Goal: Task Accomplishment & Management: Complete application form

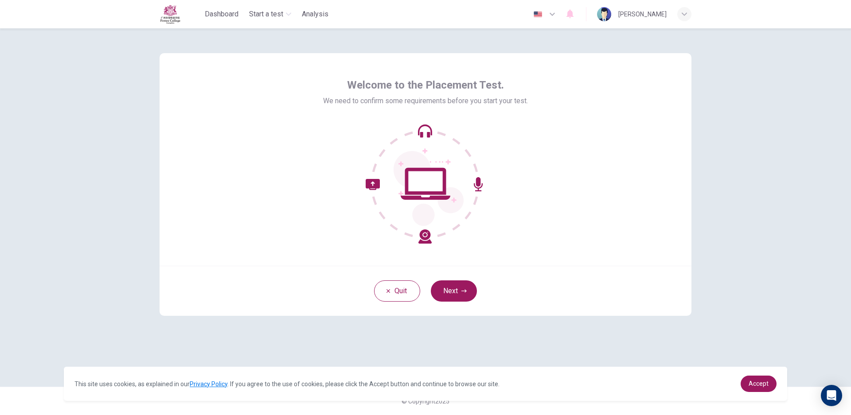
click at [460, 298] on button "Next" at bounding box center [454, 290] width 46 height 21
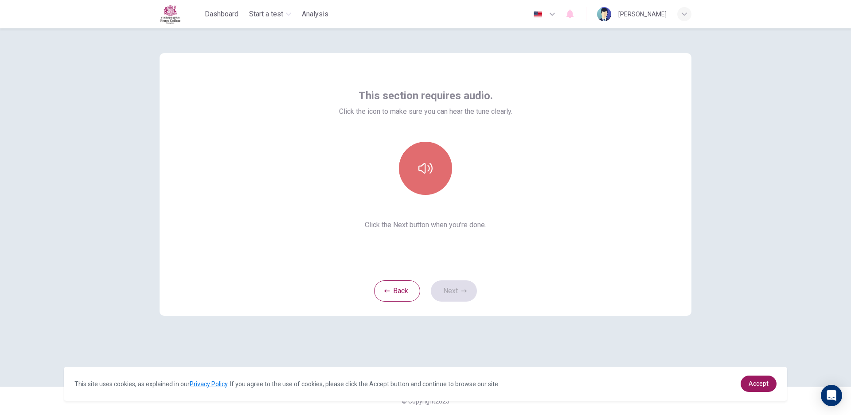
click at [420, 164] on icon "button" at bounding box center [425, 168] width 14 height 14
click at [445, 290] on button "Next" at bounding box center [454, 290] width 46 height 21
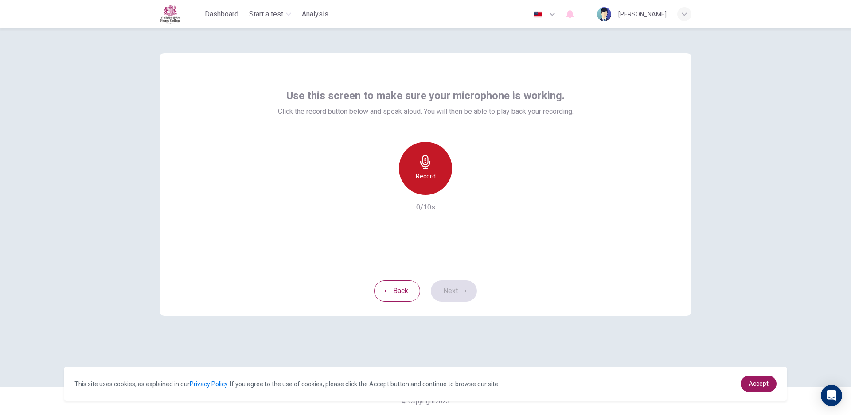
click at [427, 165] on icon "button" at bounding box center [425, 162] width 14 height 14
click at [423, 165] on icon "button" at bounding box center [425, 162] width 14 height 14
click at [463, 285] on button "Next" at bounding box center [454, 290] width 46 height 21
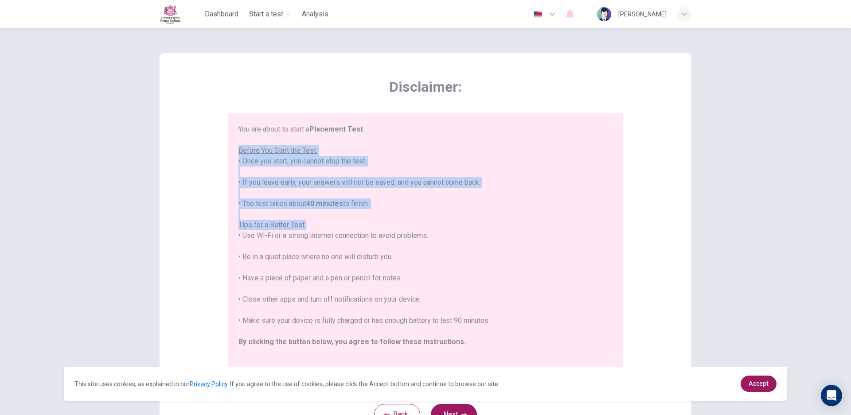
drag, startPoint x: 238, startPoint y: 148, endPoint x: 479, endPoint y: 230, distance: 255.2
click at [479, 230] on div "You are about to start a Placement Test . Before You Start the Test: • Once you…" at bounding box center [425, 246] width 374 height 245
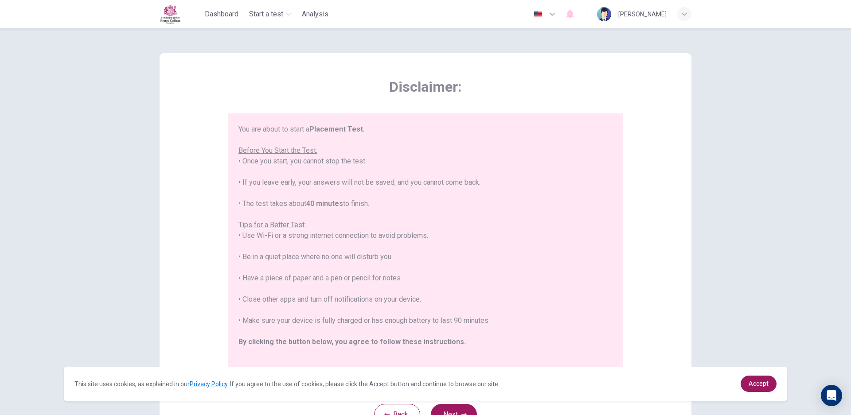
click at [481, 230] on div "You are about to start a Placement Test . Before You Start the Test: • Once you…" at bounding box center [425, 246] width 374 height 245
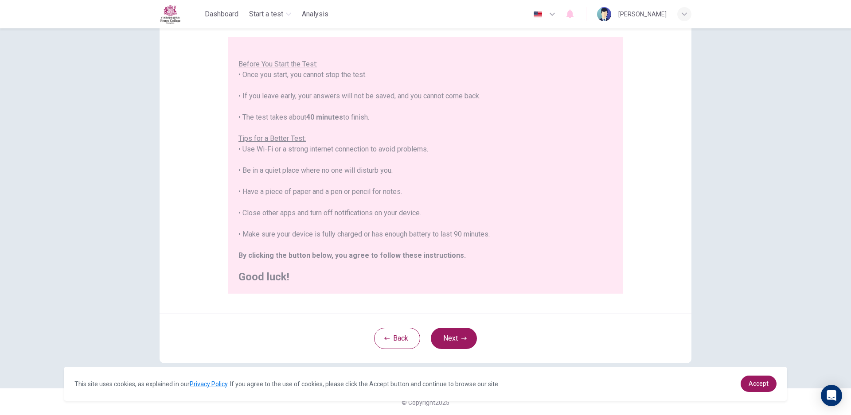
scroll to position [78, 0]
click at [455, 338] on button "Next" at bounding box center [454, 337] width 46 height 21
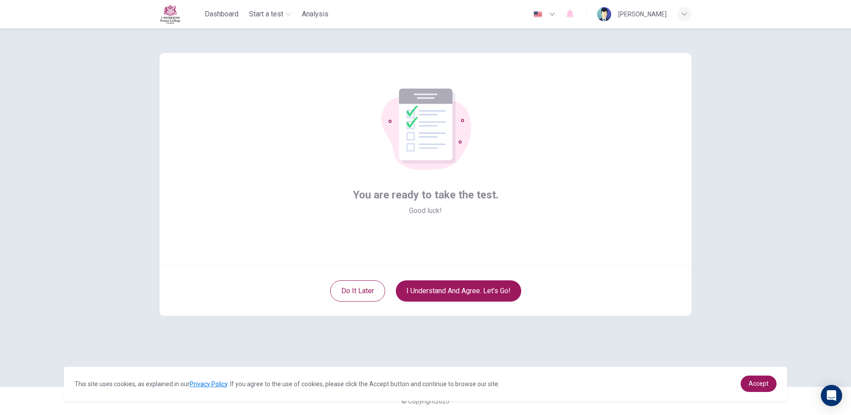
scroll to position [0, 0]
click at [441, 296] on button "I understand and agree. Let’s go!" at bounding box center [458, 290] width 125 height 21
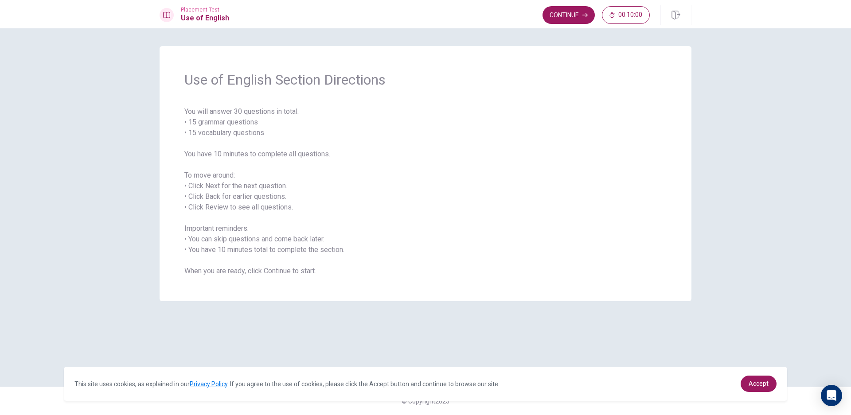
click at [486, 140] on span "You will answer 30 questions in total: • 15 grammar questions • 15 vocabulary q…" at bounding box center [425, 191] width 482 height 170
drag, startPoint x: 184, startPoint y: 110, endPoint x: 282, endPoint y: 154, distance: 106.7
click at [282, 154] on span "You will answer 30 questions in total: • 15 grammar questions • 15 vocabulary q…" at bounding box center [425, 191] width 482 height 170
click at [516, 212] on span "You will answer 30 questions in total: • 15 grammar questions • 15 vocabulary q…" at bounding box center [425, 191] width 482 height 170
click at [312, 224] on span "You will answer 30 questions in total: • 15 grammar questions • 15 vocabulary q…" at bounding box center [425, 191] width 482 height 170
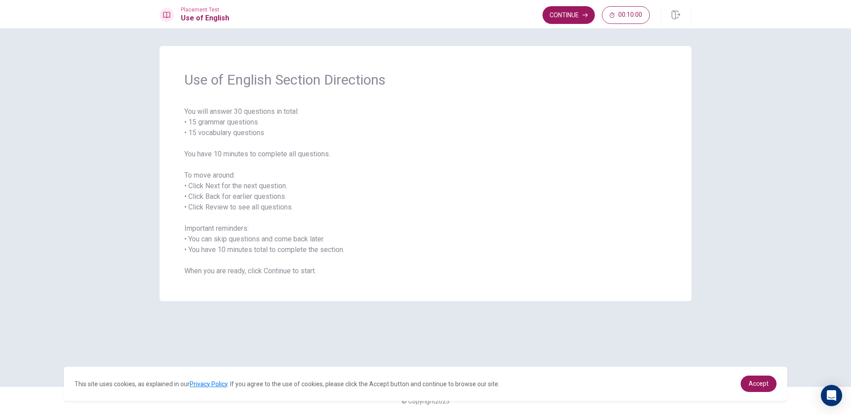
drag, startPoint x: 415, startPoint y: 230, endPoint x: 418, endPoint y: 225, distance: 5.9
click at [416, 229] on span "You will answer 30 questions in total: • 15 grammar questions • 15 vocabulary q…" at bounding box center [425, 191] width 482 height 170
drag, startPoint x: 187, startPoint y: 118, endPoint x: 294, endPoint y: 141, distance: 109.2
click at [294, 141] on span "You will answer 30 questions in total: • 15 grammar questions • 15 vocabulary q…" at bounding box center [425, 191] width 482 height 170
click at [572, 17] on button "Continue" at bounding box center [568, 15] width 52 height 18
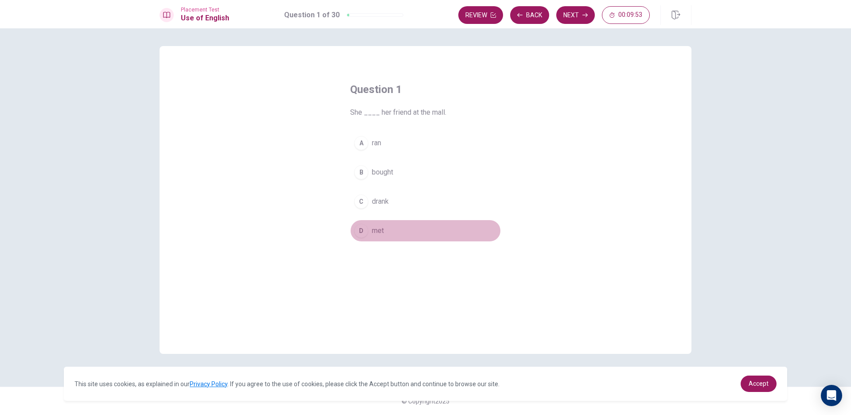
click at [366, 227] on div "D" at bounding box center [361, 231] width 14 height 14
click at [568, 11] on button "Next" at bounding box center [575, 15] width 39 height 18
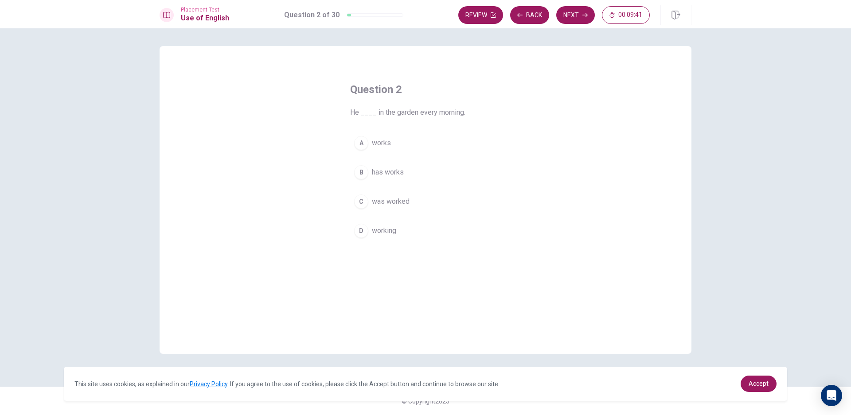
click at [383, 231] on span "working" at bounding box center [384, 231] width 24 height 11
click at [384, 231] on span "working" at bounding box center [384, 231] width 24 height 11
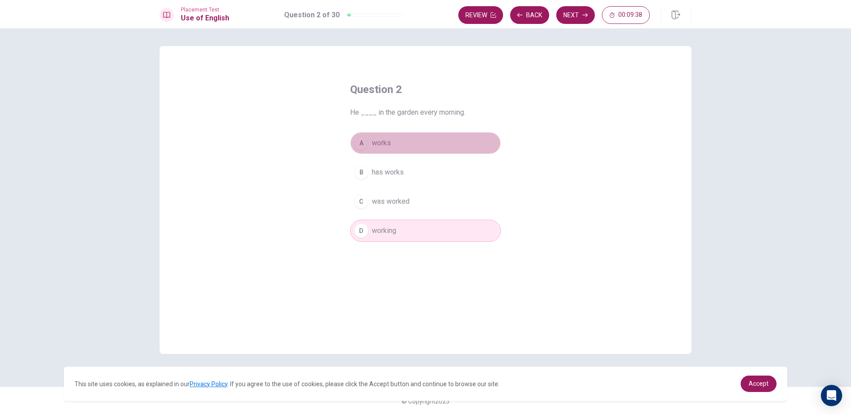
click at [389, 149] on button "A works" at bounding box center [425, 143] width 151 height 22
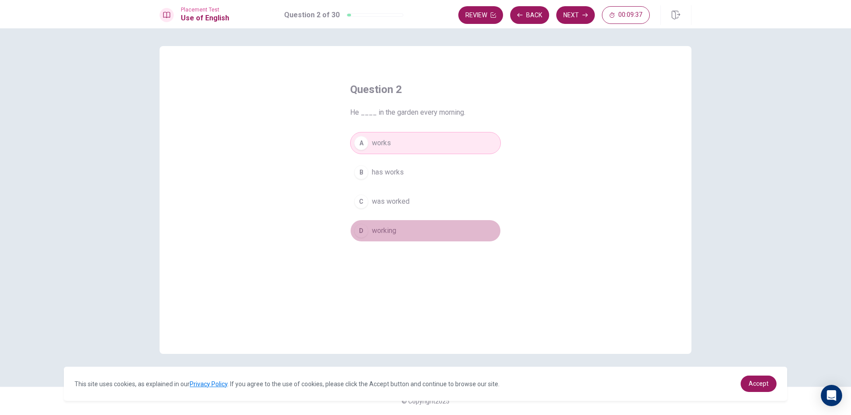
click at [404, 232] on button "D working" at bounding box center [425, 231] width 151 height 22
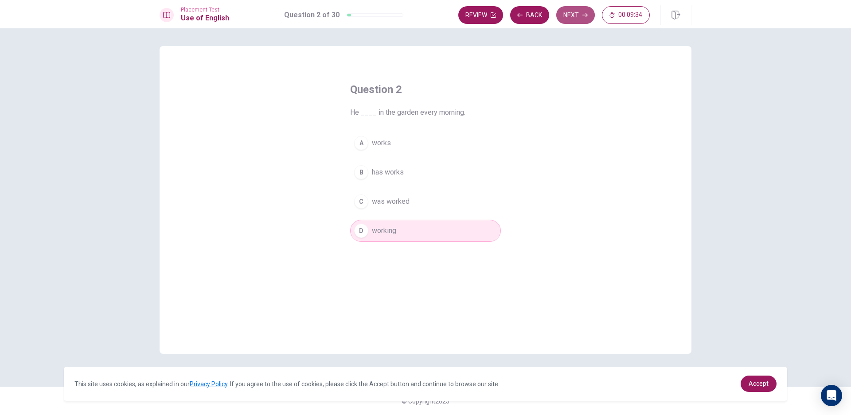
click at [577, 10] on button "Next" at bounding box center [575, 15] width 39 height 18
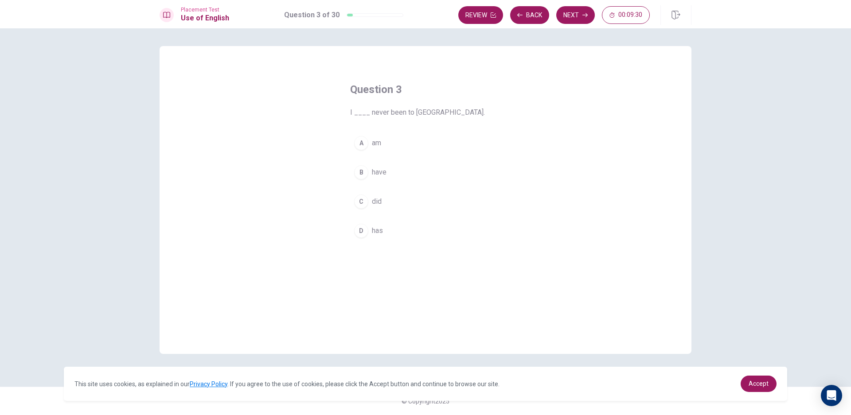
click at [376, 197] on span "did" at bounding box center [377, 201] width 10 height 11
click at [397, 172] on button "B have" at bounding box center [425, 172] width 151 height 22
click at [403, 126] on div "Question 3 I ____ never been to [GEOGRAPHIC_DATA]. A am B have C did D has" at bounding box center [425, 162] width 186 height 188
click at [385, 148] on button "A am" at bounding box center [425, 143] width 151 height 22
click at [384, 198] on button "C did" at bounding box center [425, 202] width 151 height 22
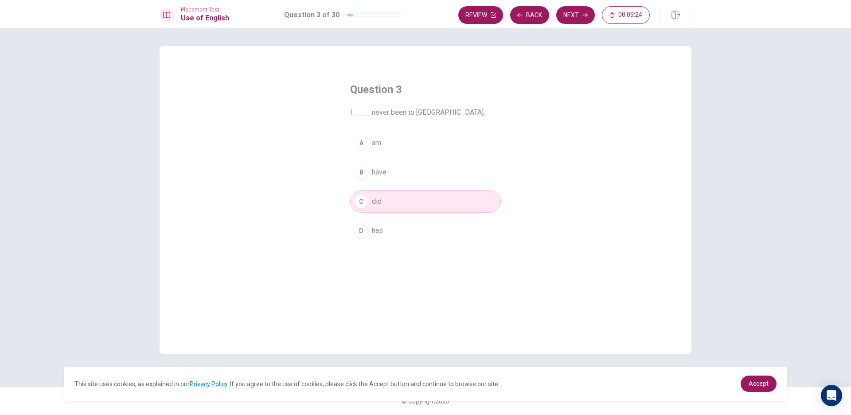
click at [416, 142] on button "A am" at bounding box center [425, 143] width 151 height 22
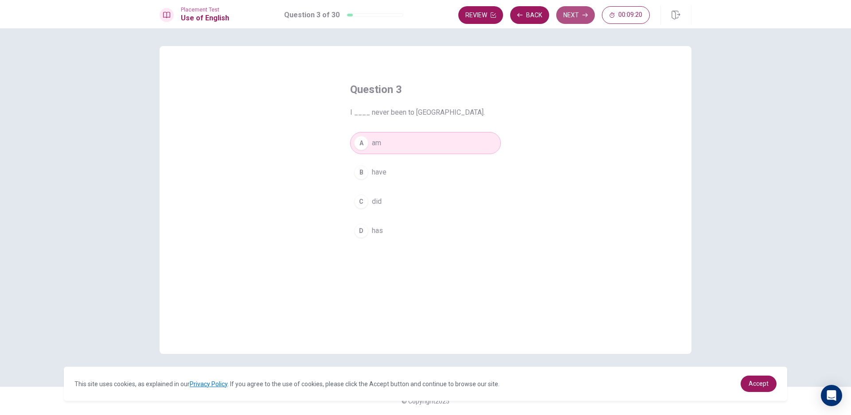
click at [571, 11] on button "Next" at bounding box center [575, 15] width 39 height 18
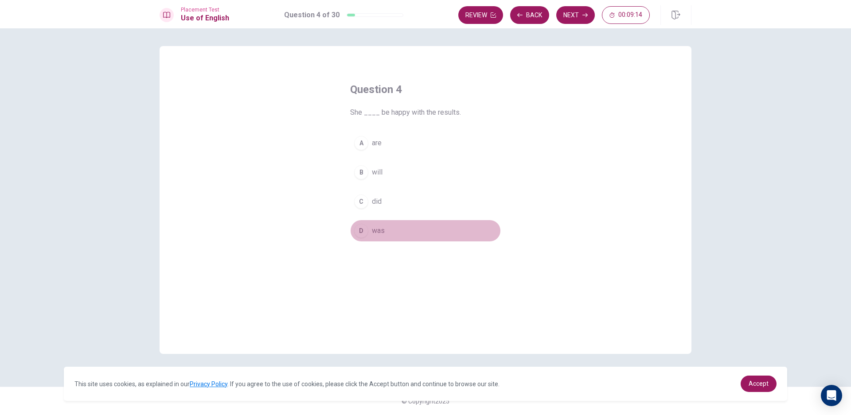
click at [403, 225] on button "D was" at bounding box center [425, 231] width 151 height 22
click at [387, 174] on button "B will" at bounding box center [425, 172] width 151 height 22
click at [403, 223] on button "D was" at bounding box center [425, 231] width 151 height 22
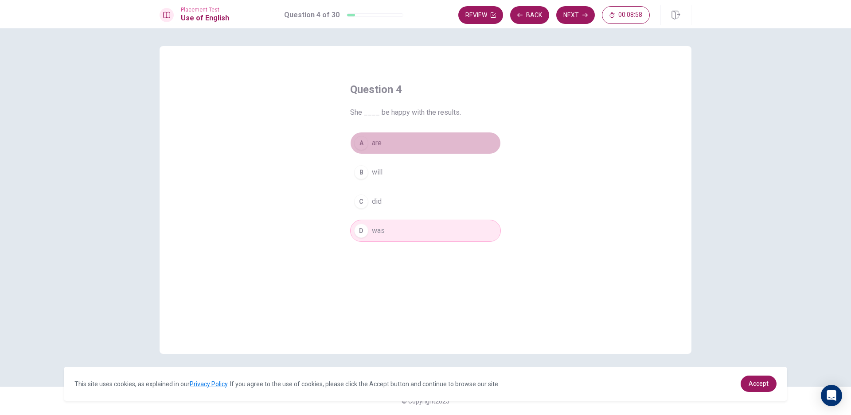
click at [396, 149] on button "A are" at bounding box center [425, 143] width 151 height 22
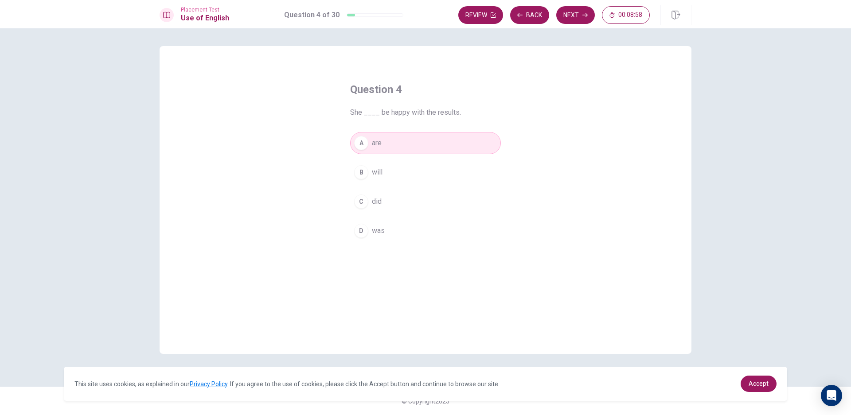
click at [386, 182] on button "B will" at bounding box center [425, 172] width 151 height 22
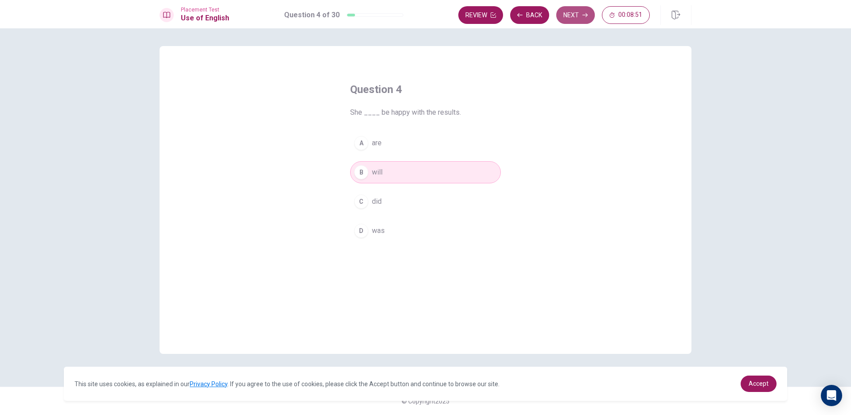
click at [575, 15] on button "Next" at bounding box center [575, 15] width 39 height 18
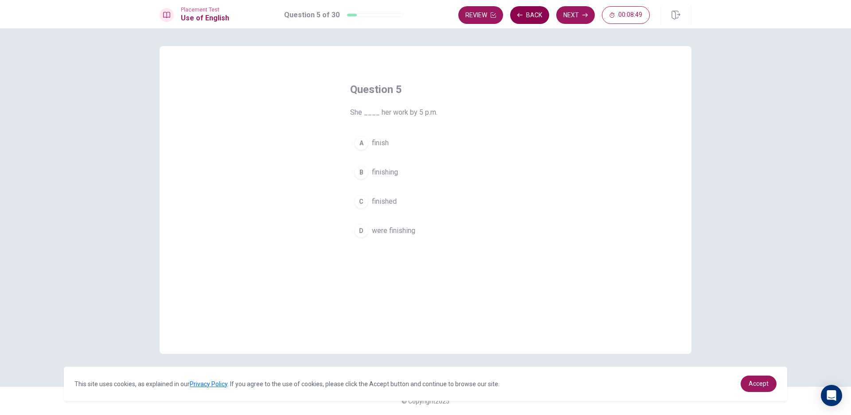
drag, startPoint x: 530, startPoint y: 11, endPoint x: 512, endPoint y: 11, distance: 18.6
click at [529, 11] on button "Back" at bounding box center [529, 15] width 39 height 18
click at [464, 249] on div "Question 4 She ____ be happy with the results. A are B will C did D was" at bounding box center [425, 162] width 186 height 188
click at [394, 233] on button "D was" at bounding box center [425, 231] width 151 height 22
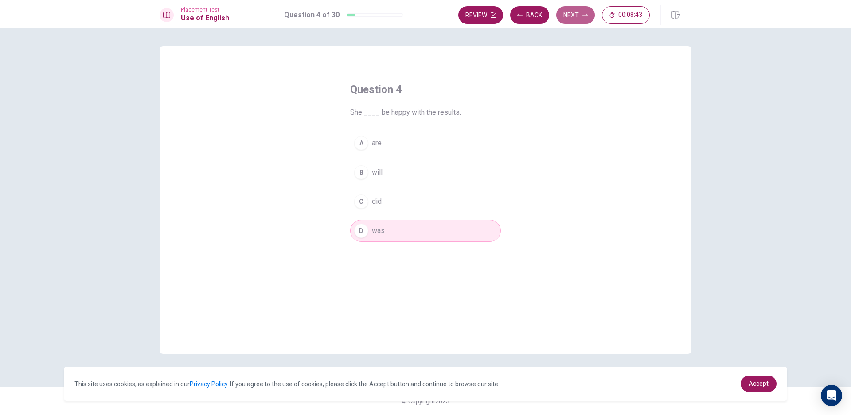
click at [581, 17] on button "Next" at bounding box center [575, 15] width 39 height 18
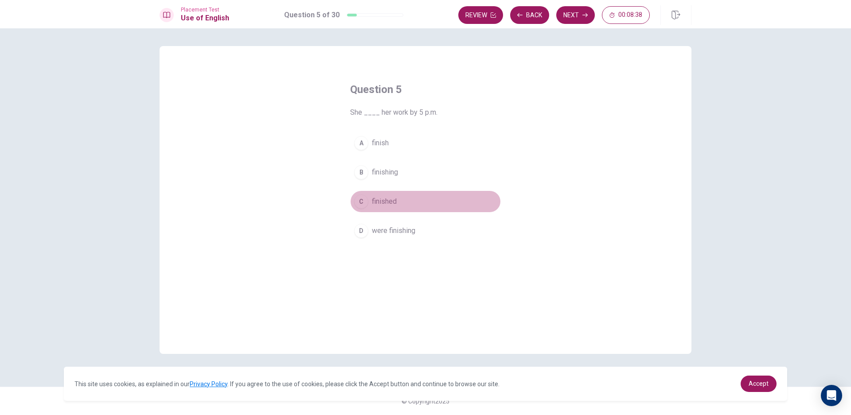
click at [406, 211] on button "C finished" at bounding box center [425, 202] width 151 height 22
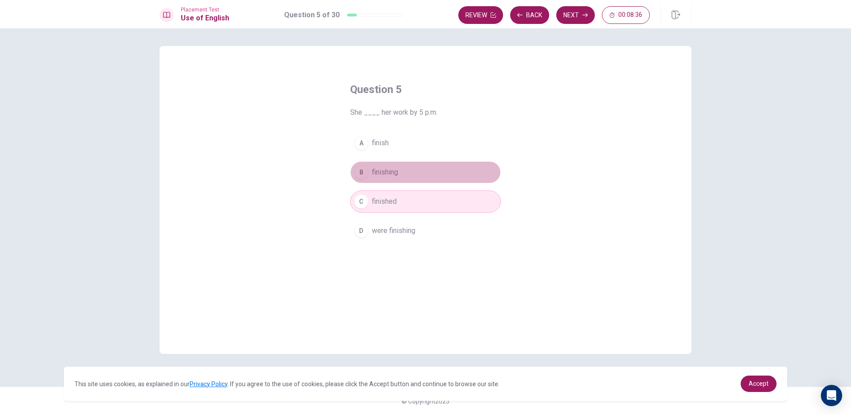
click at [443, 181] on button "B finishing" at bounding box center [425, 172] width 151 height 22
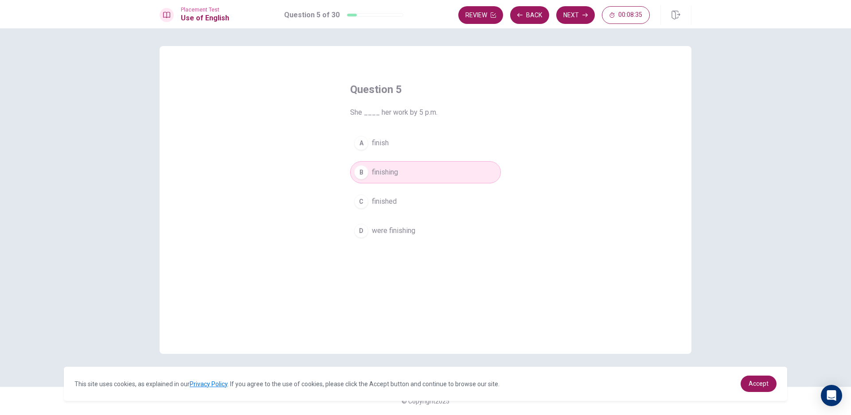
click at [446, 144] on button "A finish" at bounding box center [425, 143] width 151 height 22
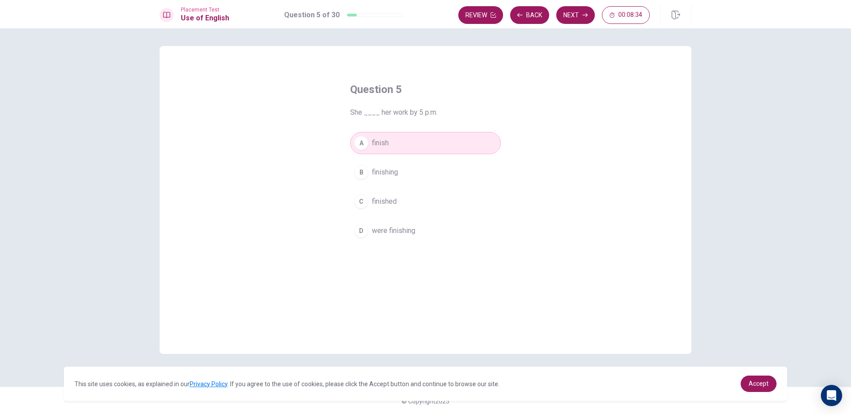
click at [437, 187] on div "A finish B finishing C finished D were finishing" at bounding box center [425, 187] width 151 height 110
click at [397, 164] on button "B finishing" at bounding box center [425, 172] width 151 height 22
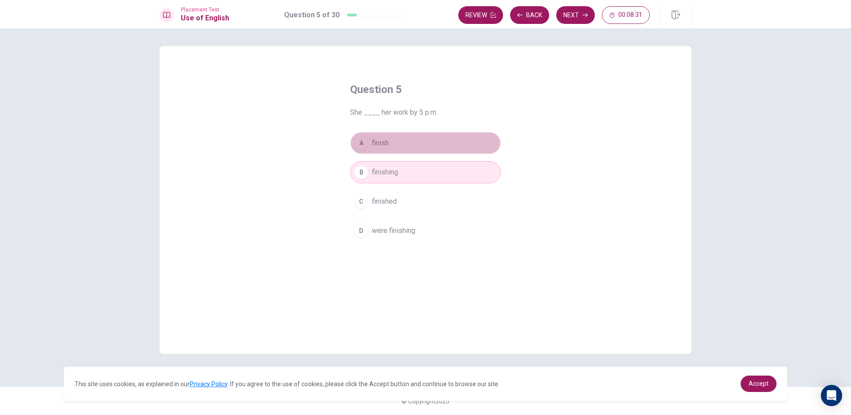
click at [397, 139] on button "A finish" at bounding box center [425, 143] width 151 height 22
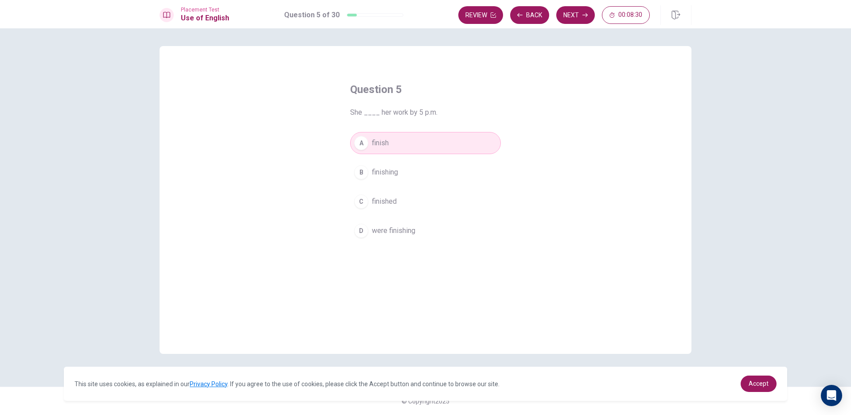
click at [415, 194] on button "C finished" at bounding box center [425, 202] width 151 height 22
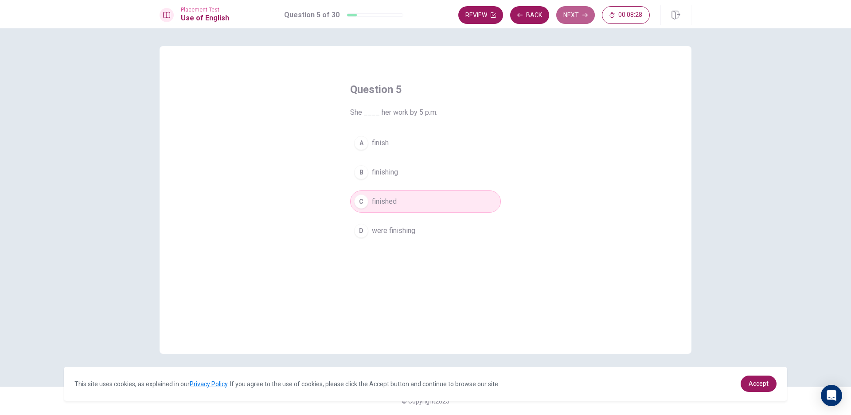
click at [568, 12] on button "Next" at bounding box center [575, 15] width 39 height 18
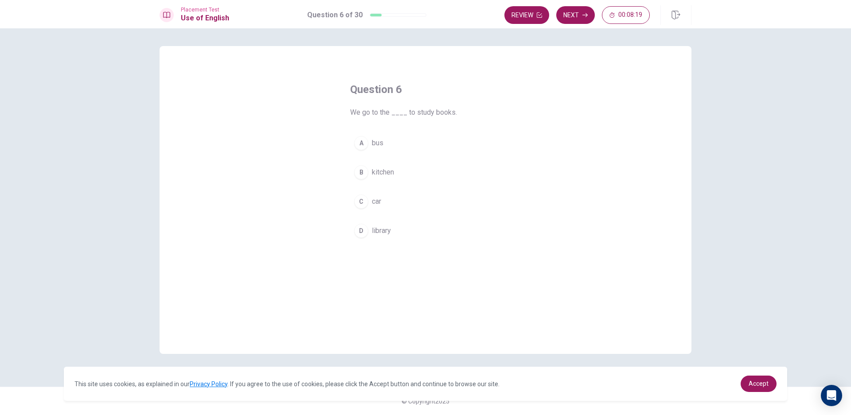
click at [384, 233] on span "library" at bounding box center [381, 231] width 19 height 11
click at [579, 17] on button "Next" at bounding box center [575, 15] width 39 height 18
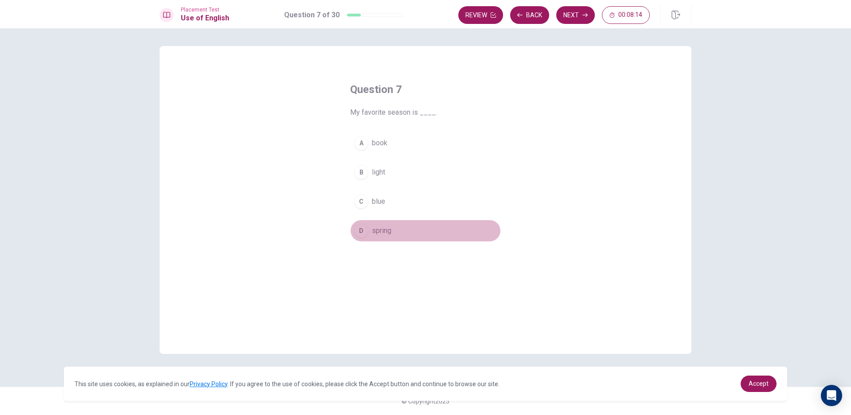
click at [402, 227] on button "D spring" at bounding box center [425, 231] width 151 height 22
click at [564, 17] on button "Next" at bounding box center [575, 15] width 39 height 18
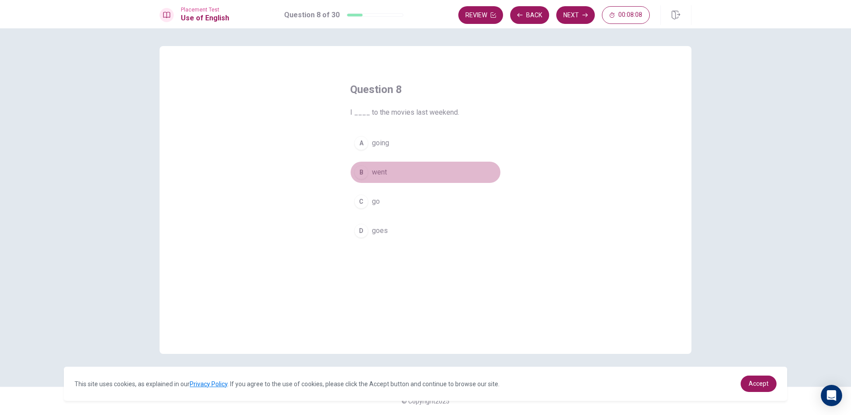
click at [381, 169] on span "went" at bounding box center [379, 172] width 15 height 11
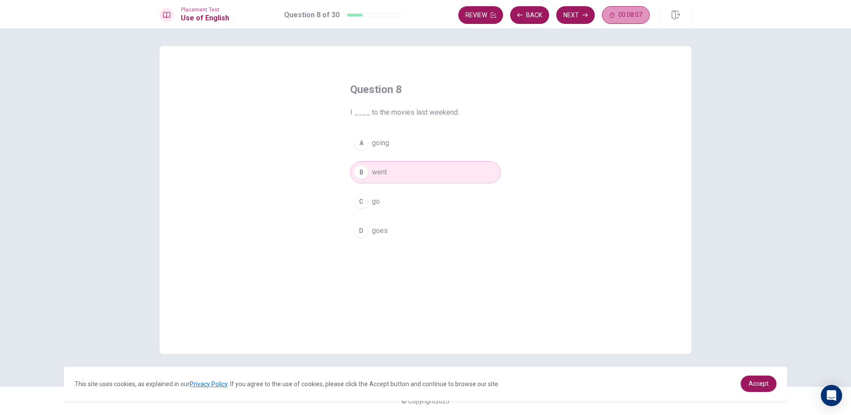
click at [615, 12] on button "00:08:07" at bounding box center [626, 15] width 48 height 18
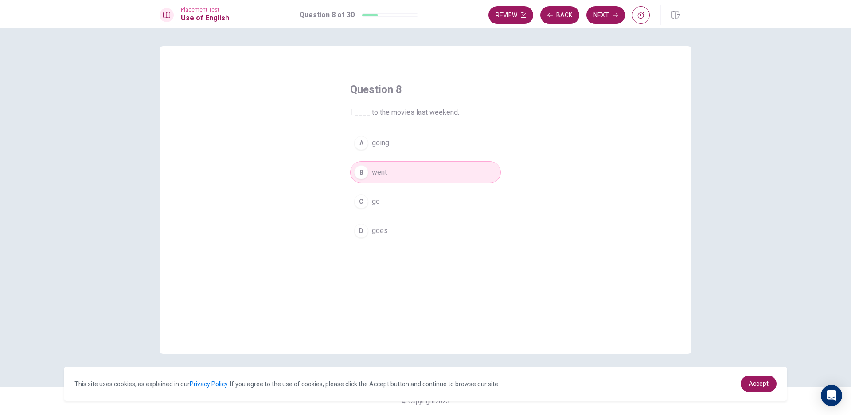
click at [607, 16] on button "Next" at bounding box center [605, 15] width 39 height 18
click at [637, 10] on button "button" at bounding box center [641, 15] width 18 height 18
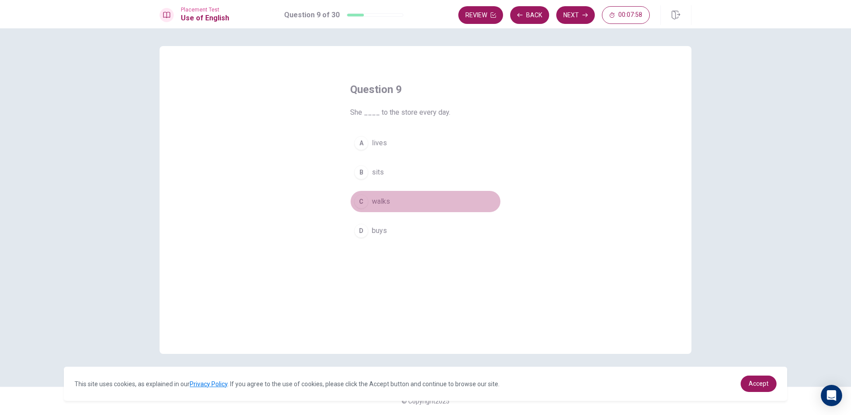
click at [395, 201] on button "C walks" at bounding box center [425, 202] width 151 height 22
click at [568, 16] on button "Next" at bounding box center [575, 15] width 39 height 18
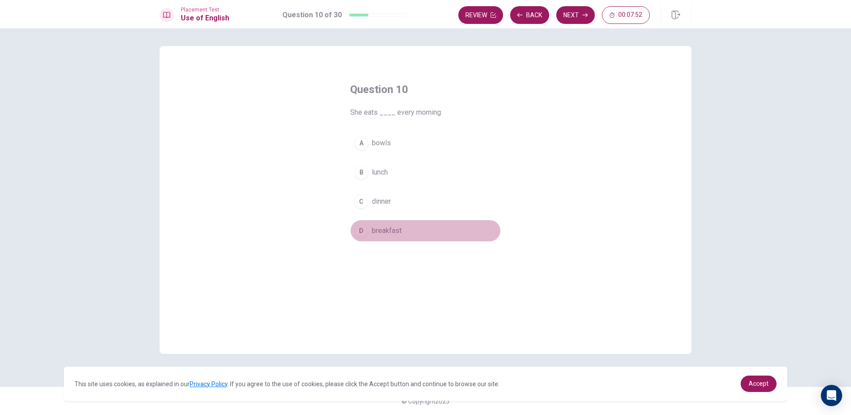
drag, startPoint x: 394, startPoint y: 238, endPoint x: 480, endPoint y: 74, distance: 185.5
click at [403, 232] on button "D breakfast" at bounding box center [425, 231] width 151 height 22
click at [582, 16] on icon "button" at bounding box center [584, 14] width 5 height 5
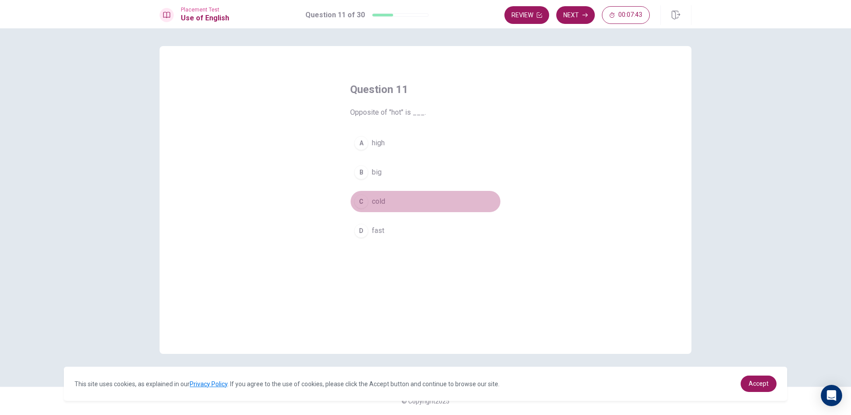
click at [389, 205] on button "C cold" at bounding box center [425, 202] width 151 height 22
click at [572, 8] on button "Next" at bounding box center [575, 15] width 39 height 18
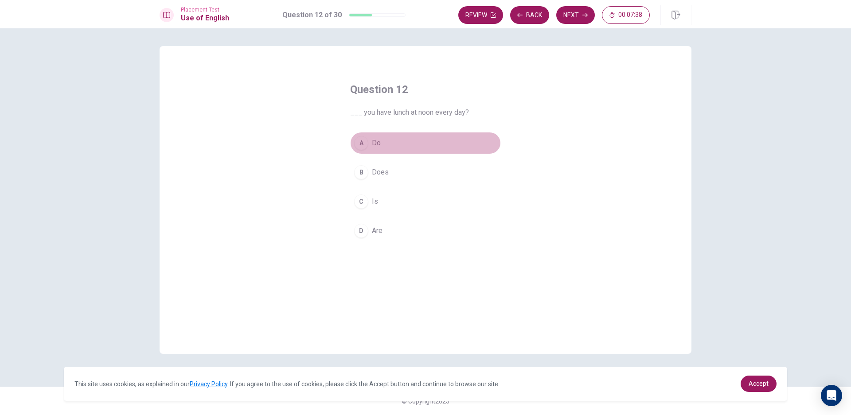
click at [374, 147] on span "Do" at bounding box center [376, 143] width 9 height 11
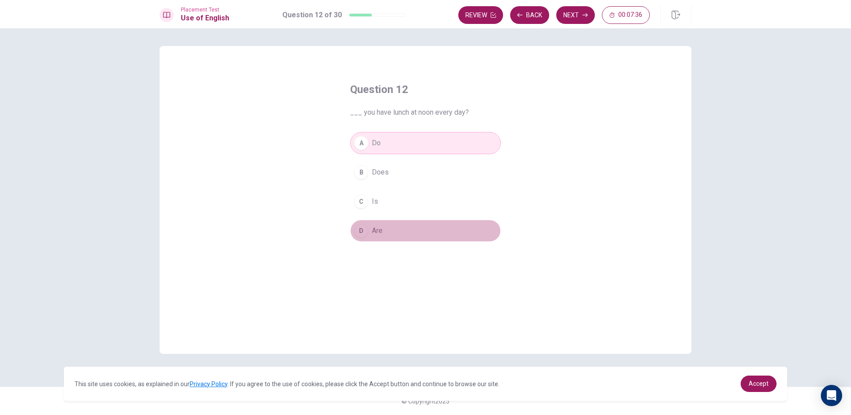
click at [446, 224] on button "D Are" at bounding box center [425, 231] width 151 height 22
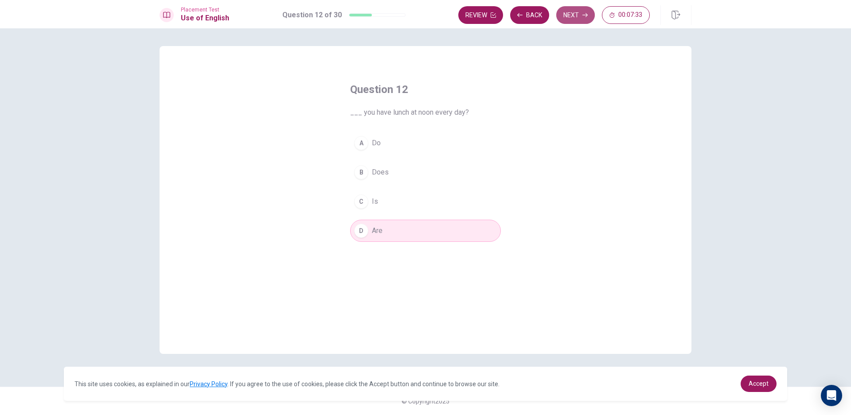
click at [569, 18] on button "Next" at bounding box center [575, 15] width 39 height 18
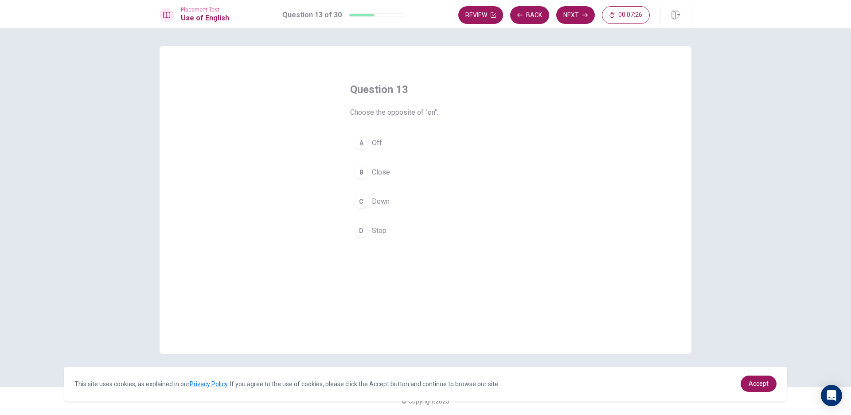
click at [396, 132] on button "A Off" at bounding box center [425, 143] width 151 height 22
click at [573, 16] on button "Next" at bounding box center [575, 15] width 39 height 18
click at [413, 176] on button "B clean" at bounding box center [425, 172] width 151 height 22
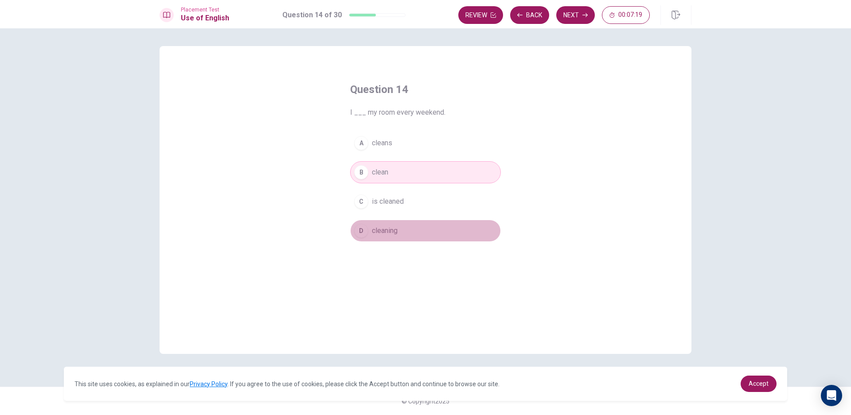
click at [409, 234] on button "D cleaning" at bounding box center [425, 231] width 151 height 22
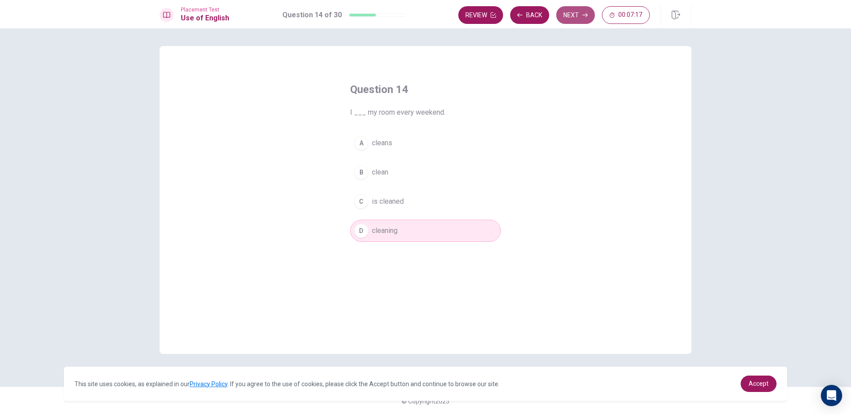
click at [577, 12] on button "Next" at bounding box center [575, 15] width 39 height 18
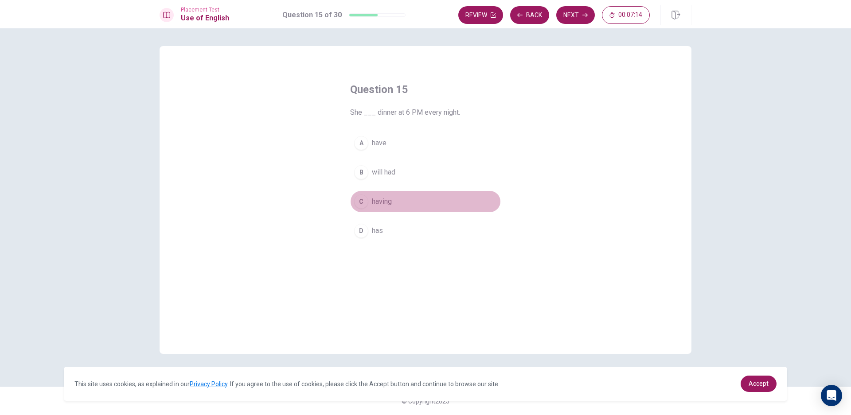
click at [401, 201] on button "C having" at bounding box center [425, 202] width 151 height 22
click at [570, 18] on button "Next" at bounding box center [575, 15] width 39 height 18
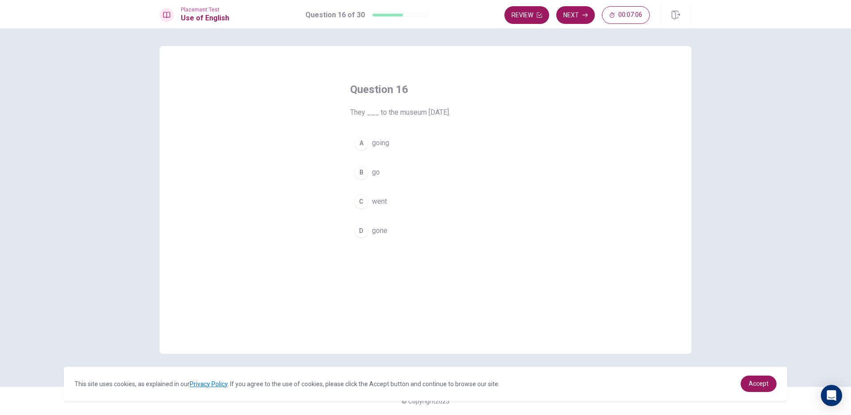
click at [737, 216] on div "Question 16 They ___ to the museum [DATE]. A going B go C went D gone © Copyrig…" at bounding box center [425, 221] width 851 height 387
click at [381, 139] on span "going" at bounding box center [380, 143] width 17 height 11
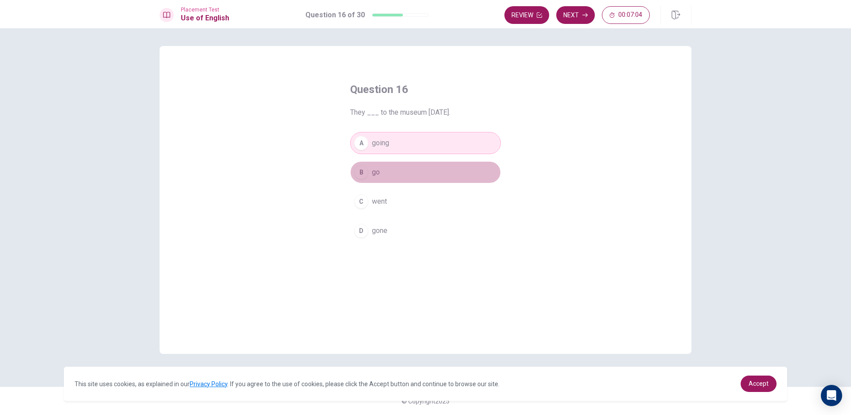
click at [376, 178] on button "B go" at bounding box center [425, 172] width 151 height 22
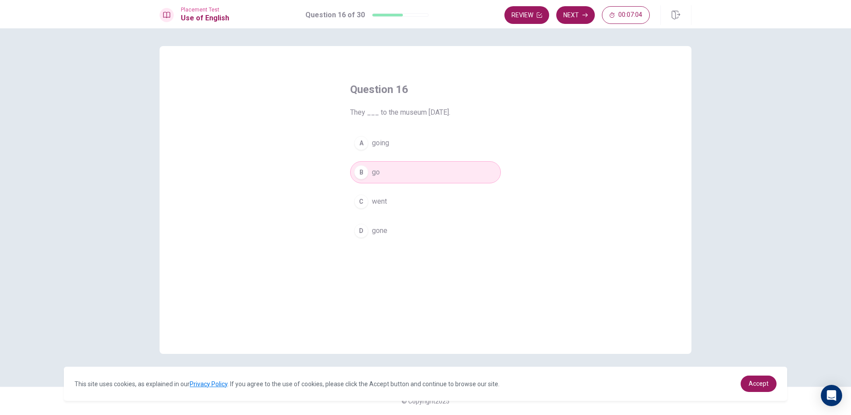
click at [389, 213] on div "A going B go C went D gone" at bounding box center [425, 187] width 151 height 110
click at [397, 216] on div "A going B go C went D gone" at bounding box center [425, 187] width 151 height 110
click at [369, 199] on button "C went" at bounding box center [425, 202] width 151 height 22
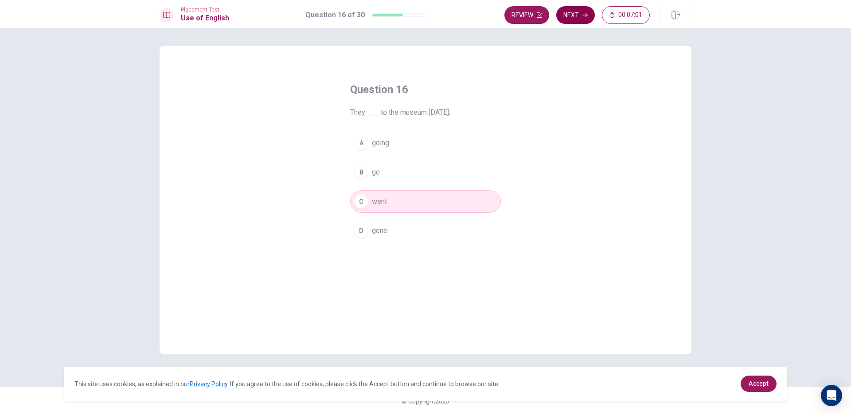
click at [576, 17] on button "Next" at bounding box center [575, 15] width 39 height 18
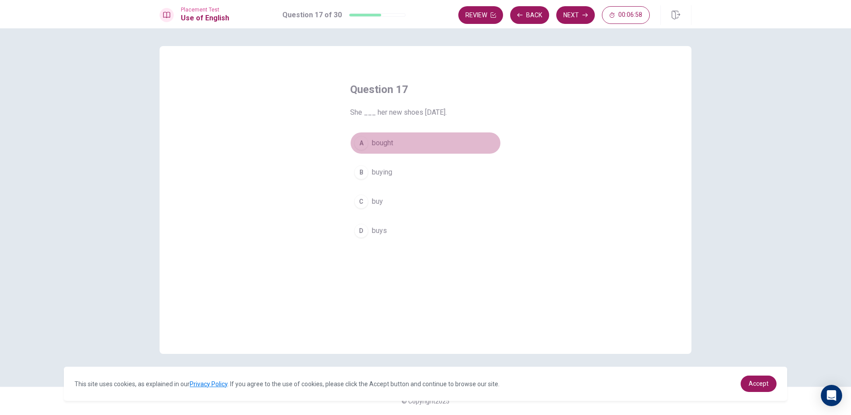
drag, startPoint x: 411, startPoint y: 136, endPoint x: 414, endPoint y: 129, distance: 7.3
click at [411, 136] on button "A bought" at bounding box center [425, 143] width 151 height 22
drag, startPoint x: 565, startPoint y: 17, endPoint x: 554, endPoint y: 17, distance: 10.2
click at [558, 17] on button "Next" at bounding box center [575, 15] width 39 height 18
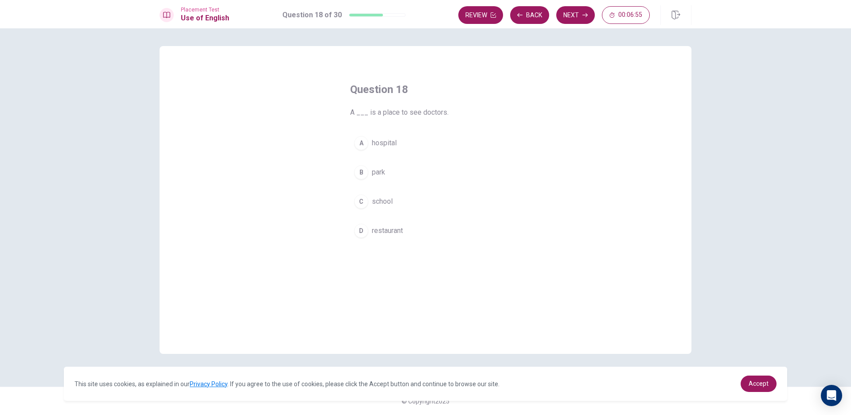
click at [401, 137] on button "A hospital" at bounding box center [425, 143] width 151 height 22
drag, startPoint x: 564, startPoint y: 11, endPoint x: 533, endPoint y: 14, distance: 31.1
click at [562, 11] on button "Next" at bounding box center [575, 15] width 39 height 18
drag, startPoint x: 406, startPoint y: 113, endPoint x: 418, endPoint y: 113, distance: 12.0
click at [418, 113] on span "The opposite of "sharp" is ___." at bounding box center [425, 112] width 151 height 11
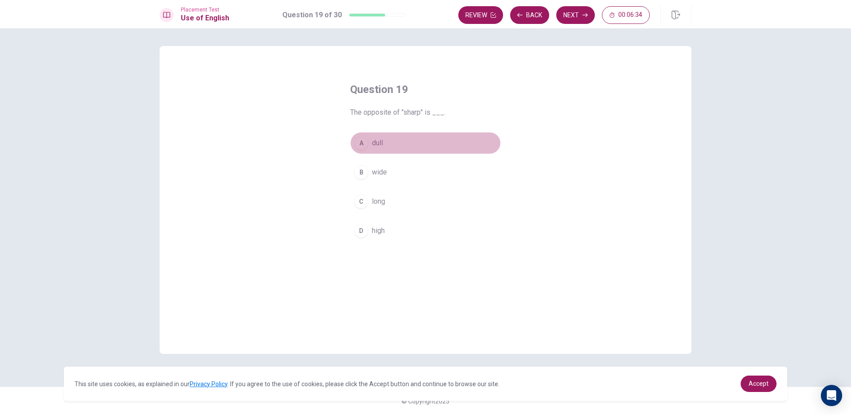
click at [389, 144] on button "A dull" at bounding box center [425, 143] width 151 height 22
click at [576, 14] on button "Next" at bounding box center [575, 15] width 39 height 18
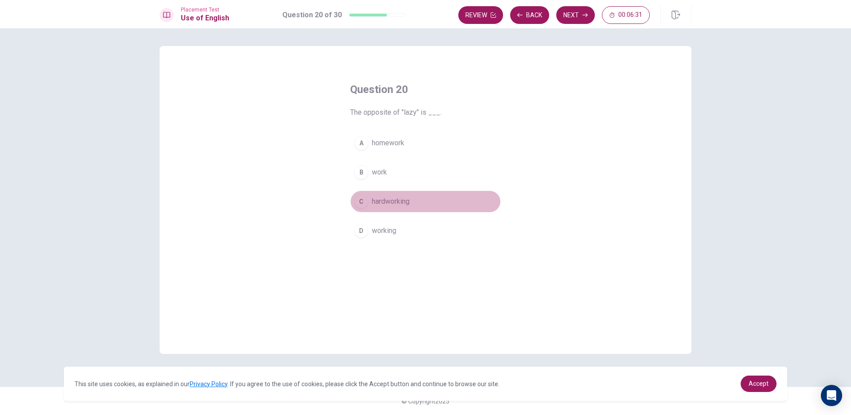
drag, startPoint x: 382, startPoint y: 206, endPoint x: 415, endPoint y: 176, distance: 44.8
click at [390, 198] on span "hardworking" at bounding box center [391, 201] width 38 height 11
click at [572, 15] on button "Next" at bounding box center [575, 15] width 39 height 18
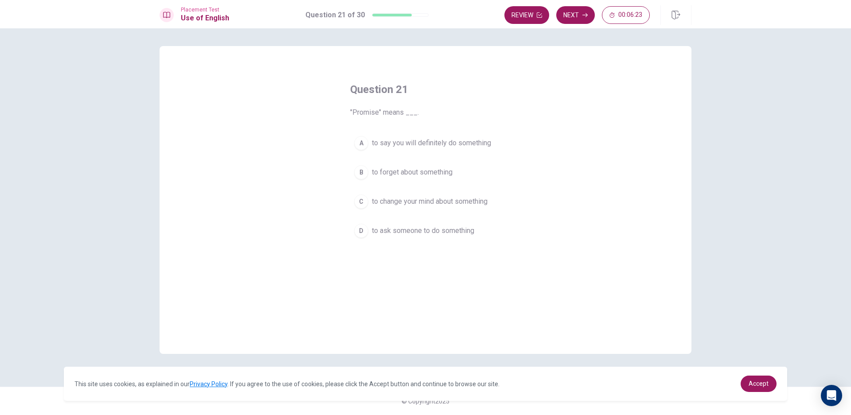
drag, startPoint x: 351, startPoint y: 109, endPoint x: 380, endPoint y: 122, distance: 31.8
click at [380, 122] on div "Question 21 "Promise" means ___. A to say you will definitely do something B to…" at bounding box center [425, 162] width 186 height 188
click at [461, 148] on span "to say you will definitely do something" at bounding box center [431, 143] width 119 height 11
click at [574, 5] on div "Review Next 00:06:17" at bounding box center [597, 14] width 187 height 19
click at [575, 8] on button "Next" at bounding box center [575, 15] width 39 height 18
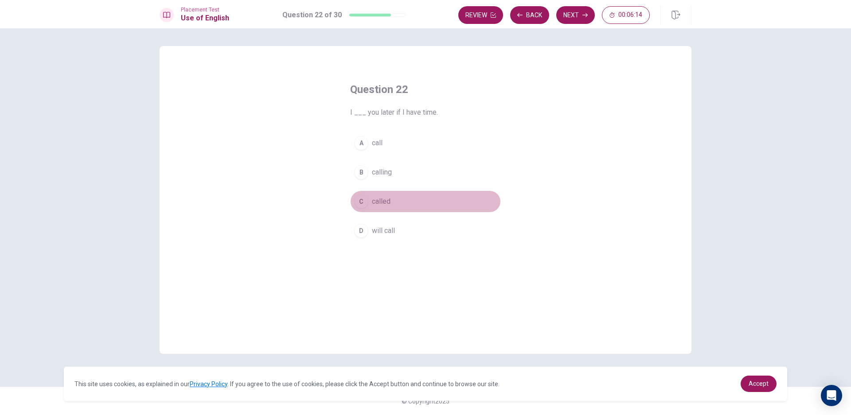
click at [388, 210] on button "C called" at bounding box center [425, 202] width 151 height 22
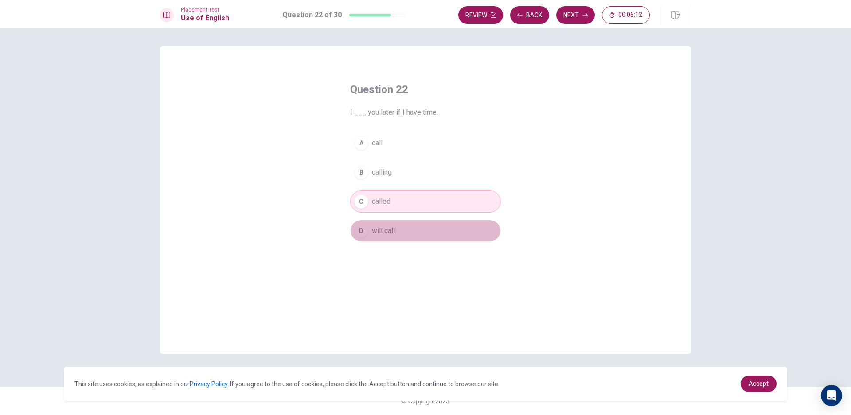
click at [369, 235] on button "D will call" at bounding box center [425, 231] width 151 height 22
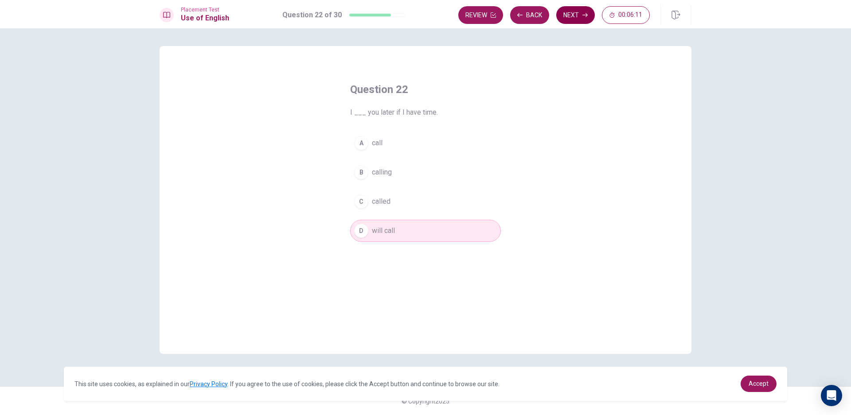
click at [574, 11] on button "Next" at bounding box center [575, 15] width 39 height 18
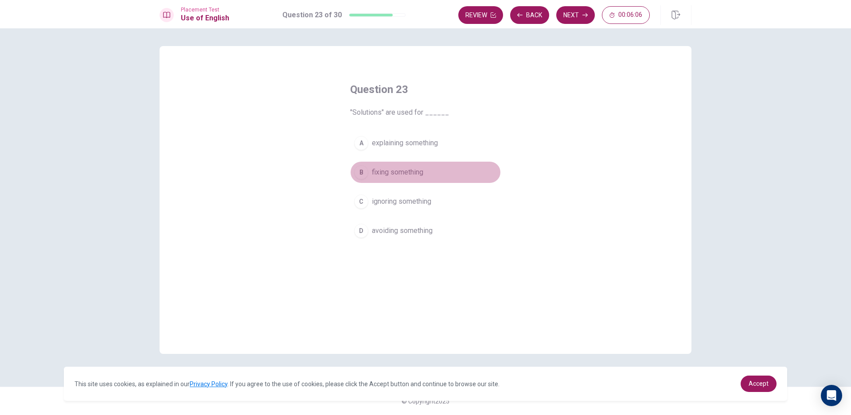
click at [393, 177] on span "fixing something" at bounding box center [397, 172] width 51 height 11
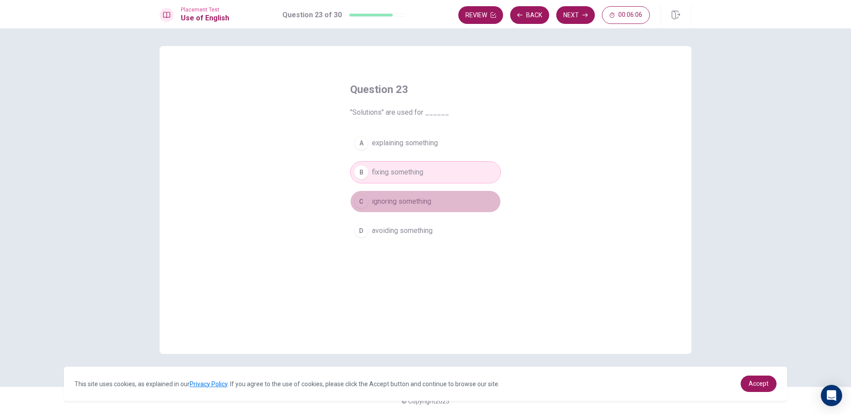
click at [393, 206] on span "ignoring something" at bounding box center [401, 201] width 59 height 11
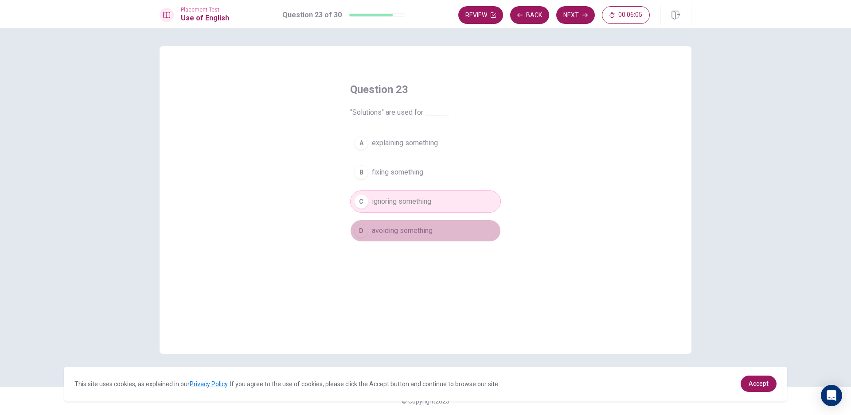
click at [370, 229] on button "D avoiding something" at bounding box center [425, 231] width 151 height 22
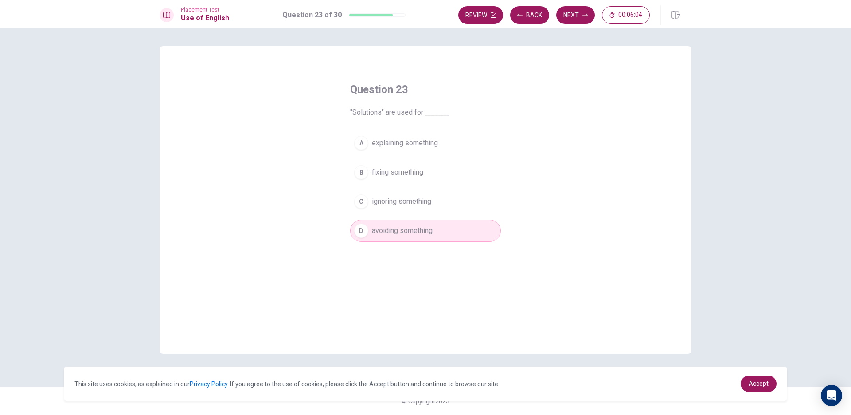
click at [396, 144] on span "explaining something" at bounding box center [405, 143] width 66 height 11
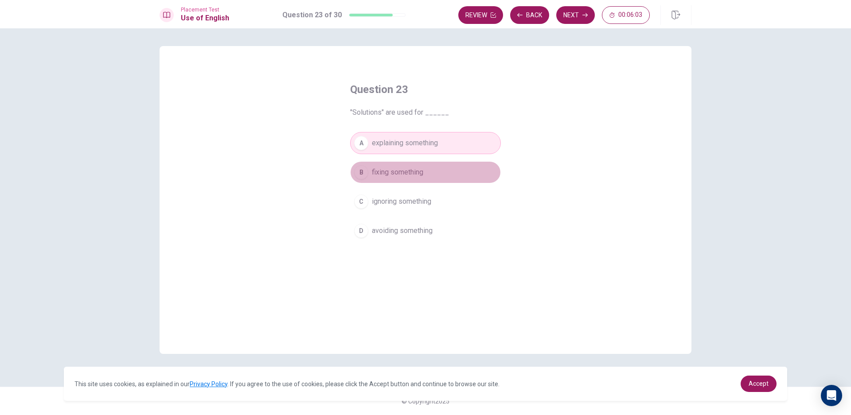
click at [381, 180] on button "B fixing something" at bounding box center [425, 172] width 151 height 22
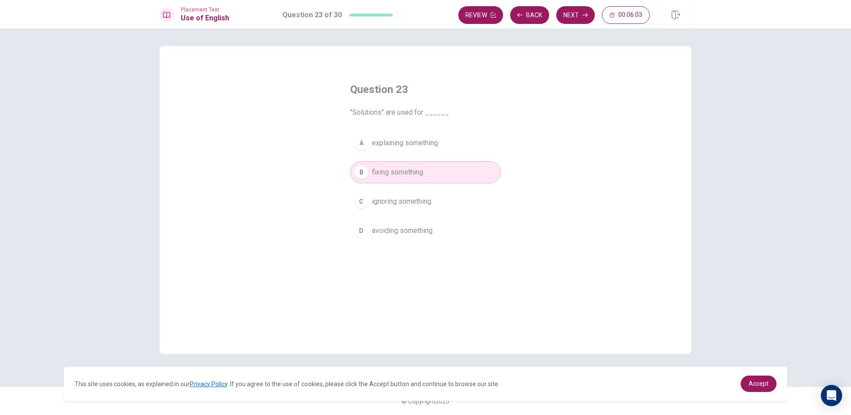
click at [377, 211] on button "C ignoring something" at bounding box center [425, 202] width 151 height 22
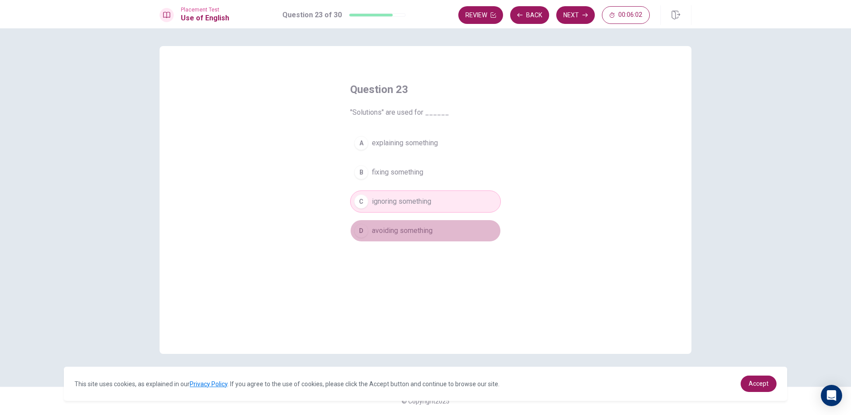
click at [364, 236] on div "D" at bounding box center [361, 231] width 14 height 14
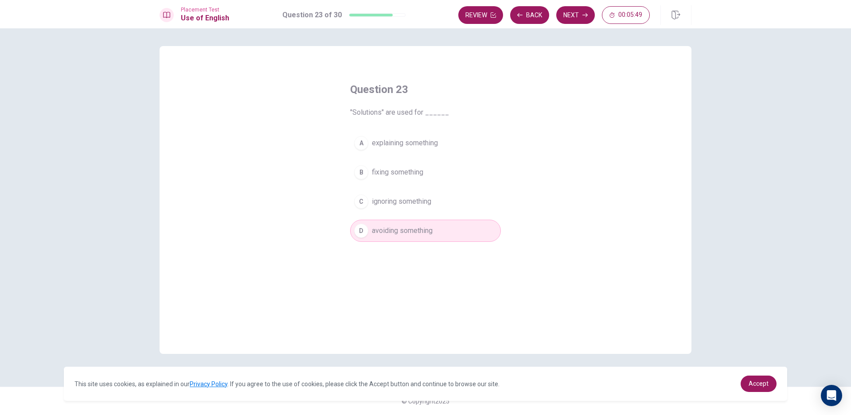
click at [404, 172] on span "fixing something" at bounding box center [397, 172] width 51 height 11
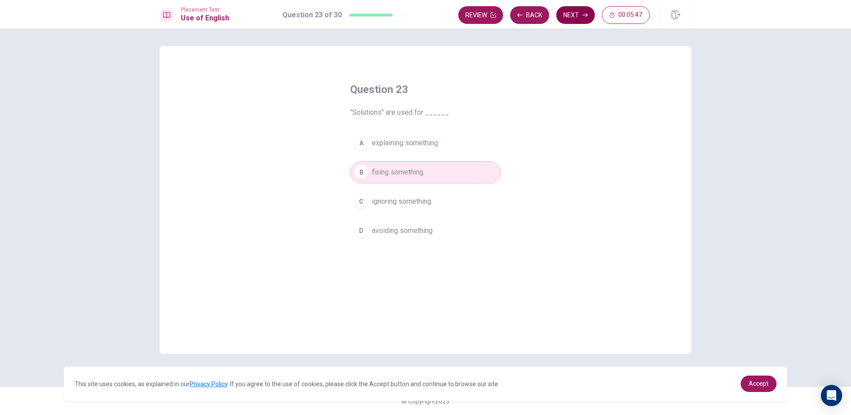
click at [570, 18] on button "Next" at bounding box center [575, 15] width 39 height 18
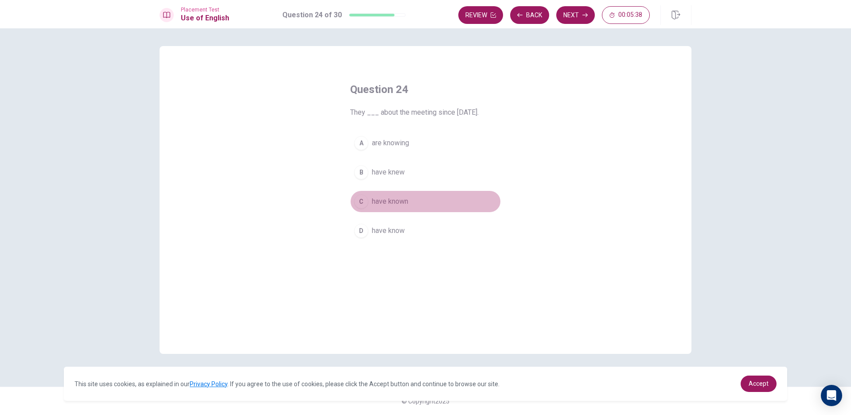
click at [425, 198] on button "C have known" at bounding box center [425, 202] width 151 height 22
click at [391, 167] on span "have knew" at bounding box center [388, 172] width 33 height 11
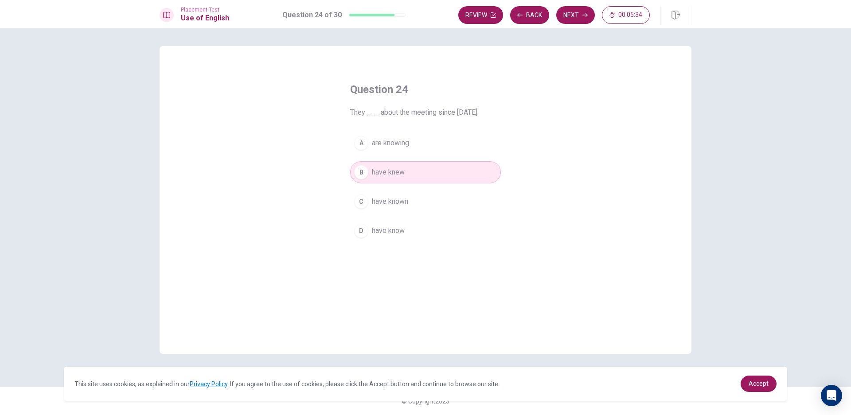
click at [391, 194] on button "C have known" at bounding box center [425, 202] width 151 height 22
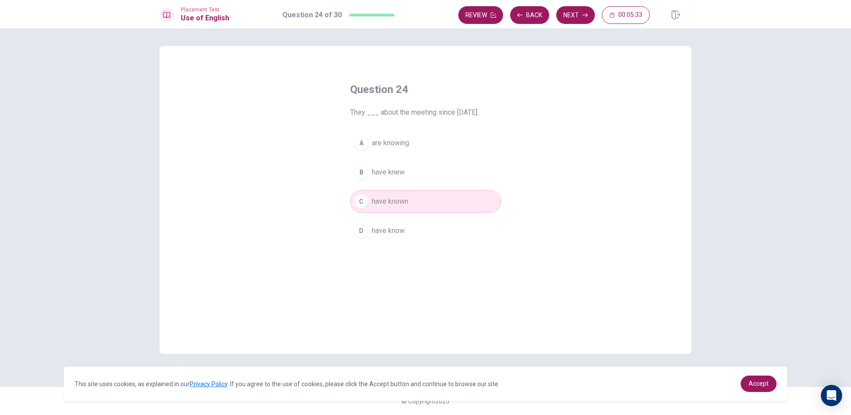
click at [397, 160] on div "A are knowing B have knew C have known D have know" at bounding box center [425, 187] width 151 height 110
click at [577, 14] on button "Next" at bounding box center [575, 15] width 39 height 18
click at [576, 181] on div "Question 25 ___ you know how to get there? A Does B Do C Are D Have" at bounding box center [426, 200] width 532 height 308
click at [385, 169] on button "B Do" at bounding box center [425, 172] width 151 height 22
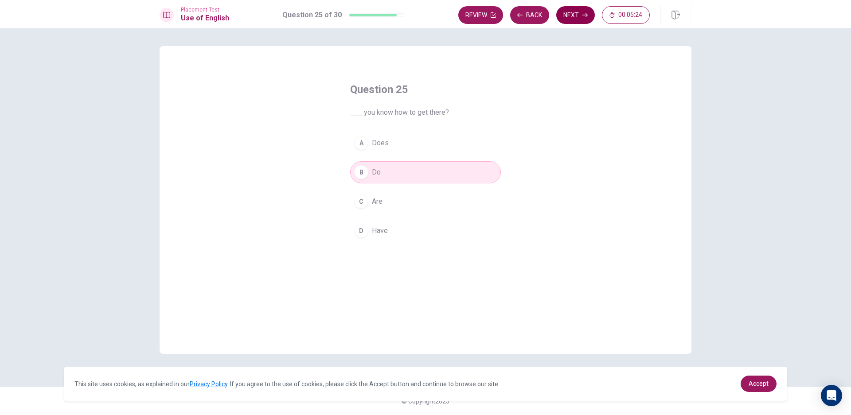
click at [582, 17] on icon "button" at bounding box center [584, 14] width 5 height 5
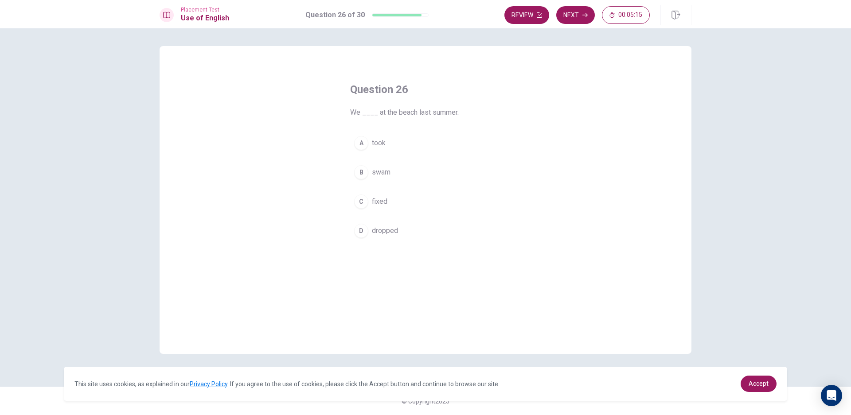
click at [397, 171] on button "B swam" at bounding box center [425, 172] width 151 height 22
click at [563, 19] on button "Next" at bounding box center [575, 15] width 39 height 18
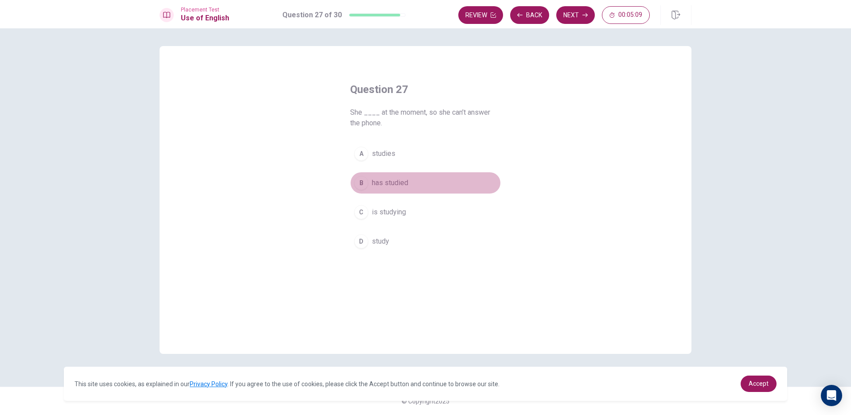
click at [386, 189] on button "B has studied" at bounding box center [425, 183] width 151 height 22
click at [580, 16] on button "Next" at bounding box center [575, 15] width 39 height 18
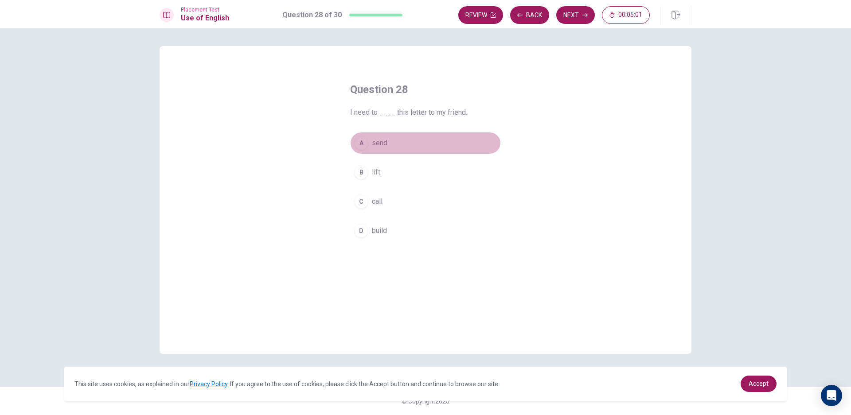
click at [399, 141] on button "A send" at bounding box center [425, 143] width 151 height 22
click at [575, 14] on button "Next" at bounding box center [575, 15] width 39 height 18
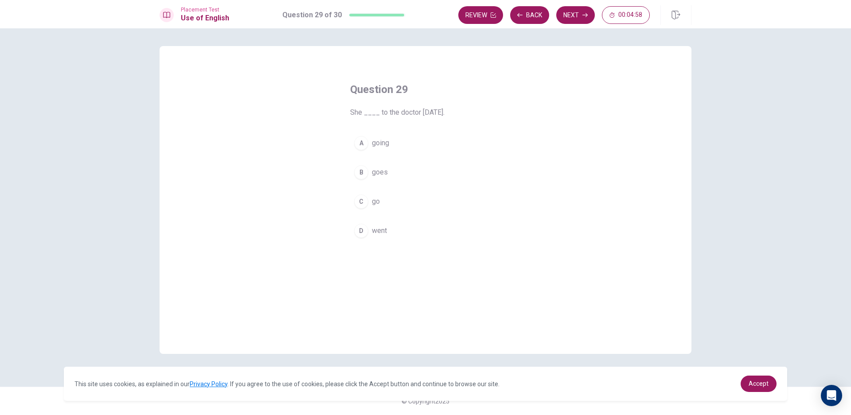
click at [374, 232] on span "went" at bounding box center [379, 231] width 15 height 11
click at [576, 8] on button "Next" at bounding box center [575, 15] width 39 height 18
click at [400, 178] on button "B sense" at bounding box center [425, 172] width 151 height 22
click at [582, 9] on button "Next" at bounding box center [575, 15] width 39 height 18
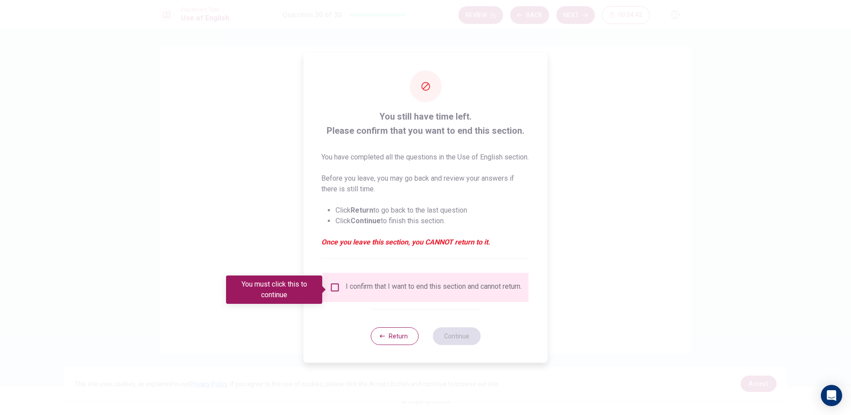
click at [332, 287] on input "You must click this to continue" at bounding box center [335, 287] width 11 height 11
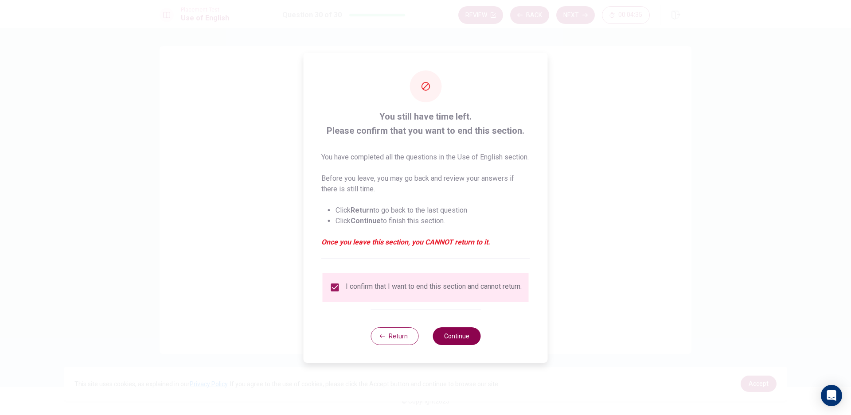
click at [458, 343] on button "Continue" at bounding box center [456, 336] width 48 height 18
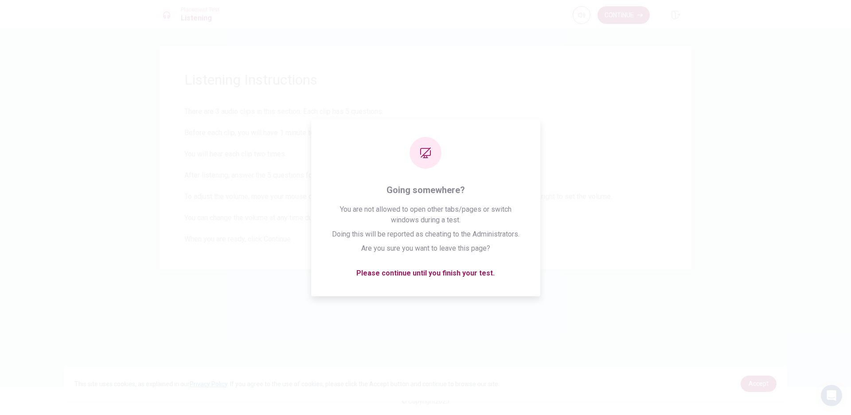
click at [619, 214] on span "There are 3 audio clips in this section. Each clip has 5 questions. Before each…" at bounding box center [425, 175] width 482 height 138
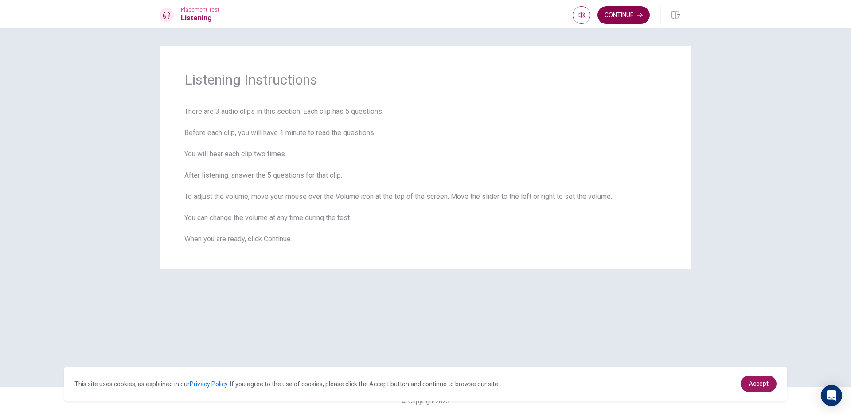
click at [624, 8] on button "Continue" at bounding box center [623, 15] width 52 height 18
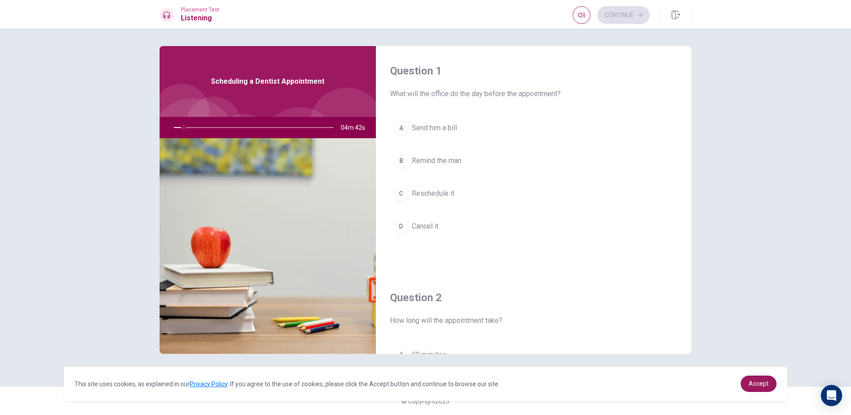
drag, startPoint x: 390, startPoint y: 90, endPoint x: 470, endPoint y: 108, distance: 81.6
click at [470, 108] on div "Question 1 What will the office do the day before the appointment? A Send him a…" at bounding box center [533, 159] width 315 height 227
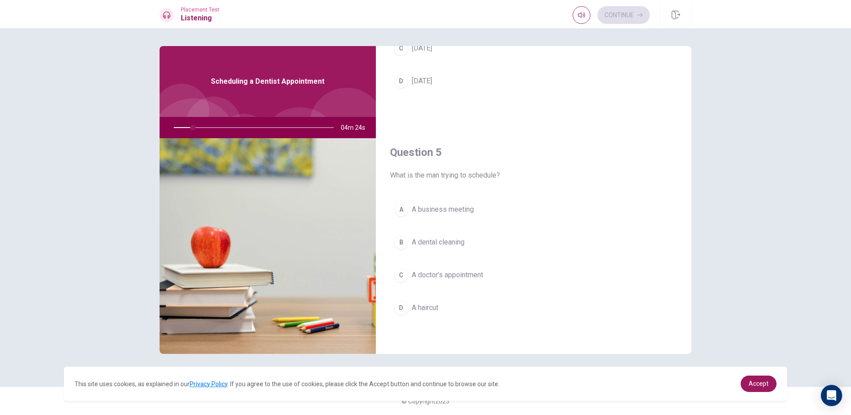
scroll to position [826, 0]
drag, startPoint x: 392, startPoint y: 177, endPoint x: 480, endPoint y: 182, distance: 87.9
click at [480, 182] on div "Question 5 What is the man trying to schedule? A A business meeting B A dental …" at bounding box center [533, 240] width 315 height 227
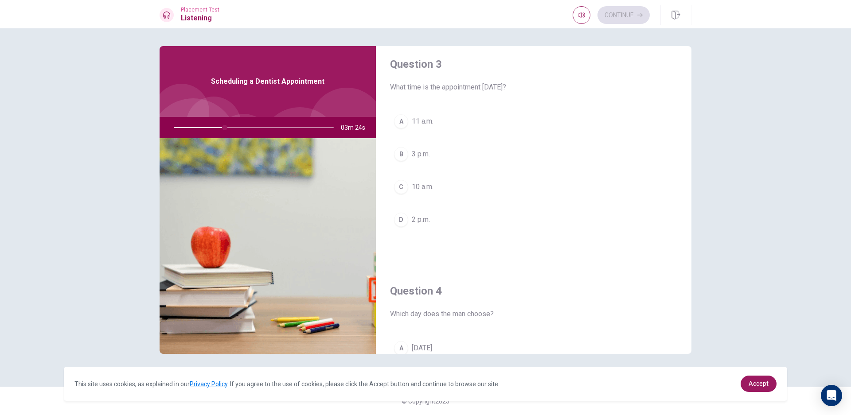
scroll to position [462, 0]
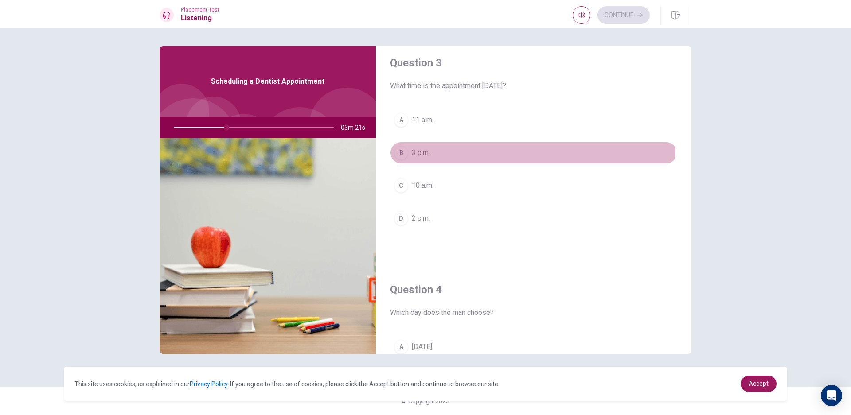
click at [422, 158] on span "3 p.m." at bounding box center [421, 153] width 18 height 11
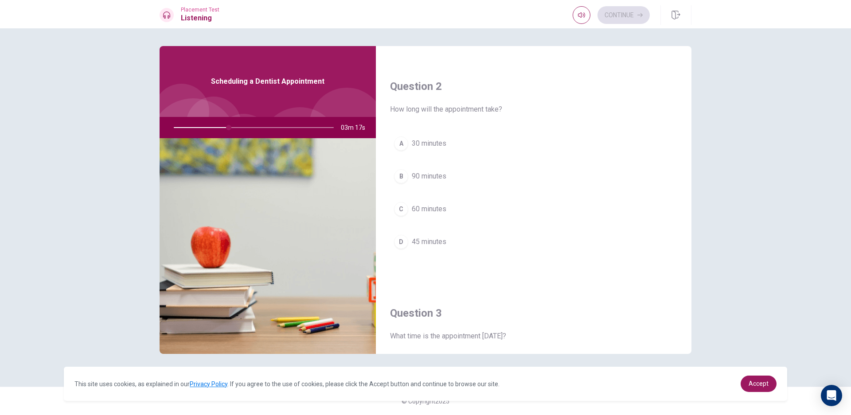
scroll to position [185, 0]
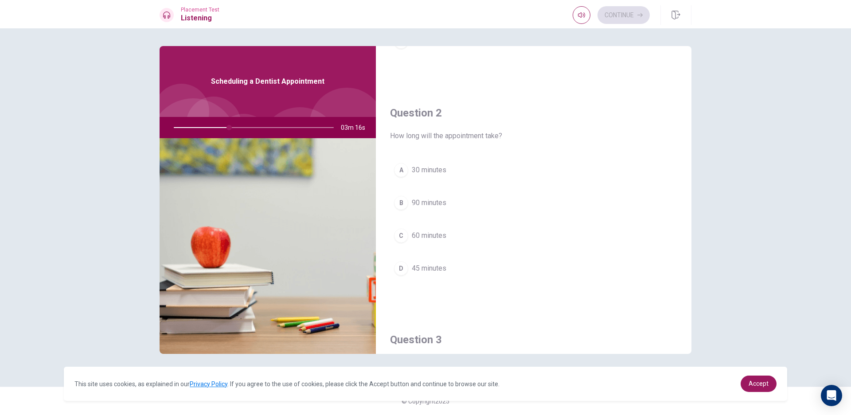
click at [432, 275] on button "D 45 minutes" at bounding box center [533, 268] width 287 height 22
click at [431, 267] on span "[DATE]" at bounding box center [422, 265] width 20 height 11
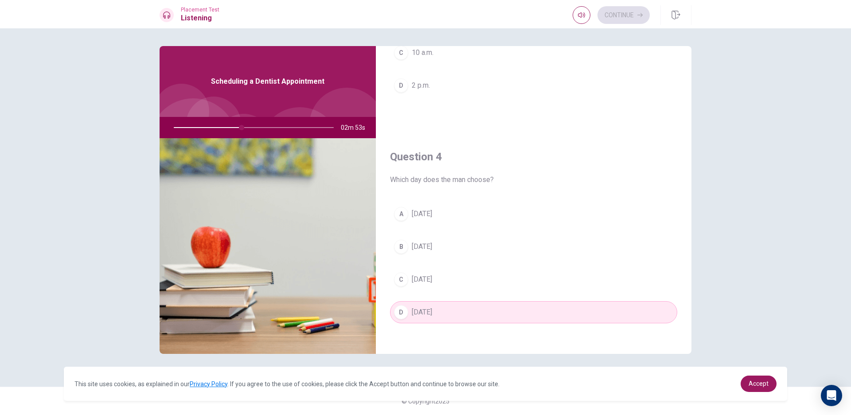
scroll to position [595, 0]
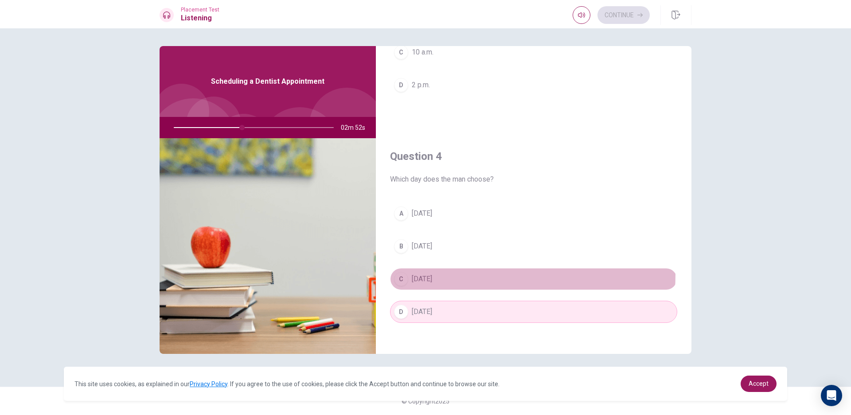
click at [421, 274] on span "[DATE]" at bounding box center [422, 279] width 20 height 11
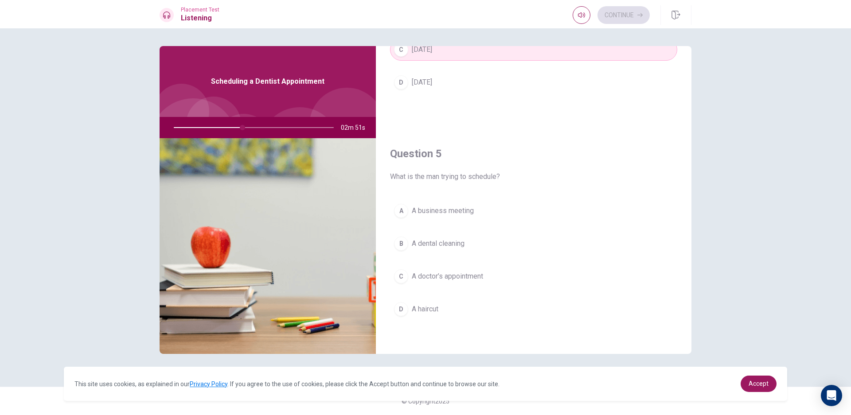
scroll to position [826, 0]
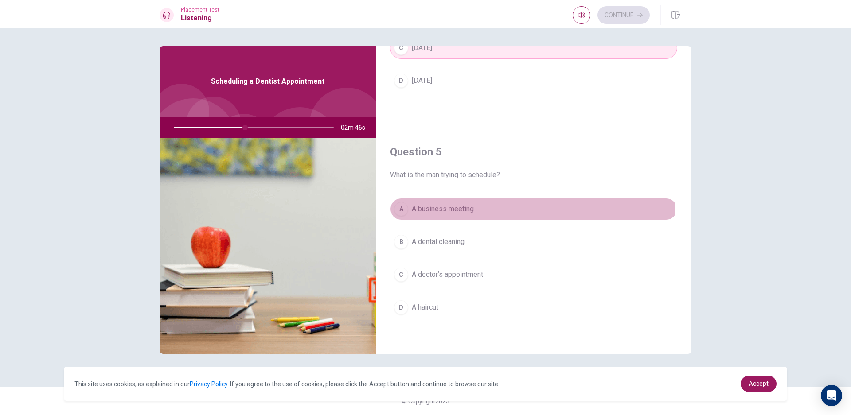
click at [471, 211] on span "A business meeting" at bounding box center [443, 209] width 62 height 11
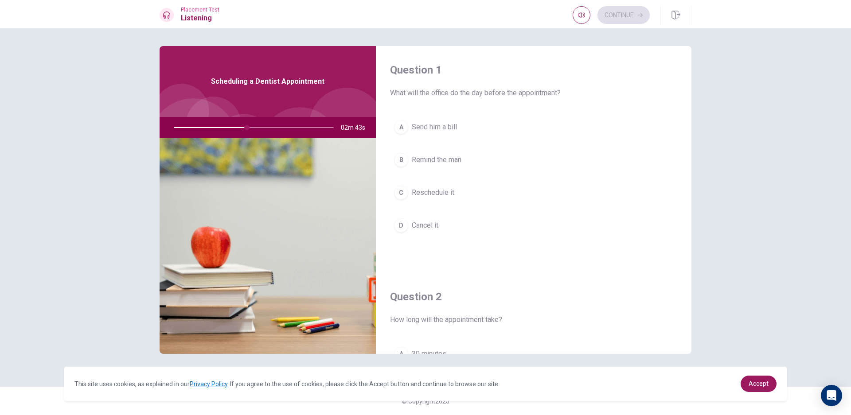
scroll to position [0, 0]
click at [459, 166] on button "B Remind the man" at bounding box center [533, 161] width 287 height 22
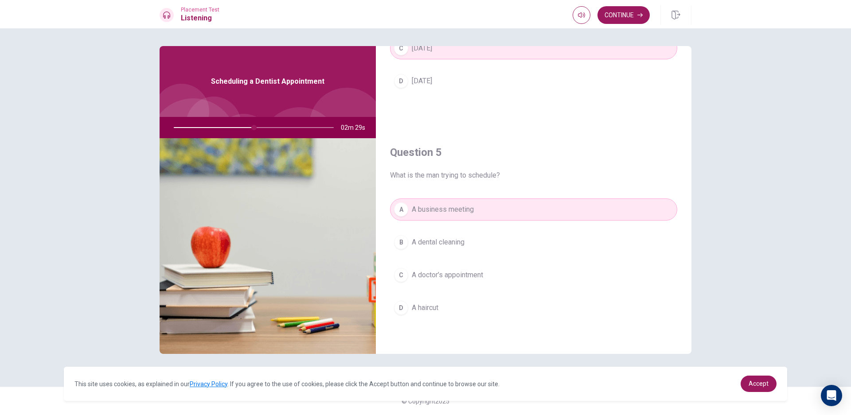
scroll to position [826, 0]
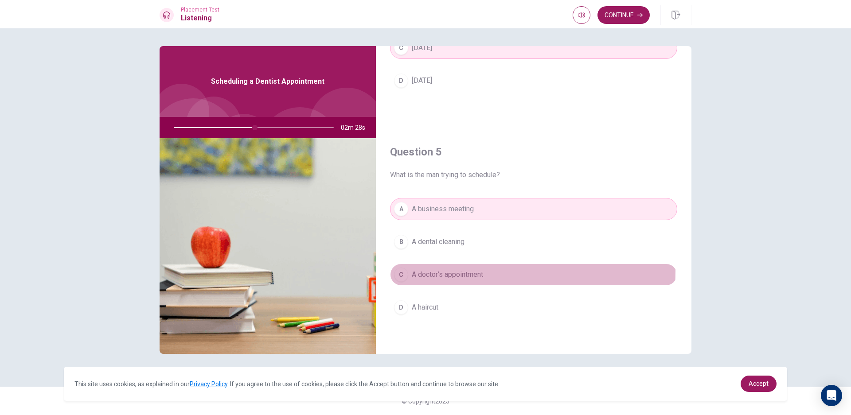
click at [452, 271] on span "A doctor’s appointment" at bounding box center [447, 274] width 71 height 11
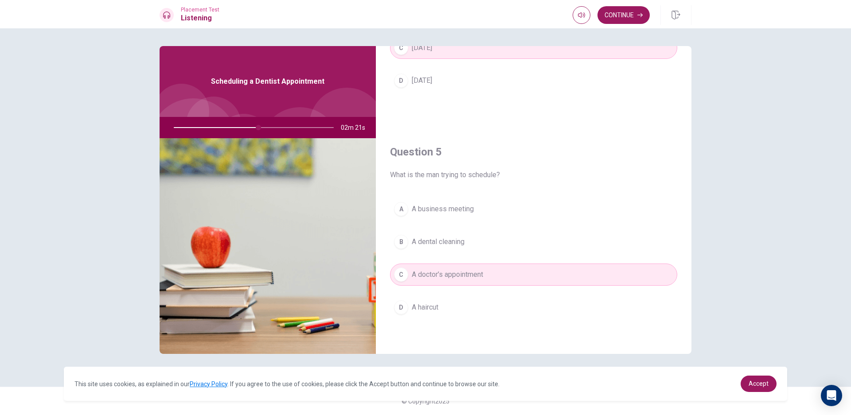
click at [514, 230] on div "A A business meeting B A dental cleaning C A doctor’s appointment D A haircut" at bounding box center [533, 267] width 287 height 138
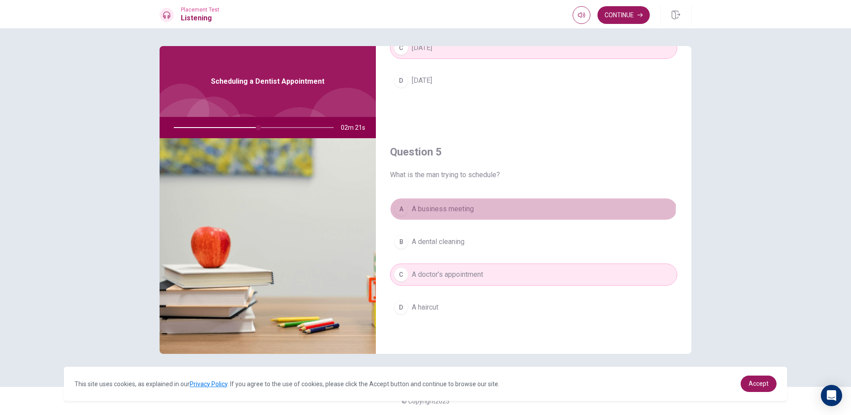
click at [503, 204] on button "A A business meeting" at bounding box center [533, 209] width 287 height 22
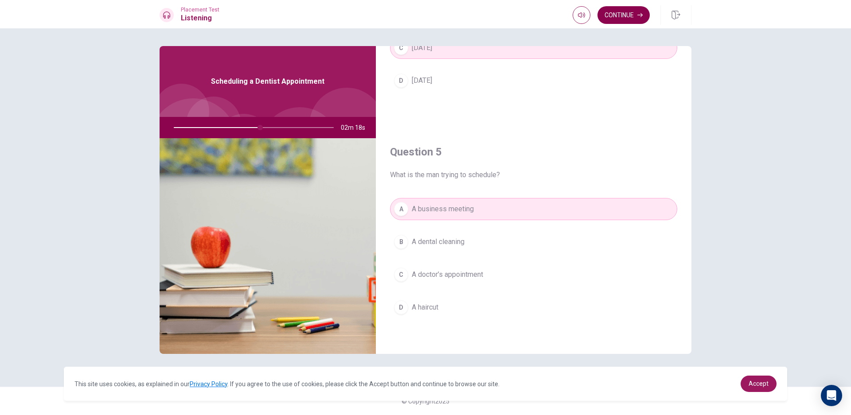
click at [631, 21] on button "Continue" at bounding box center [623, 15] width 52 height 18
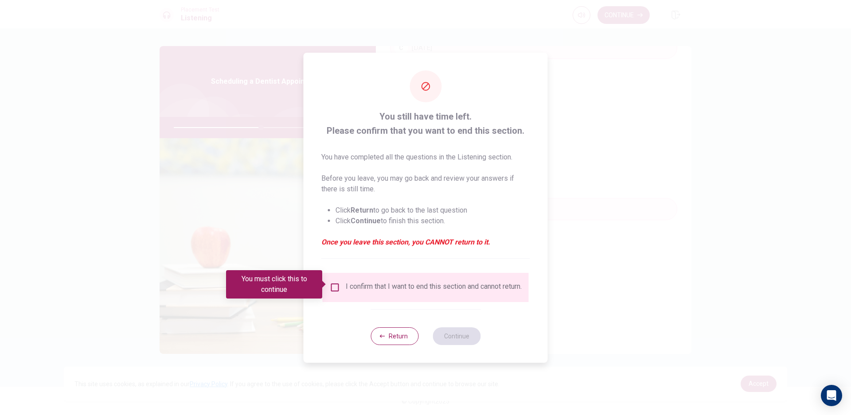
click at [328, 279] on div "You must click this to continue" at bounding box center [277, 284] width 102 height 28
click at [331, 282] on input "You must click this to continue" at bounding box center [335, 287] width 11 height 11
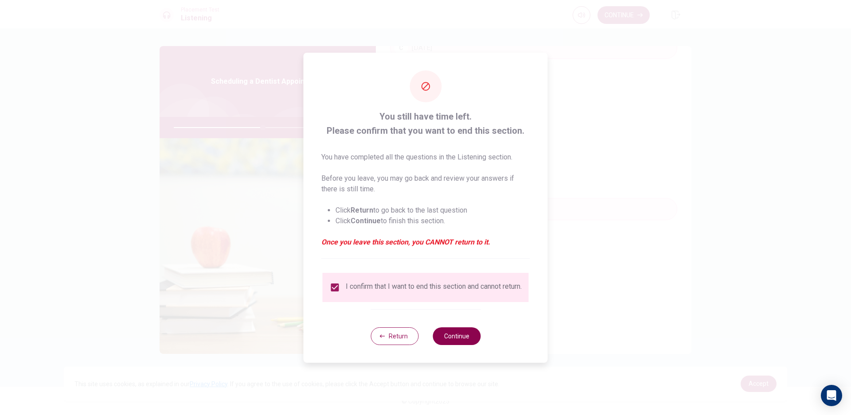
click at [449, 336] on button "Continue" at bounding box center [456, 336] width 48 height 18
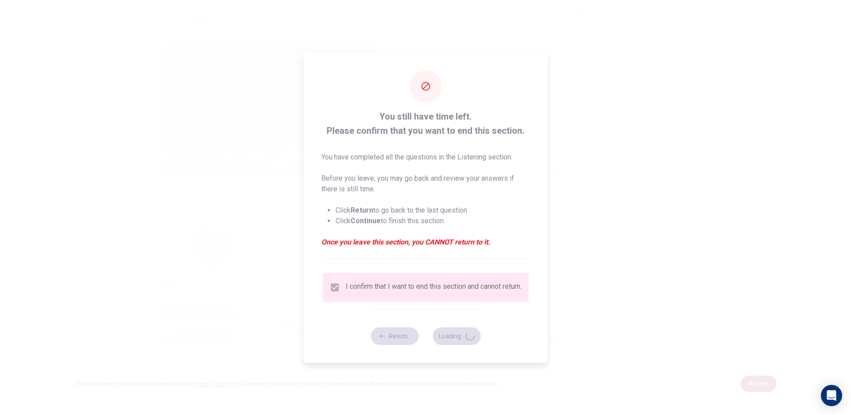
type input "56"
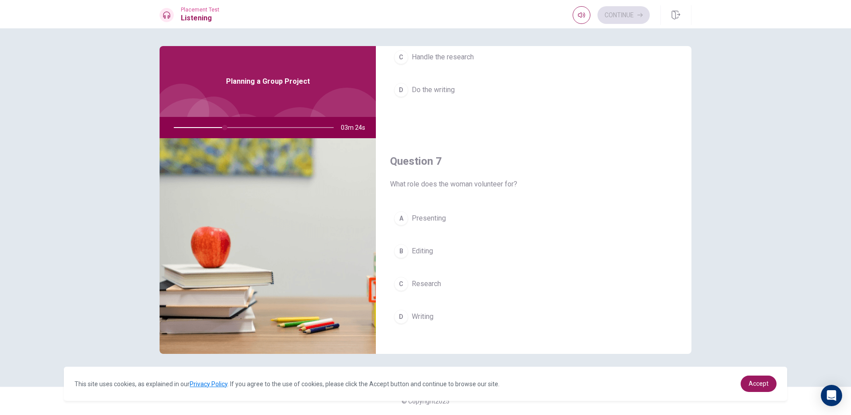
scroll to position [138, 0]
click at [401, 281] on div "C" at bounding box center [401, 282] width 14 height 14
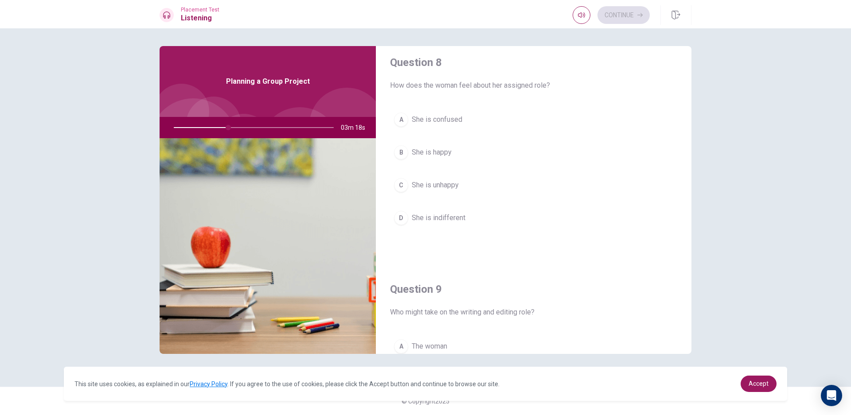
scroll to position [462, 0]
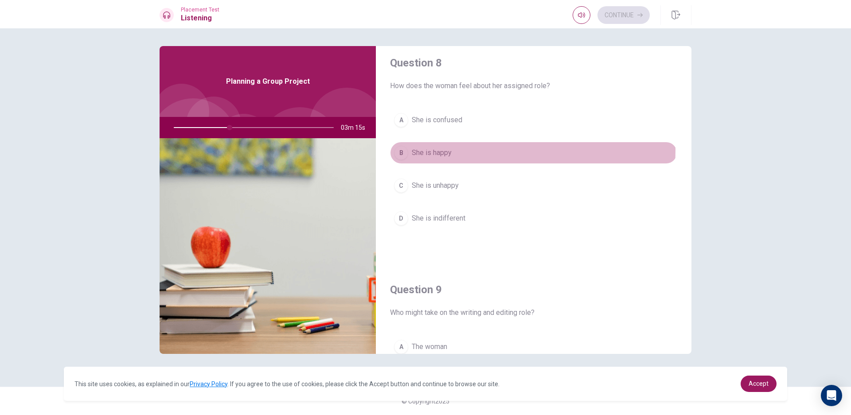
click at [457, 150] on button "B She is happy" at bounding box center [533, 153] width 287 height 22
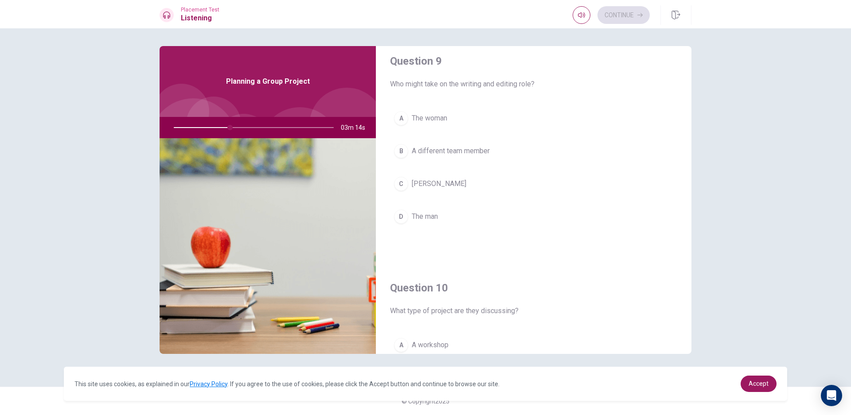
scroll to position [693, 0]
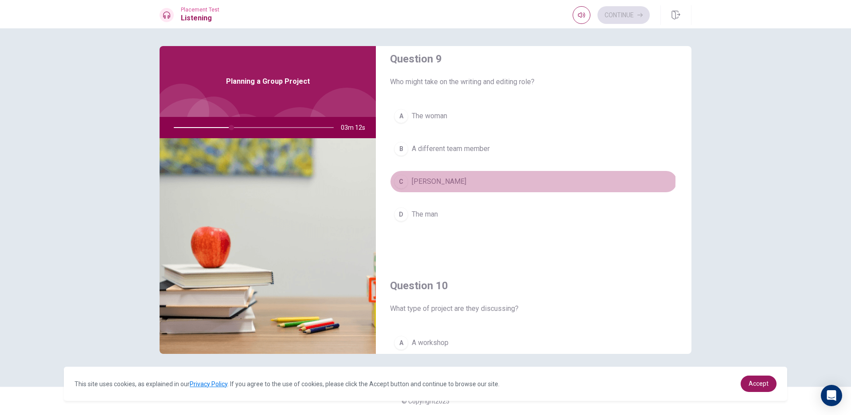
click at [448, 180] on button "C [PERSON_NAME]" at bounding box center [533, 182] width 287 height 22
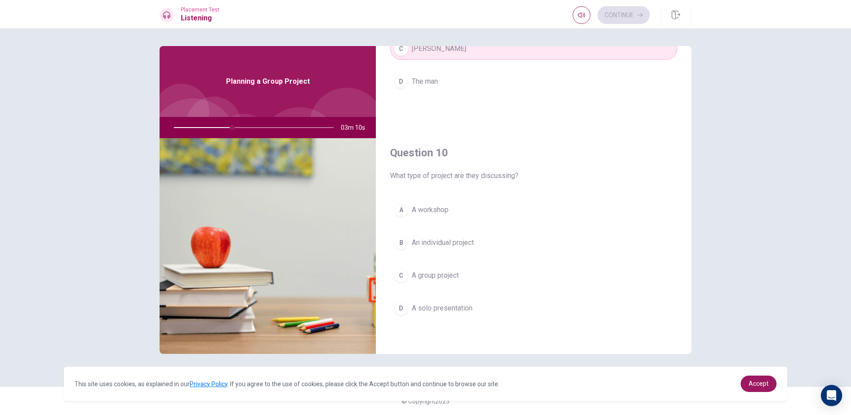
scroll to position [826, 0]
click at [448, 278] on span "A group project" at bounding box center [435, 274] width 47 height 11
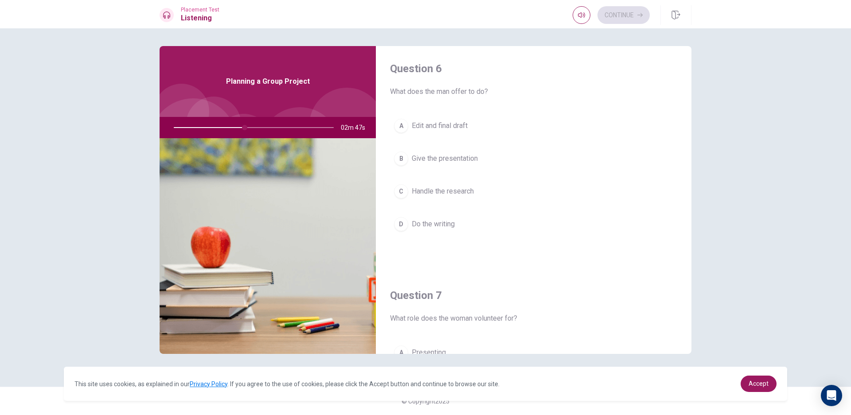
scroll to position [0, 0]
click at [437, 162] on span "Give the presentation" at bounding box center [445, 161] width 66 height 11
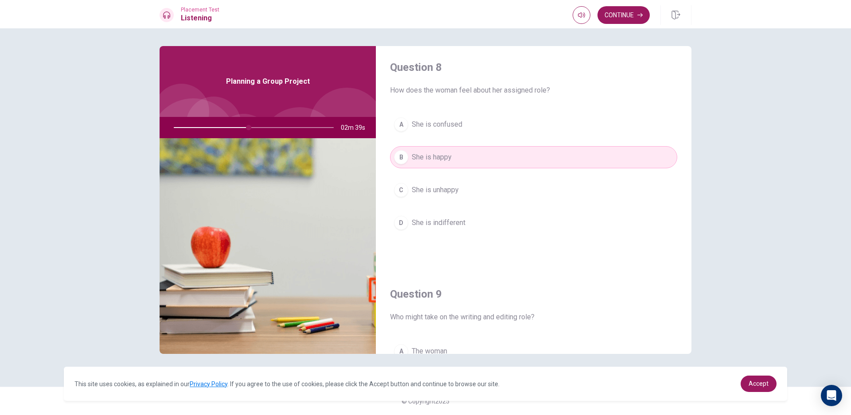
scroll to position [457, 0]
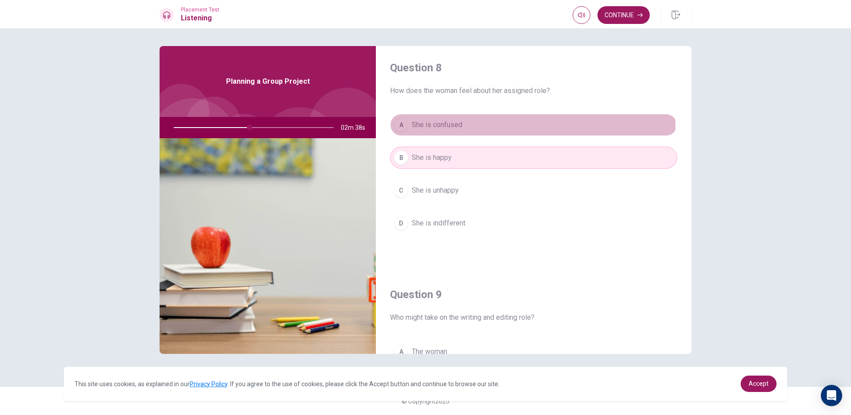
click at [438, 127] on span "She is confused" at bounding box center [437, 125] width 51 height 11
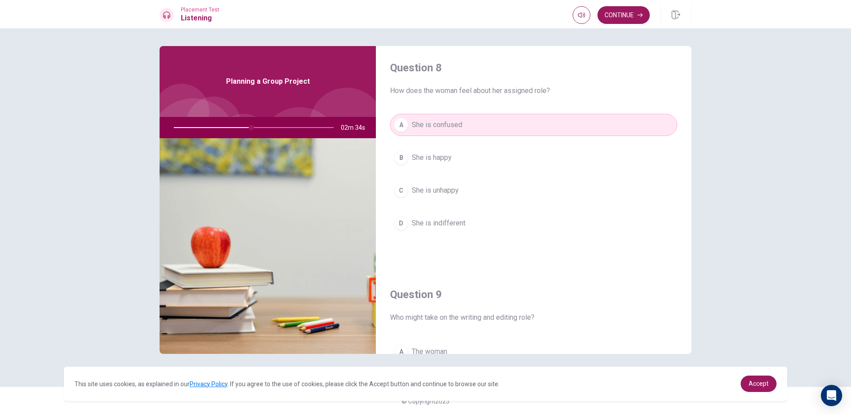
click at [514, 160] on button "B She is happy" at bounding box center [533, 158] width 287 height 22
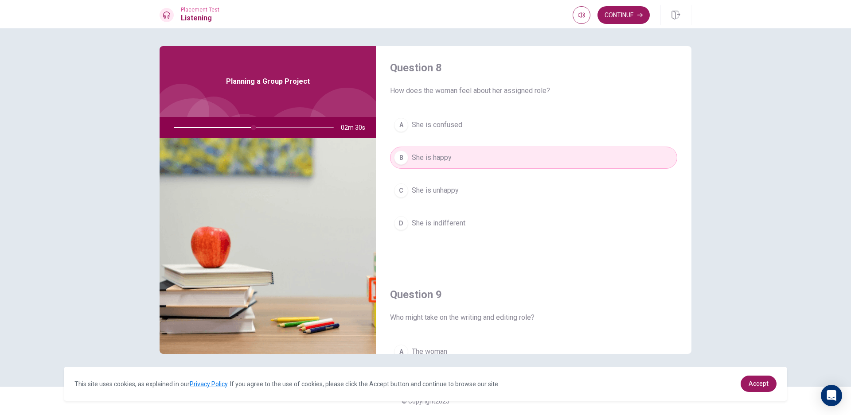
click at [544, 140] on div "A She is confused B She is happy C She is unhappy D She is indifferent" at bounding box center [533, 183] width 287 height 138
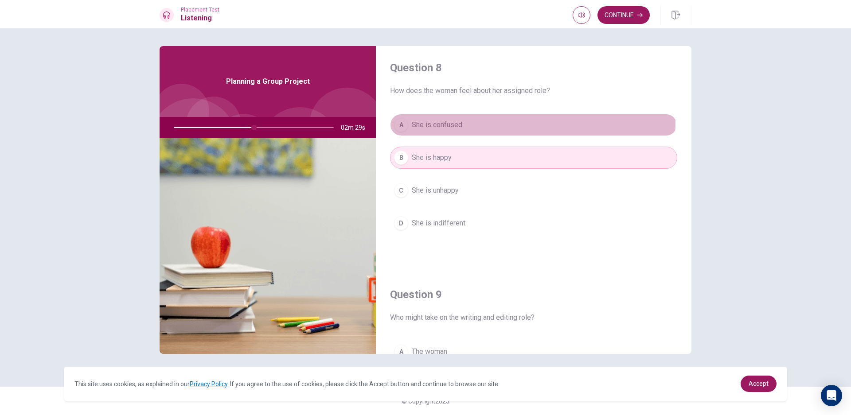
click at [428, 120] on span "She is confused" at bounding box center [437, 125] width 51 height 11
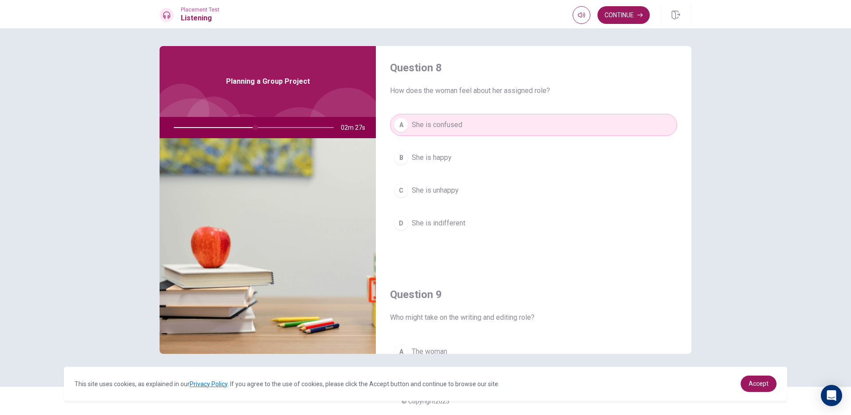
click at [459, 159] on button "B She is happy" at bounding box center [533, 158] width 287 height 22
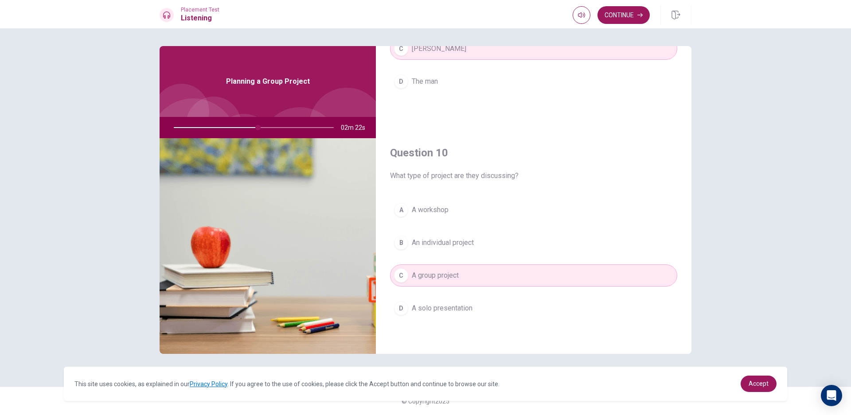
scroll to position [826, 0]
drag, startPoint x: 262, startPoint y: 130, endPoint x: 306, endPoint y: 121, distance: 45.2
click at [306, 121] on div at bounding box center [252, 127] width 178 height 21
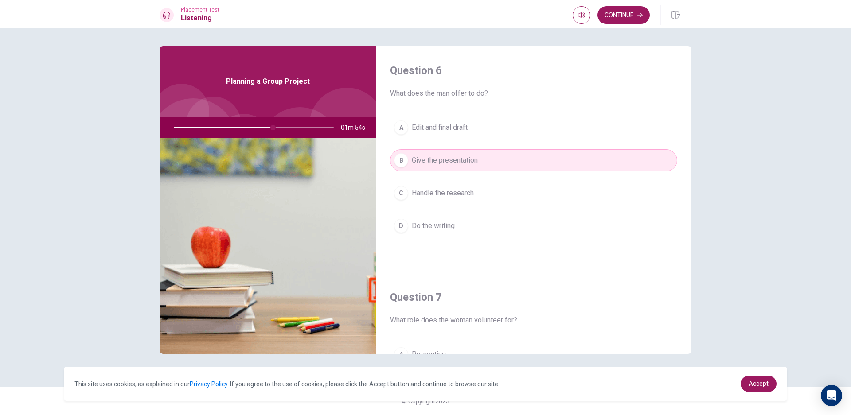
scroll to position [0, 0]
click at [612, 20] on button "Continue" at bounding box center [623, 15] width 52 height 18
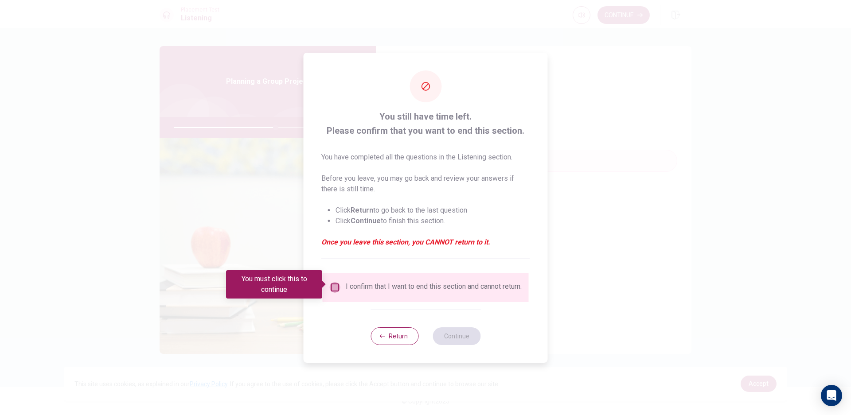
click at [334, 282] on input "You must click this to continue" at bounding box center [335, 287] width 11 height 11
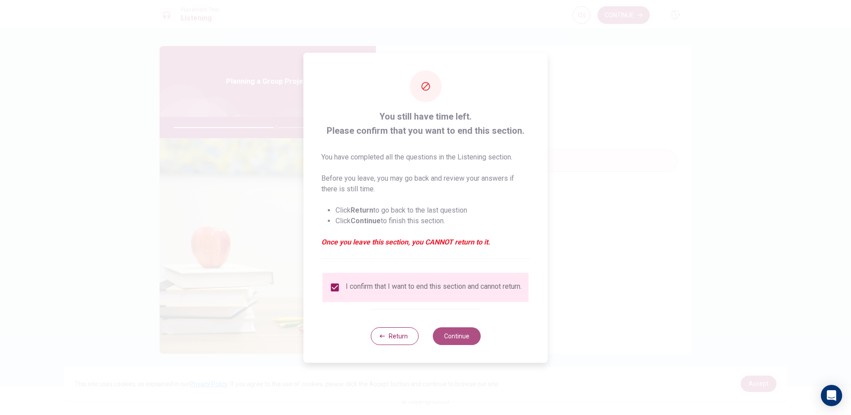
click at [462, 335] on button "Continue" at bounding box center [456, 336] width 48 height 18
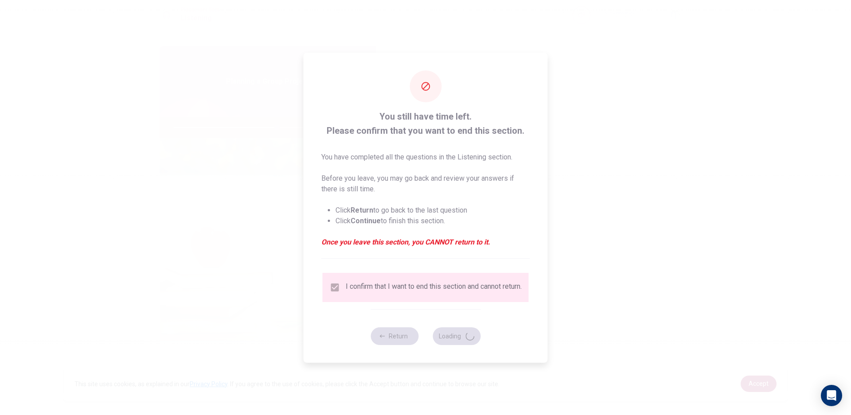
type input "65"
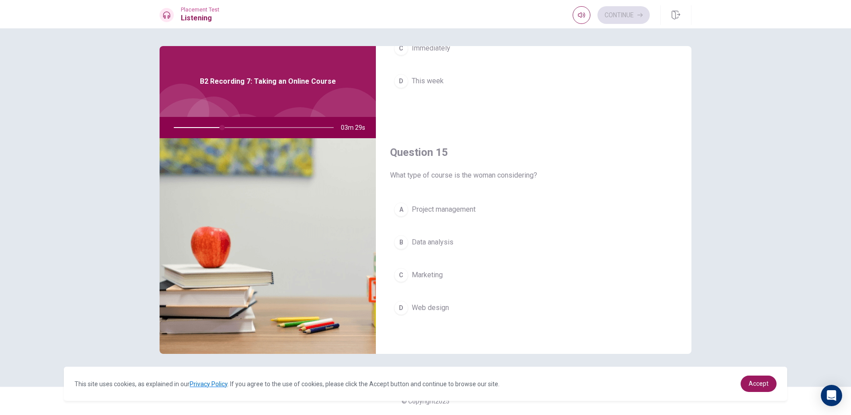
scroll to position [826, 0]
click at [460, 243] on button "B Data analysis" at bounding box center [533, 242] width 287 height 22
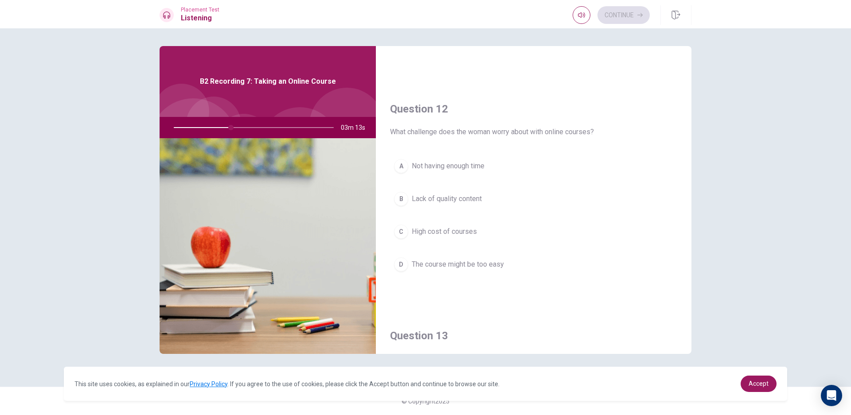
scroll to position [185, 0]
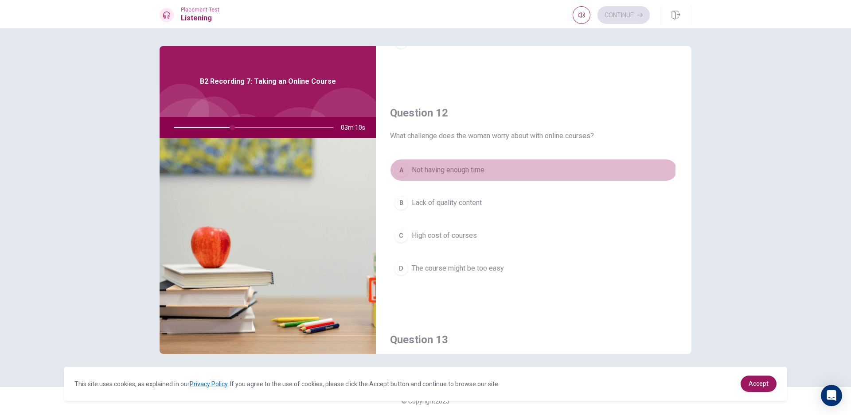
click at [488, 169] on button "A Not having enough time" at bounding box center [533, 170] width 287 height 22
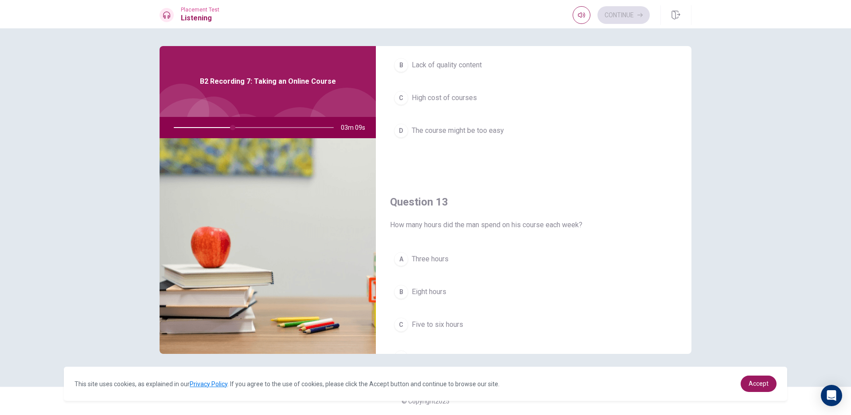
scroll to position [0, 0]
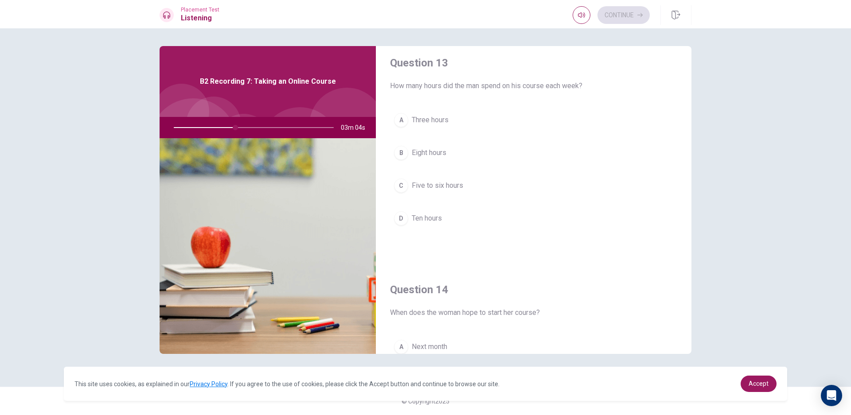
click at [446, 184] on span "Five to six hours" at bounding box center [437, 185] width 51 height 11
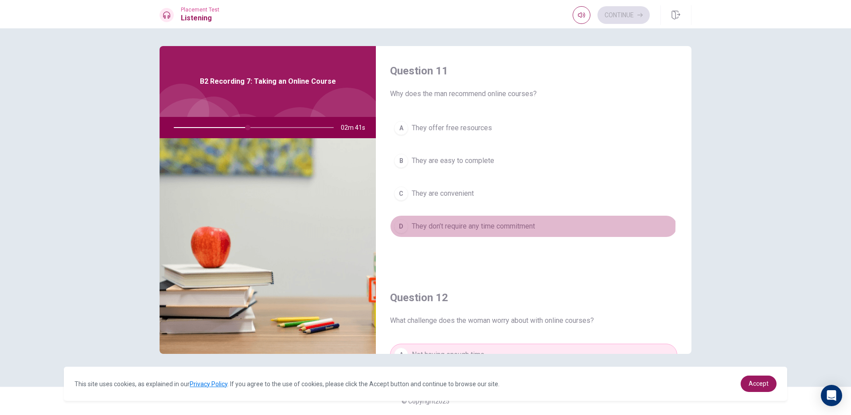
click at [451, 224] on span "They don’t require any time commitment" at bounding box center [473, 226] width 123 height 11
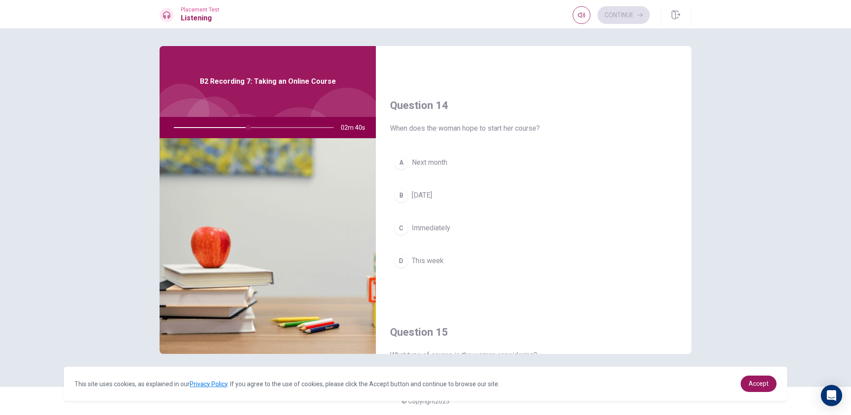
scroll to position [646, 0]
click at [452, 164] on button "A Next month" at bounding box center [533, 162] width 287 height 22
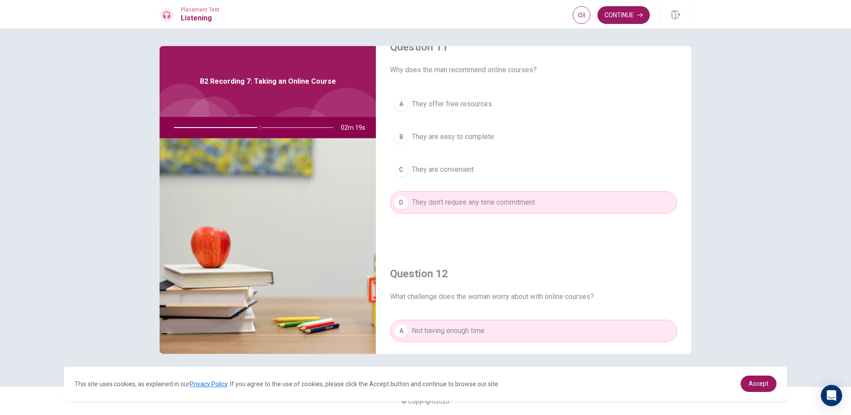
scroll to position [0, 0]
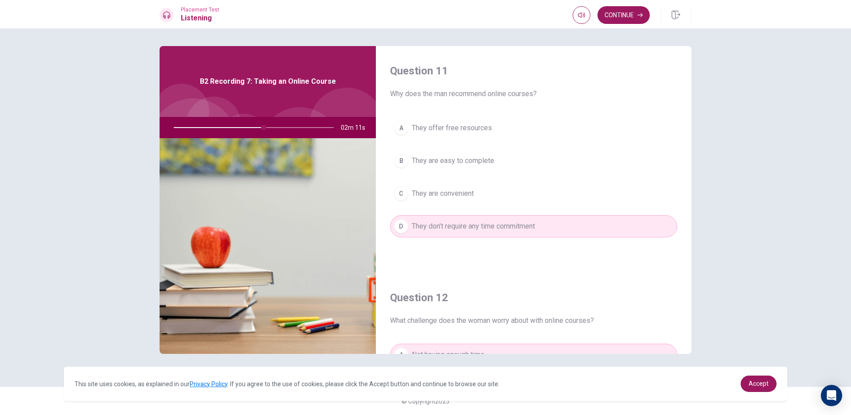
click at [489, 209] on div "A They offer free resources B They are easy to complete C They are convenient D…" at bounding box center [533, 186] width 287 height 138
click at [489, 192] on button "C They are convenient" at bounding box center [533, 194] width 287 height 22
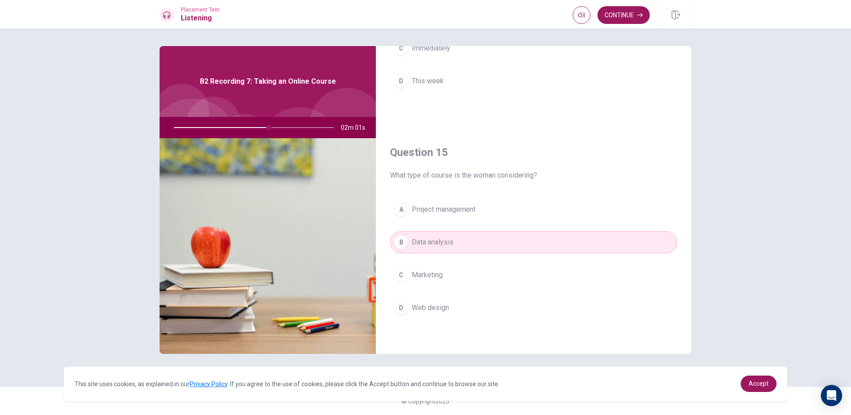
scroll to position [826, 0]
click at [625, 19] on button "Continue" at bounding box center [623, 15] width 52 height 18
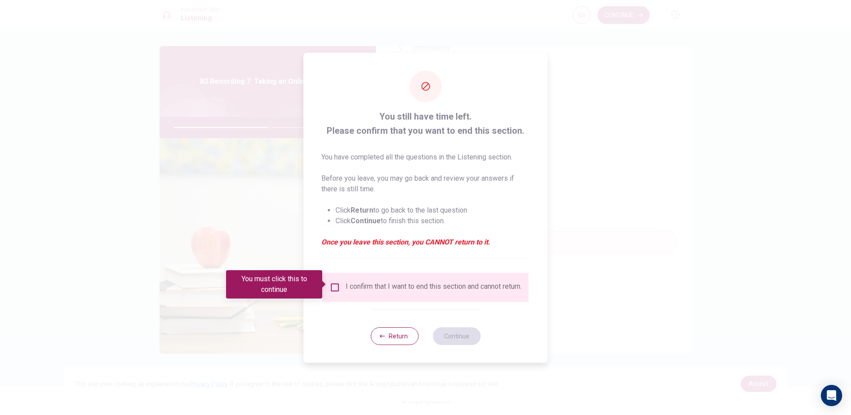
click at [331, 282] on input "You must click this to continue" at bounding box center [335, 287] width 11 height 11
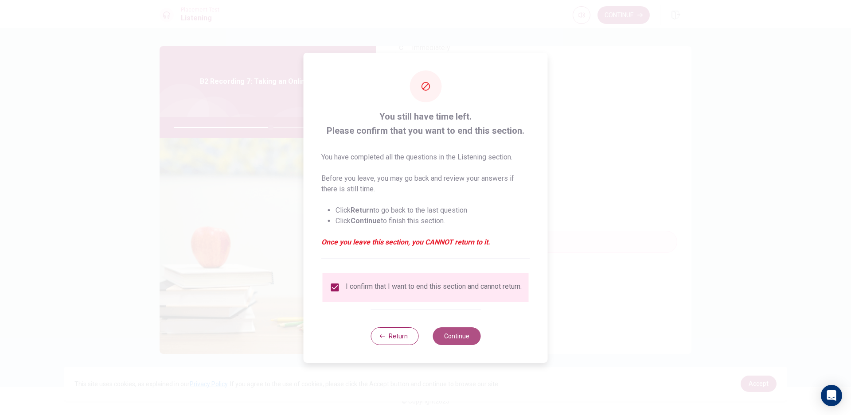
click at [445, 338] on button "Continue" at bounding box center [456, 336] width 48 height 18
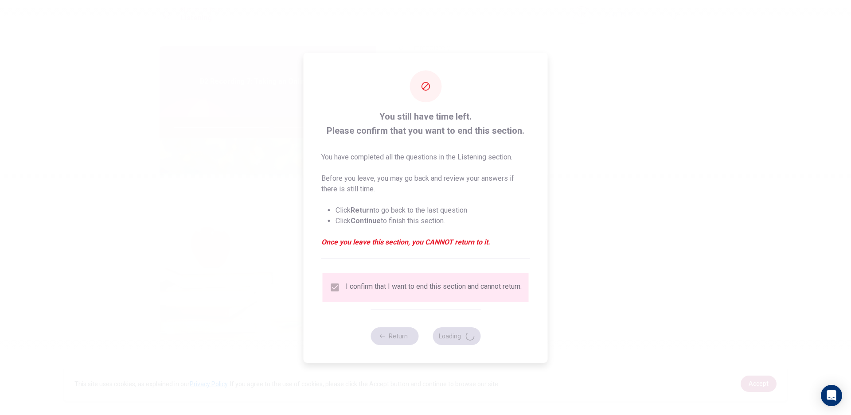
type input "62"
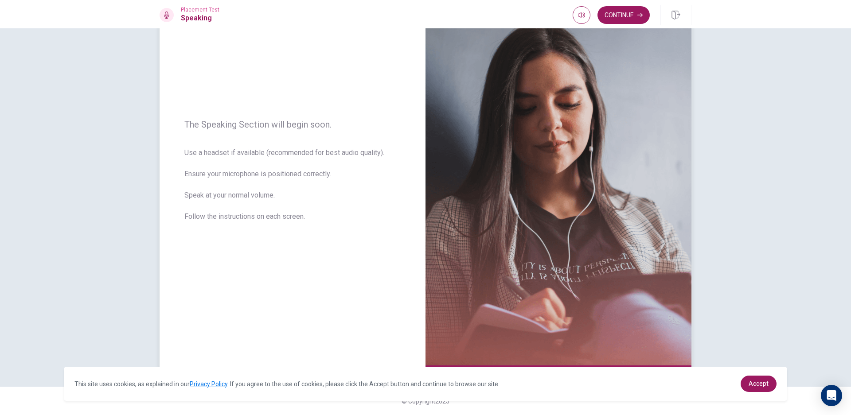
scroll to position [0, 0]
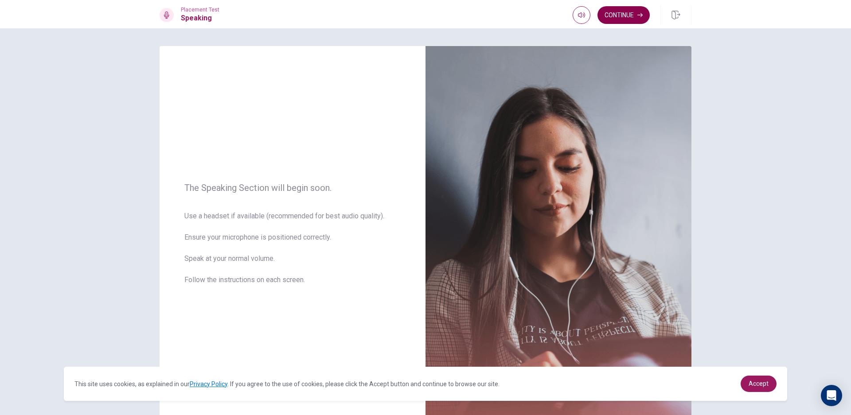
click at [626, 20] on button "Continue" at bounding box center [623, 15] width 52 height 18
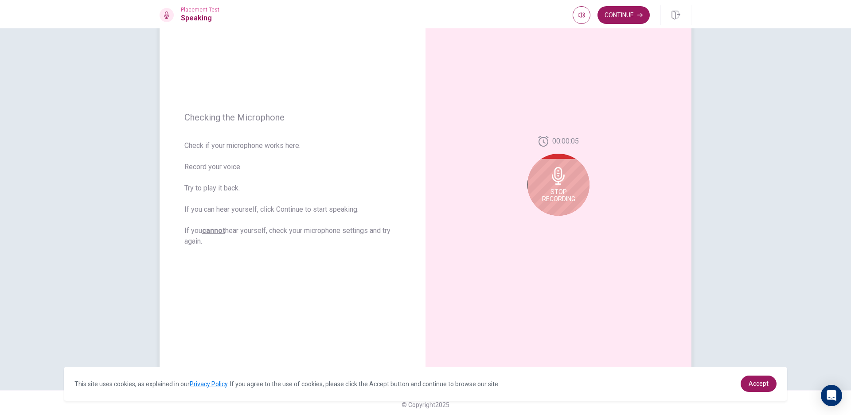
scroll to position [63, 0]
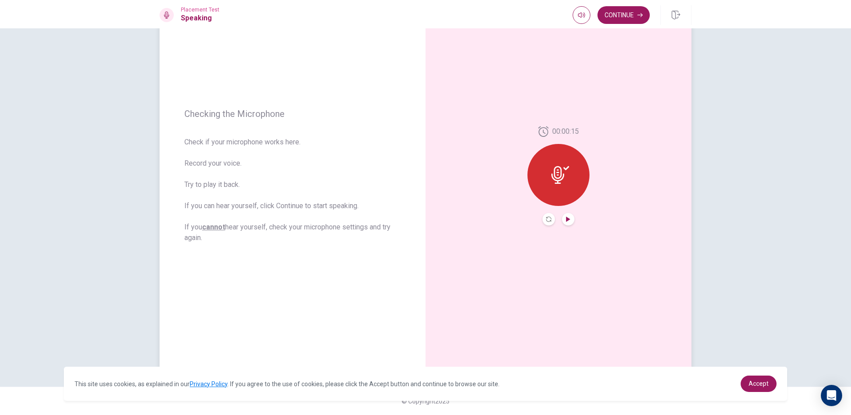
click at [565, 222] on icon "Play Audio" at bounding box center [567, 219] width 5 height 5
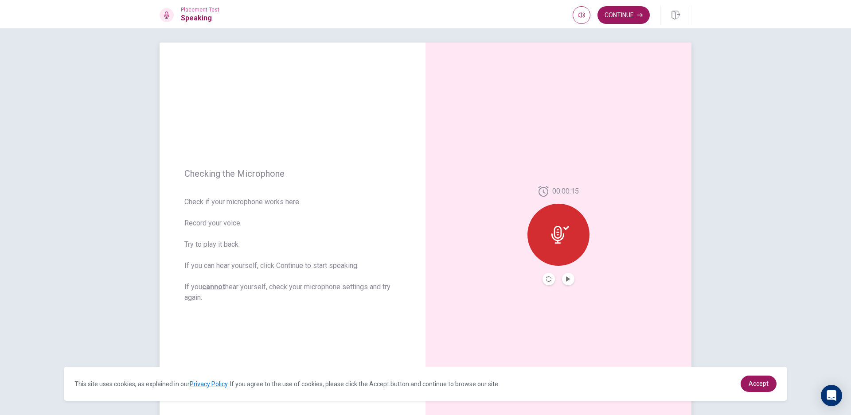
scroll to position [0, 0]
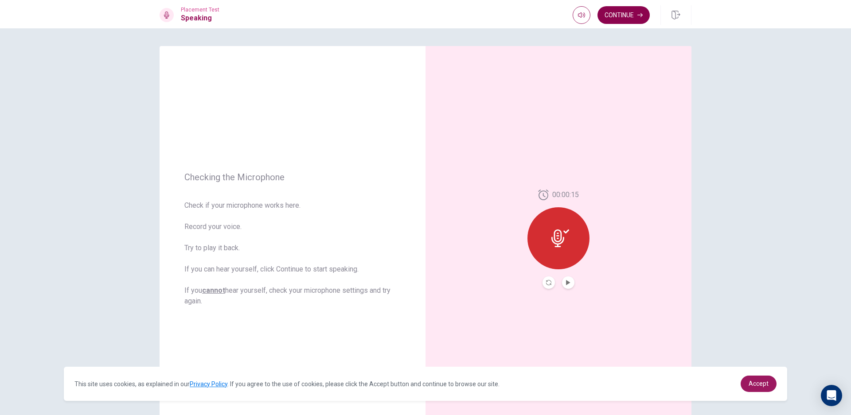
click at [635, 18] on button "Continue" at bounding box center [623, 15] width 52 height 18
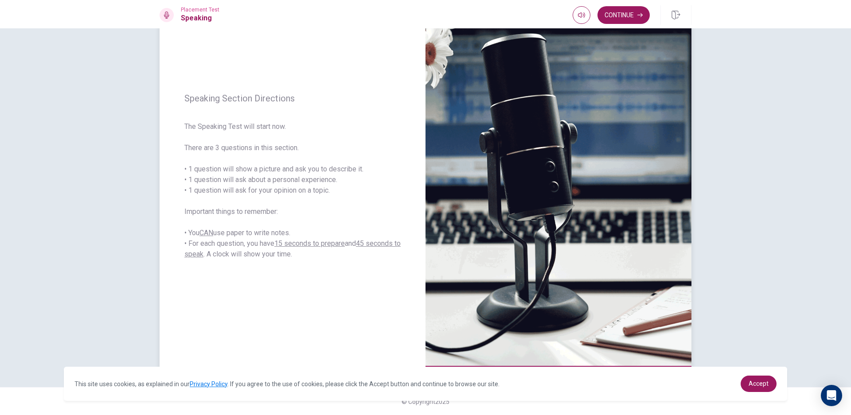
scroll to position [63, 0]
drag, startPoint x: 271, startPoint y: 243, endPoint x: 397, endPoint y: 251, distance: 127.0
click at [397, 251] on span "The Speaking Test will start now. There are 3 questions in this section. • 1 qu…" at bounding box center [292, 190] width 216 height 138
drag, startPoint x: 634, startPoint y: 14, endPoint x: 628, endPoint y: 14, distance: 5.8
click at [631, 14] on button "Continue" at bounding box center [623, 15] width 52 height 18
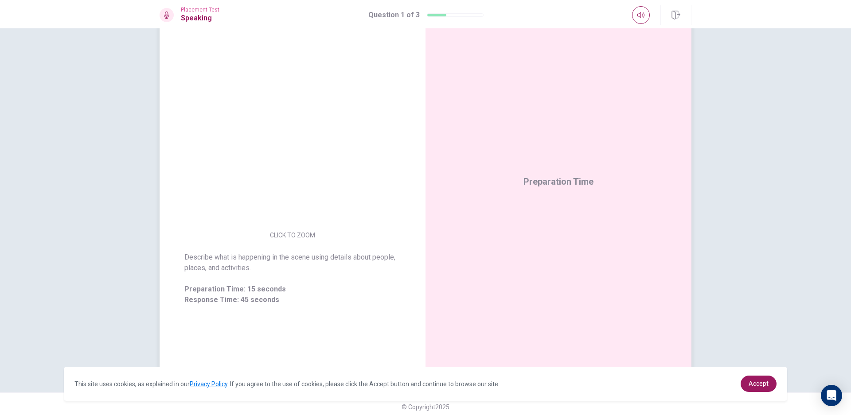
scroll to position [0, 0]
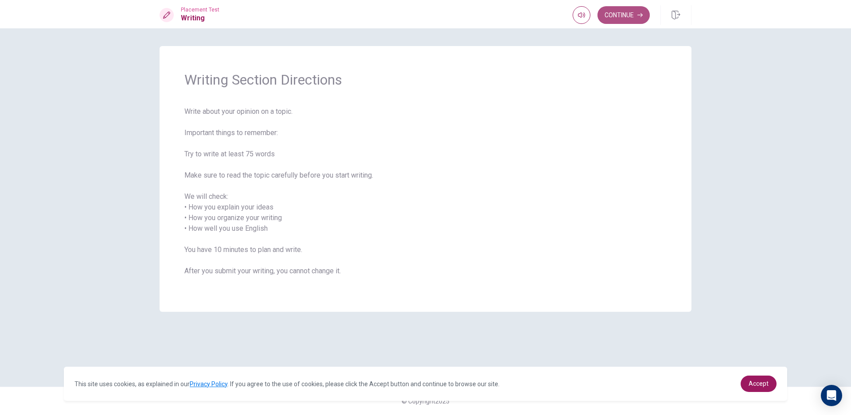
click at [619, 9] on button "Continue" at bounding box center [623, 15] width 52 height 18
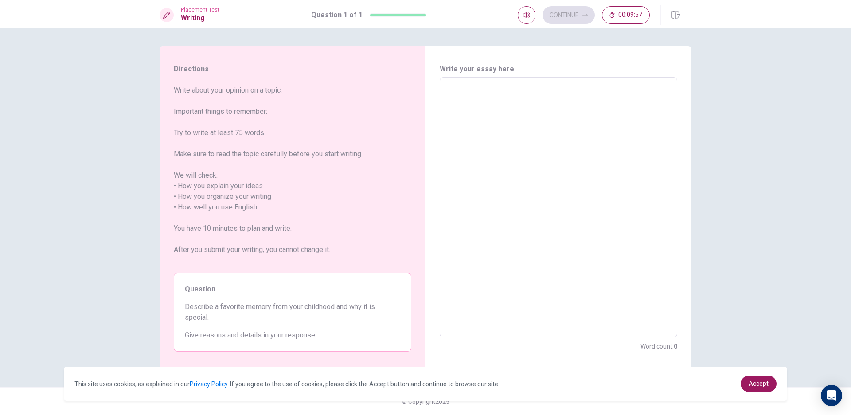
scroll to position [0, 0]
drag, startPoint x: 177, startPoint y: 184, endPoint x: 314, endPoint y: 223, distance: 142.4
click at [269, 228] on span "Write about your opinion on a topic. Important things to remember: Try to write…" at bounding box center [293, 175] width 238 height 181
click at [495, 125] on textarea at bounding box center [558, 207] width 225 height 246
type textarea "I"
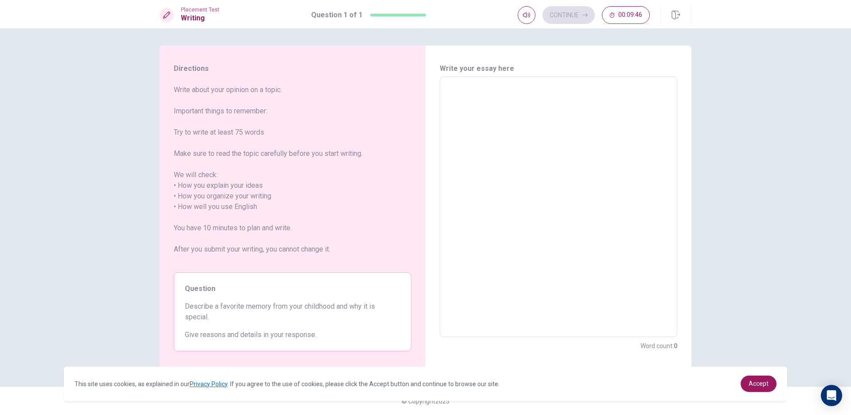
type textarea "x"
type textarea "IN"
type textarea "x"
type textarea "I"
type textarea "x"
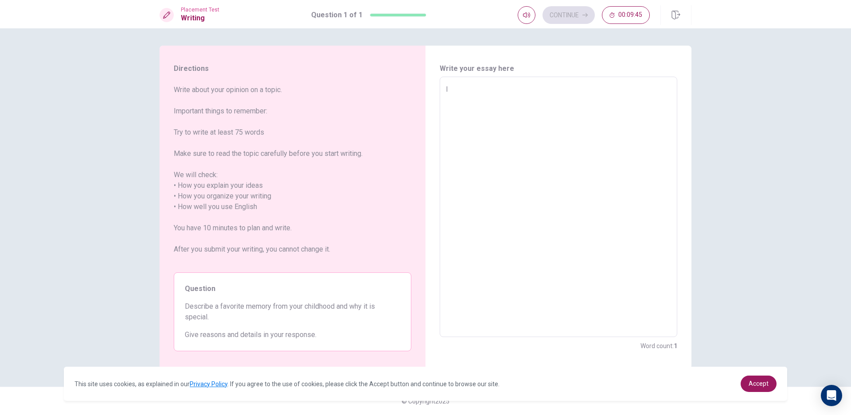
type textarea "In"
type textarea "x"
type textarea "In"
type textarea "x"
type textarea "In m"
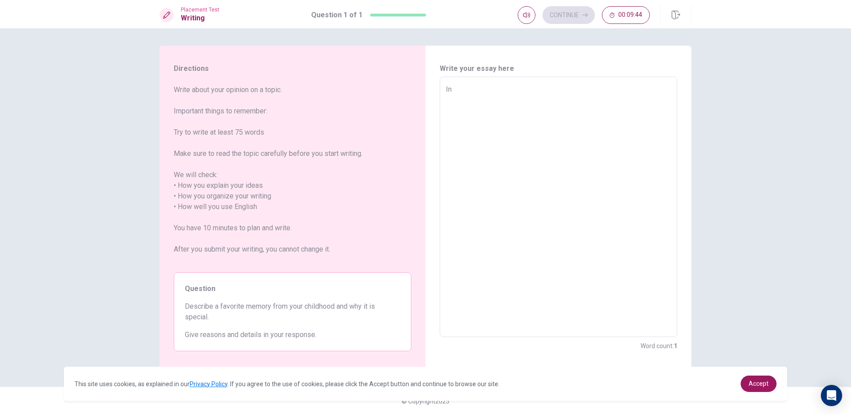
type textarea "x"
type textarea "In my"
type textarea "x"
type textarea "In m"
type textarea "x"
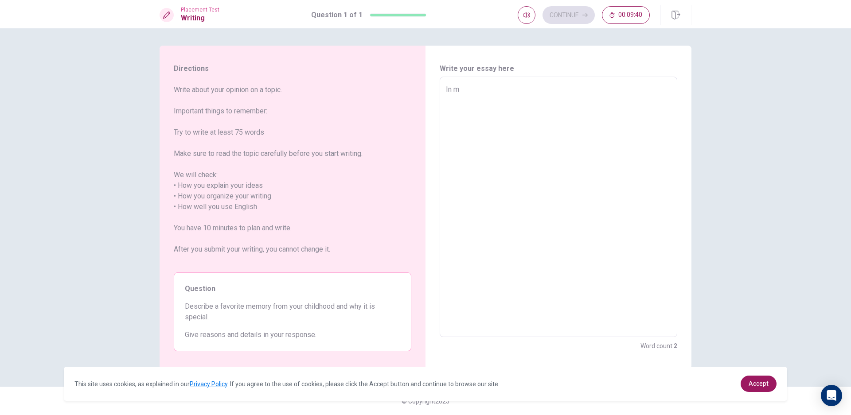
type textarea "In my"
type textarea "x"
type textarea "In my"
type textarea "x"
type textarea "In my"
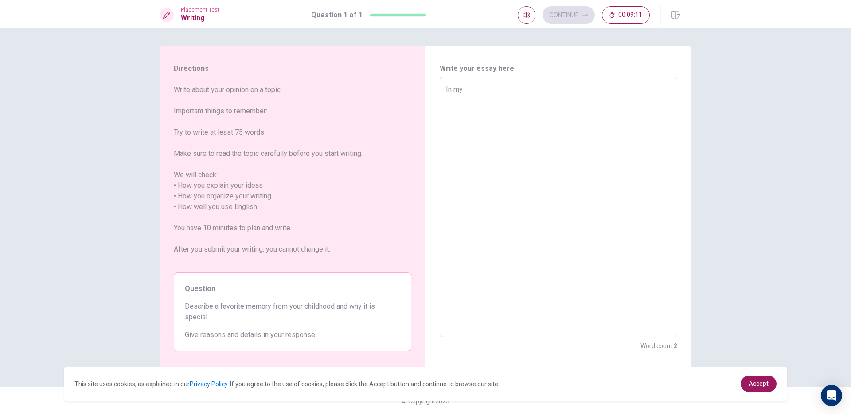
type textarea "x"
type textarea "In m"
type textarea "x"
type textarea "In"
type textarea "x"
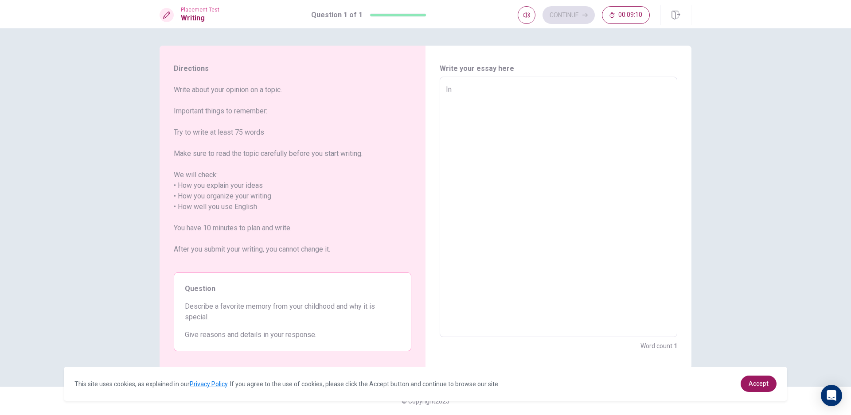
type textarea "In"
type textarea "x"
type textarea "I"
type textarea "x"
type textarea "W"
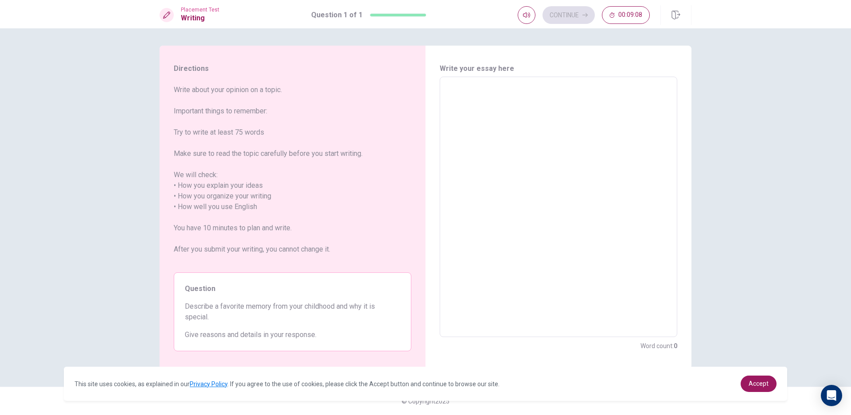
type textarea "x"
type textarea "WH"
type textarea "x"
type textarea "WHe"
type textarea "x"
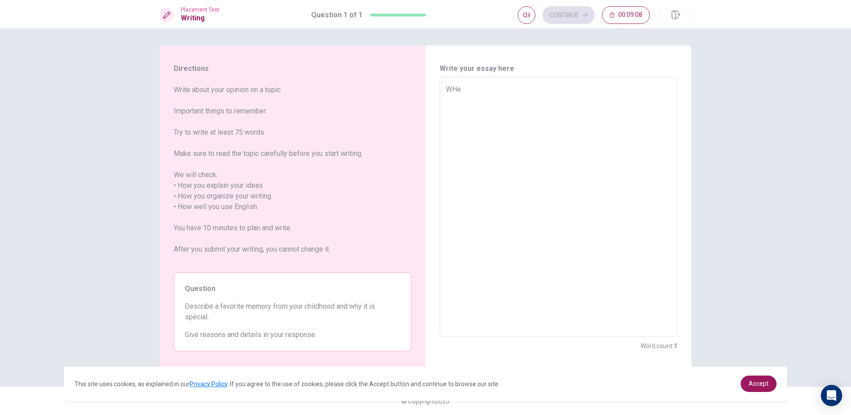
type textarea "WHen"
type textarea "x"
type textarea "WHen"
type textarea "x"
type textarea "WHen"
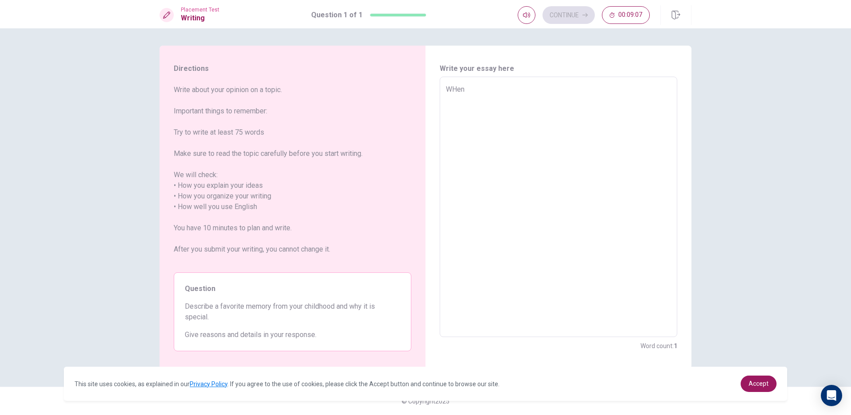
type textarea "x"
type textarea "WHe"
type textarea "x"
type textarea "WH"
type textarea "x"
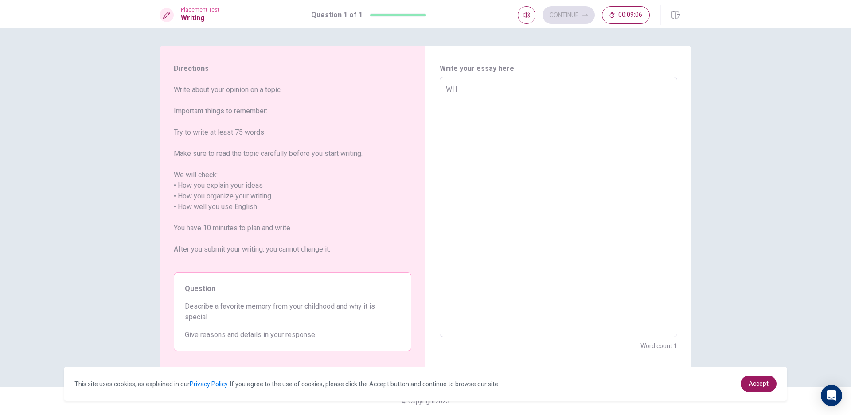
type textarea "W"
type textarea "x"
type textarea "Wh"
type textarea "x"
type textarea "Whe"
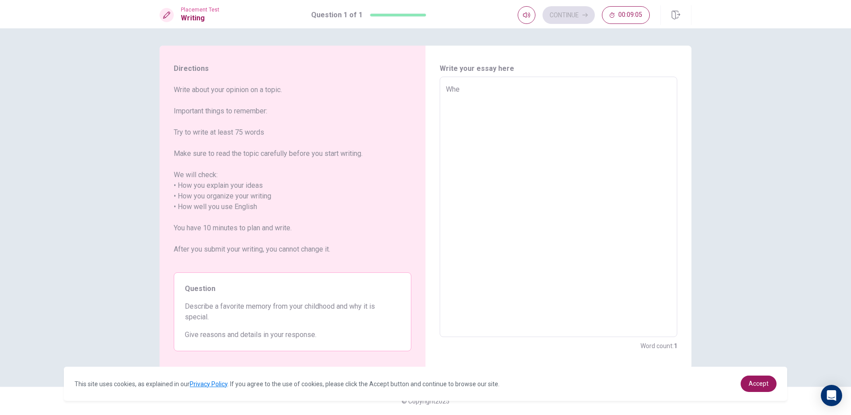
type textarea "x"
type textarea "Whem"
type textarea "x"
type textarea "Whe"
type textarea "x"
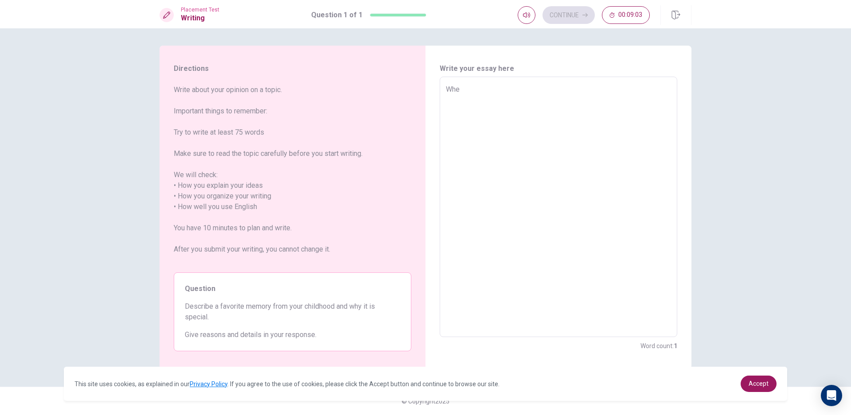
type textarea "When"
type textarea "x"
type textarea "When"
type textarea "x"
type textarea "When i"
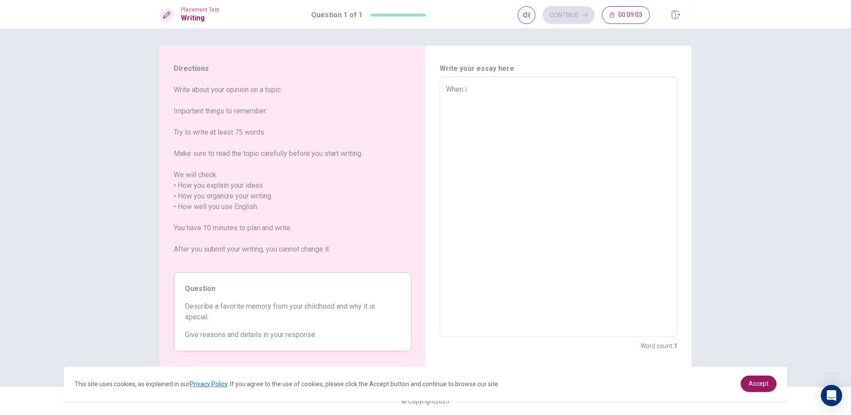
type textarea "x"
type textarea "When"
type textarea "x"
type textarea "When I"
type textarea "x"
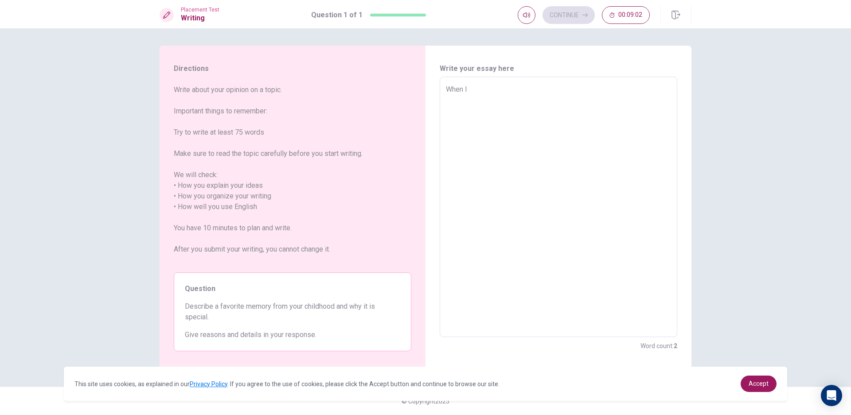
type textarea "When I"
type textarea "x"
type textarea "When I w"
type textarea "x"
type textarea "When I wa"
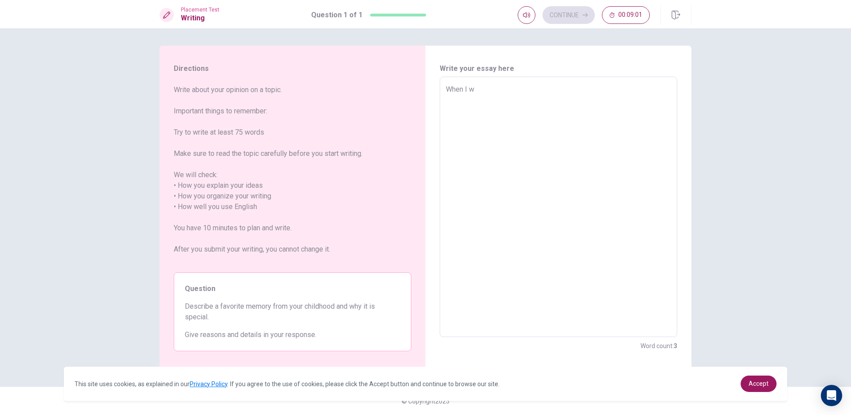
type textarea "x"
type textarea "When I was"
type textarea "x"
type textarea "When I was"
type textarea "x"
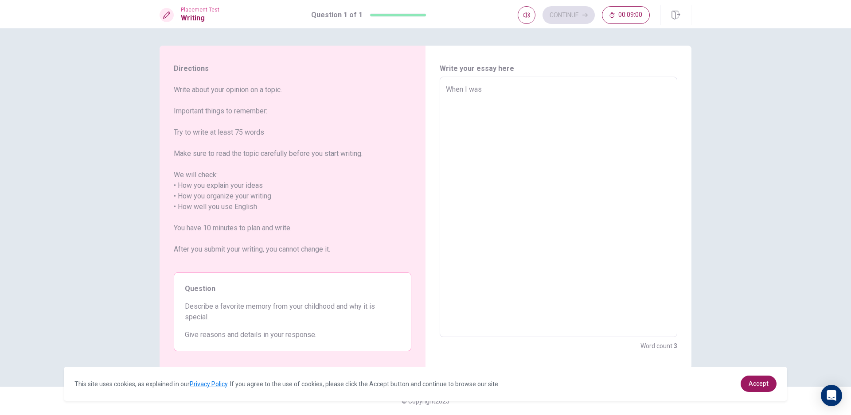
type textarea "When I was y"
type textarea "x"
type textarea "When I was yo"
type textarea "x"
type textarea "When I was you"
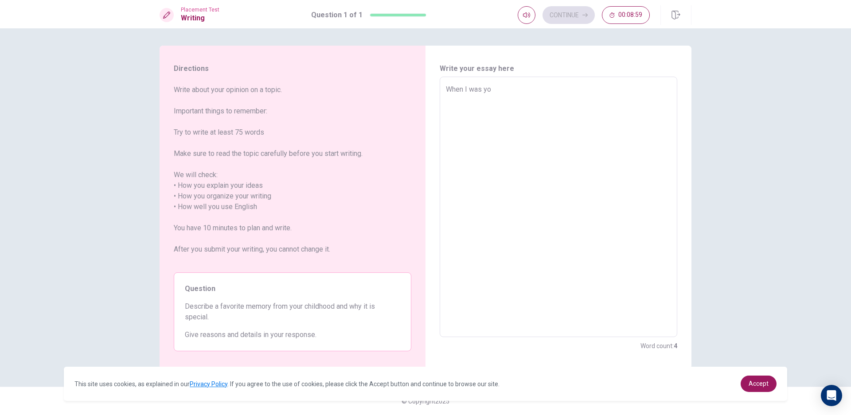
type textarea "x"
type textarea "When I was youn"
type textarea "x"
type textarea "When I was young"
type textarea "x"
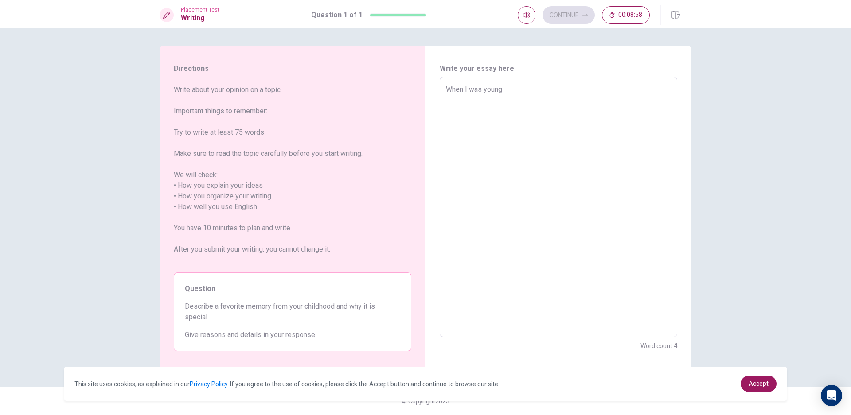
type textarea "When I was young,"
type textarea "x"
type textarea "When I was young,I"
type textarea "x"
type textarea "When I was young,I"
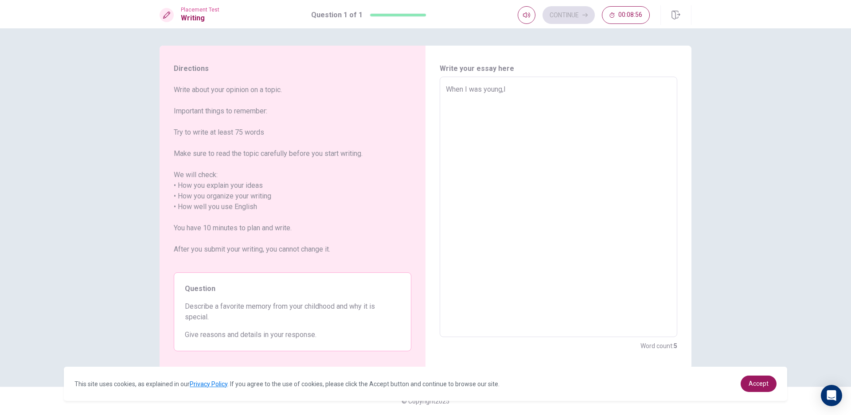
type textarea "x"
type textarea "When I was young,I h"
type textarea "x"
type textarea "When I was young,I ha"
type textarea "x"
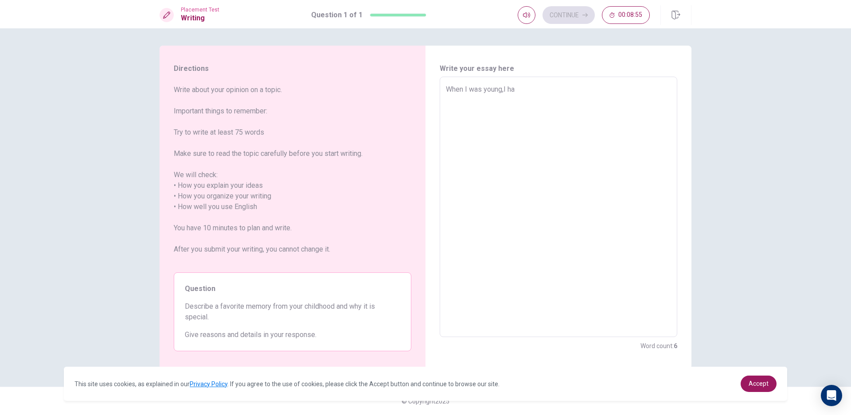
type textarea "When I was young,I hav"
type textarea "x"
type textarea "When I was young,I have"
type textarea "x"
type textarea "When I was young,I have"
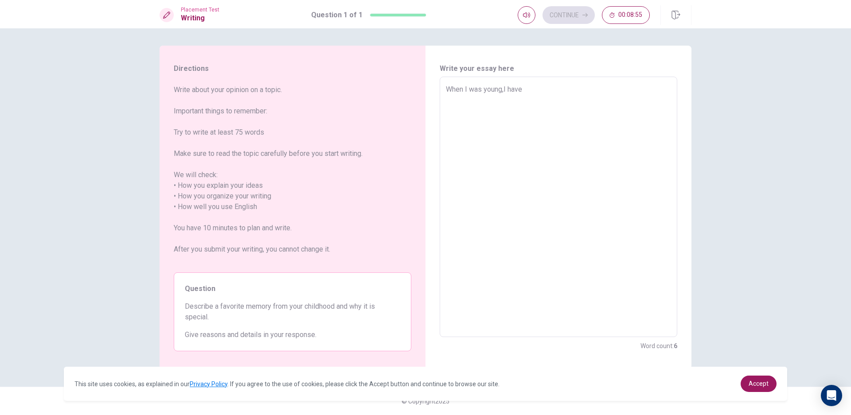
type textarea "x"
type textarea "When I was young,I have a"
type textarea "x"
type textarea "When I was young,I have a"
type textarea "x"
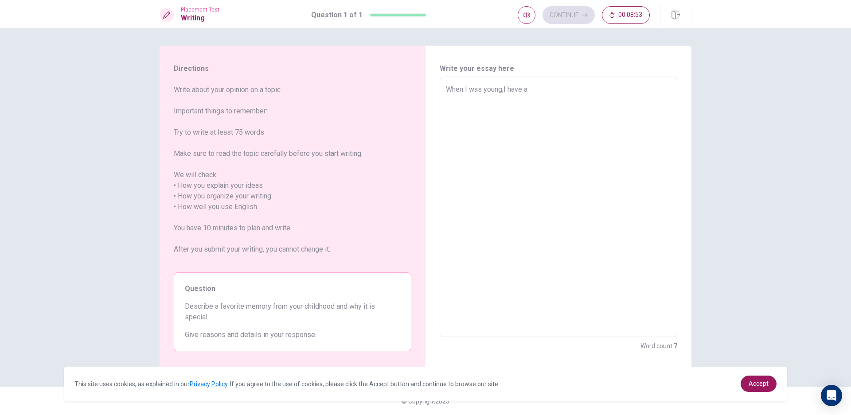
type textarea "When I was young,I have a i"
type textarea "x"
type textarea "When I was young,I have a im"
type textarea "x"
type textarea "When I was young,I have a imp"
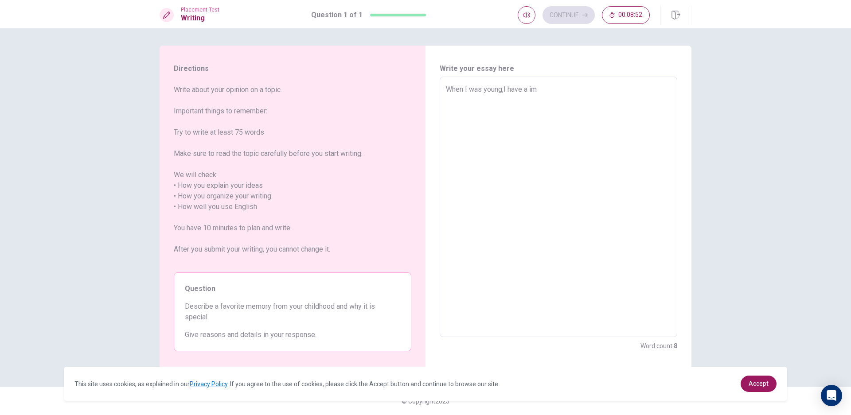
type textarea "x"
type textarea "When I was young,I have a impo"
type textarea "x"
type textarea "When I was young,I have a impor"
type textarea "x"
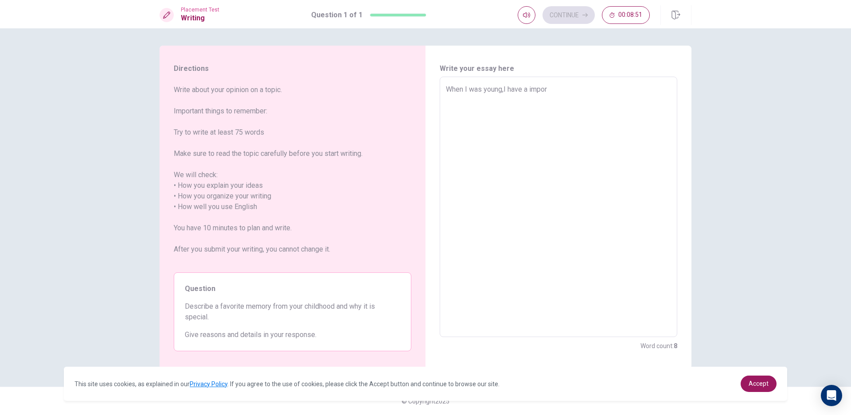
type textarea "When I was young,I have a import"
type textarea "x"
type textarea "When I was young,I have a imports"
type textarea "x"
type textarea "When I was young,I have a import"
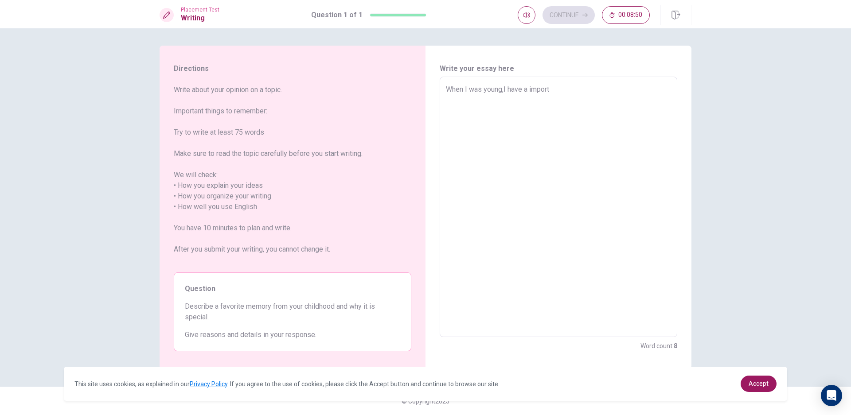
type textarea "x"
type textarea "When I was young,I have a importa"
type textarea "x"
type textarea "When I was young,I have a importan"
type textarea "x"
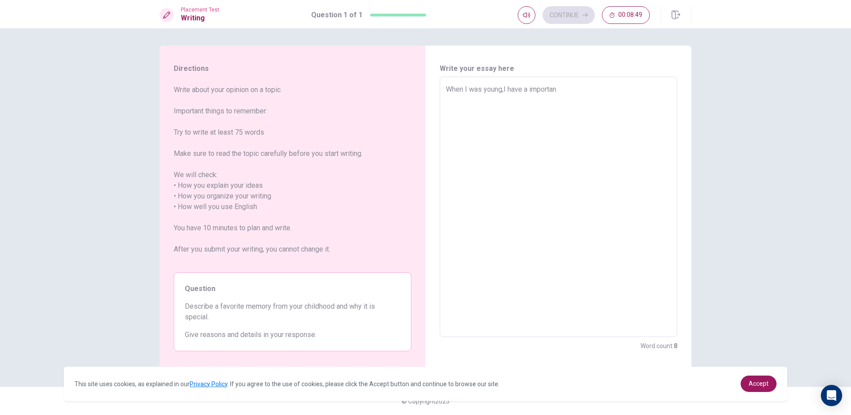
type textarea "When I was young,I have a important"
type textarea "x"
type textarea "When I was young,I have a important"
type textarea "x"
type textarea "When I was young,I have a important m"
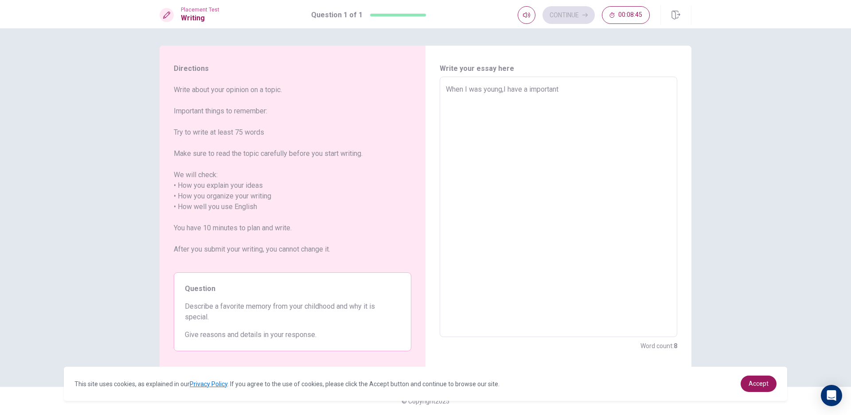
type textarea "x"
type textarea "When I was young,I have a important me"
type textarea "x"
type textarea "When I was young,I have a important mem"
type textarea "x"
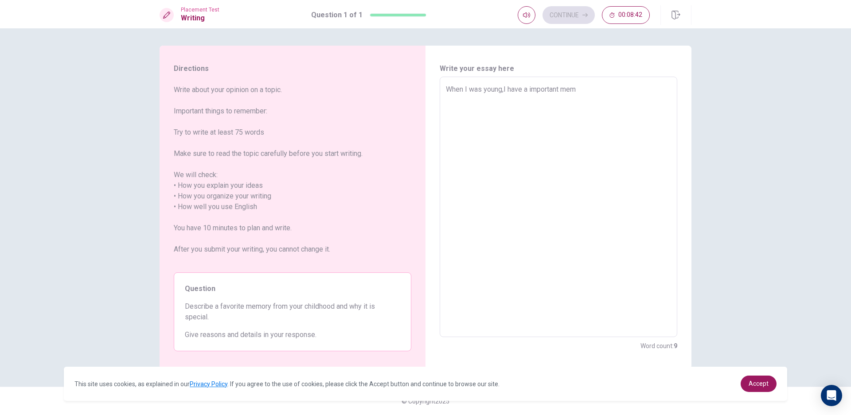
type textarea "When I was young,I have a important memo"
type textarea "x"
type textarea "When I was young,I have a important memor"
type textarea "x"
type textarea "When I was young,I have a important memory"
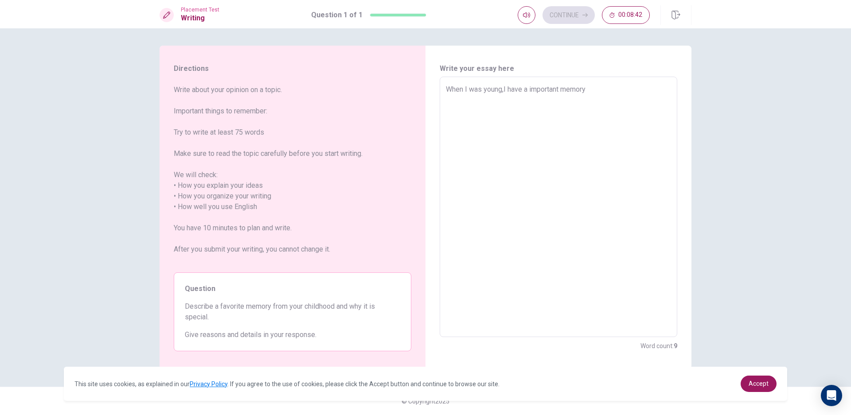
type textarea "x"
type textarea "When I was young,I have a important memory"
type textarea "x"
type textarea "When I was young,I have a important memory i"
type textarea "x"
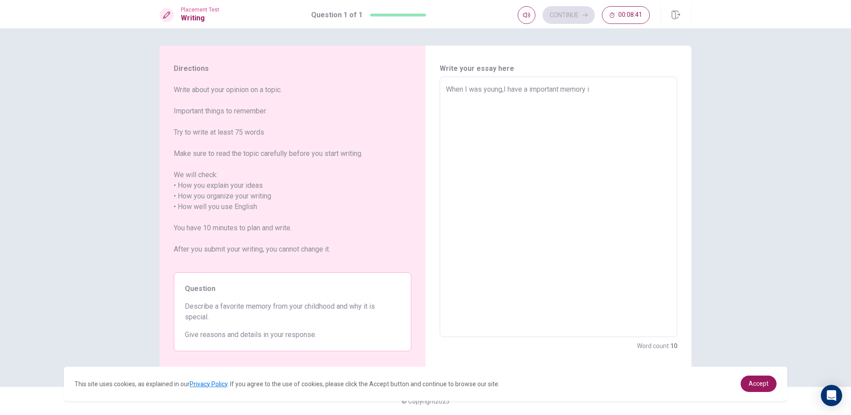
type textarea "When I was young,I have a important memory in"
type textarea "x"
type textarea "When I was young,I have a important memory in"
type textarea "x"
type textarea "When I was young,I have a important memory in m"
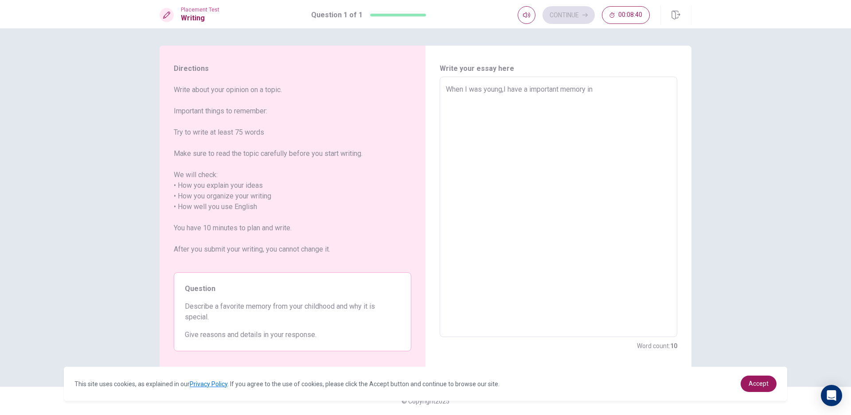
type textarea "x"
type textarea "When I was young,I have a important memory in my"
type textarea "x"
type textarea "When I was young,I have a important memory in my"
type textarea "x"
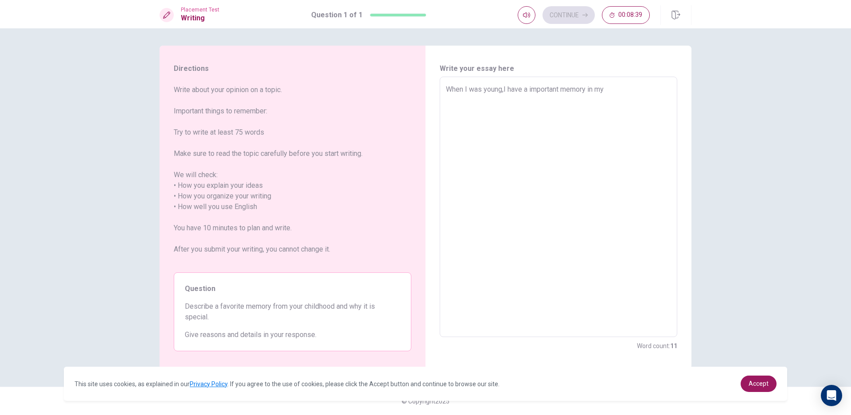
type textarea "When I was young,I have a important memory in my l"
type textarea "x"
type textarea "When I was young,I have a important memory in my li"
type textarea "x"
type textarea "When I was young,I have a important memory in my lif"
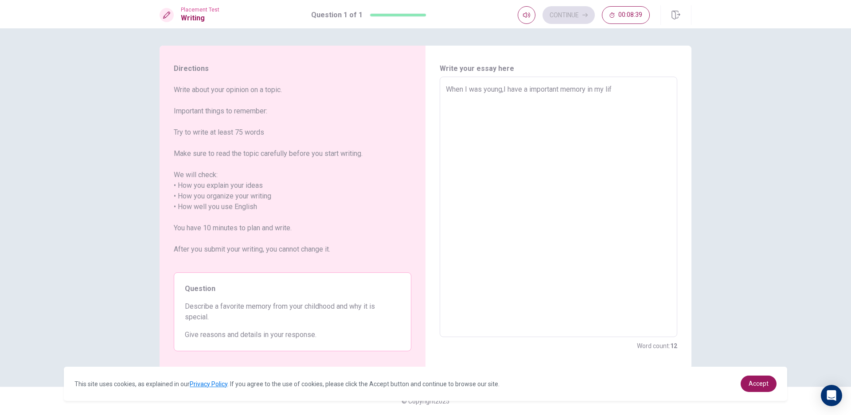
type textarea "x"
type textarea "When I was young,I have a important memory in my life"
type textarea "x"
type textarea "When I was young,I have a important memory in my life."
type textarea "x"
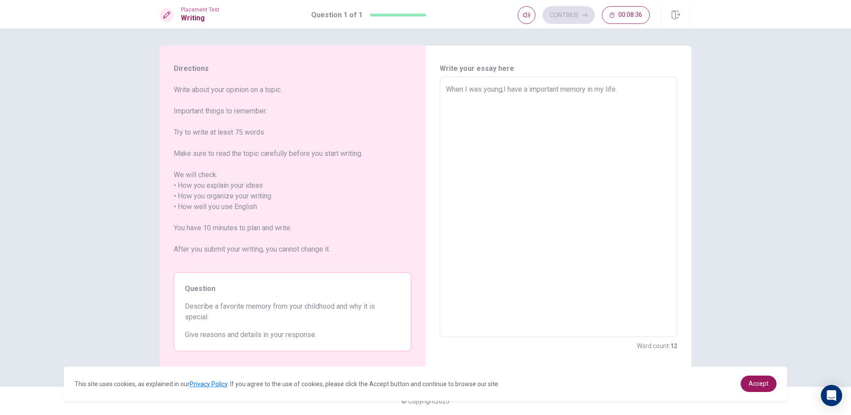
type textarea "When I was young,I have a important memory in my life.A"
type textarea "x"
type textarea "When I was young,I have a important memory in my life.AN"
type textarea "x"
type textarea "When I was young,I have a important memory in my life.ANd"
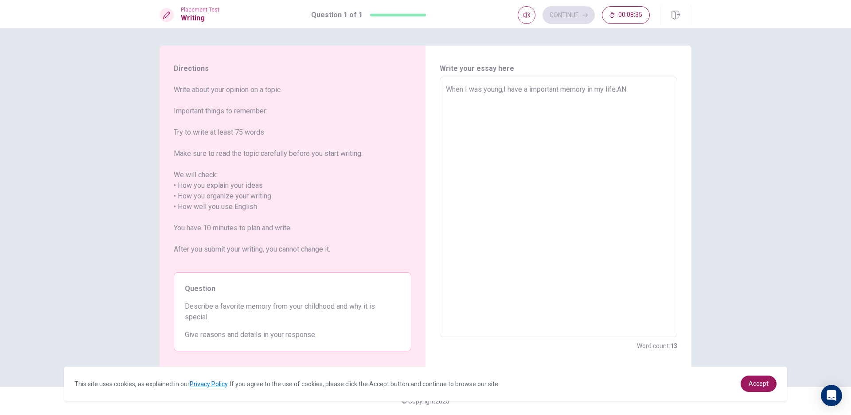
type textarea "x"
type textarea "When I was young,I have a important memory in my life.ANd="
type textarea "x"
type textarea "When I was young,I have a important memory in my life.ANd=="
type textarea "x"
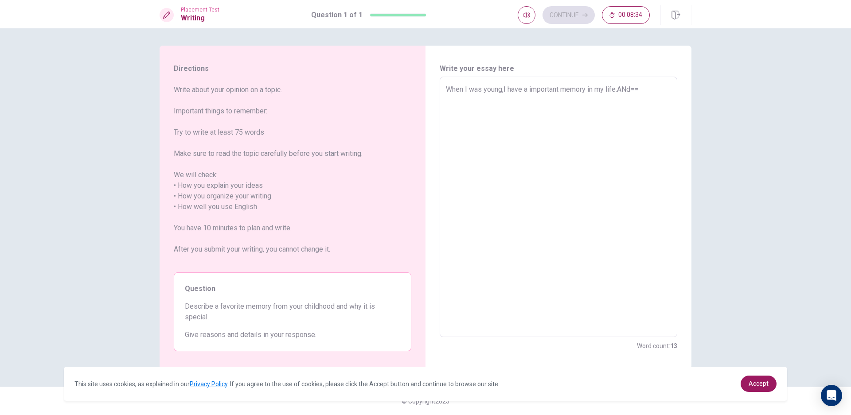
type textarea "When I was young,I have a important memory in my life.ANd="
type textarea "x"
type textarea "When I was young,I have a important memory in my life.ANd"
type textarea "x"
type textarea "When I was young,I have a important memory in my life.AN"
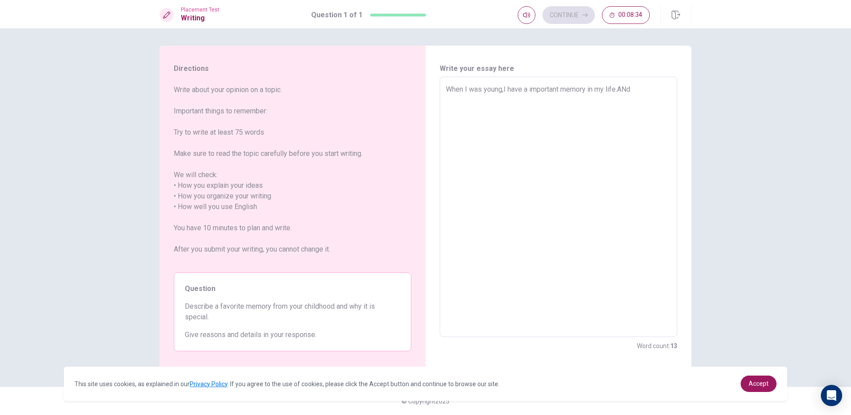
type textarea "x"
type textarea "When I was young,I have a important memory in my life.A"
type textarea "x"
type textarea "When I was young,I have a important memory in my life.An"
type textarea "x"
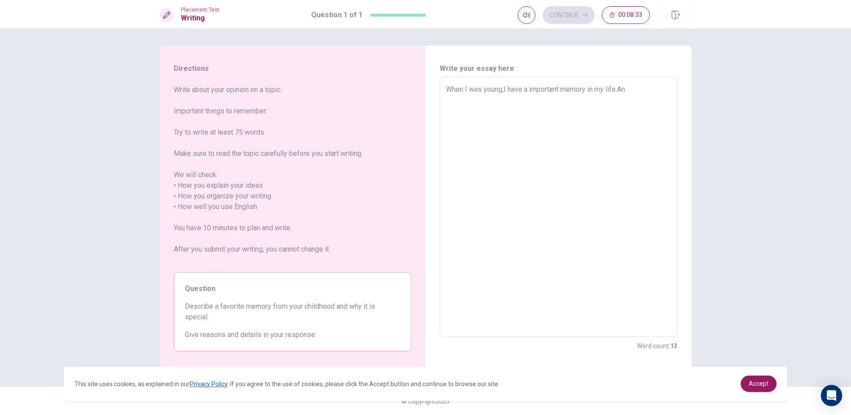
type textarea "When I was young,I have a important memory in my life.And"
type textarea "x"
type textarea "When I was young,I have a important memory in my life.And"
type textarea "x"
type textarea "When I was young,I have a important memory in my life.And i"
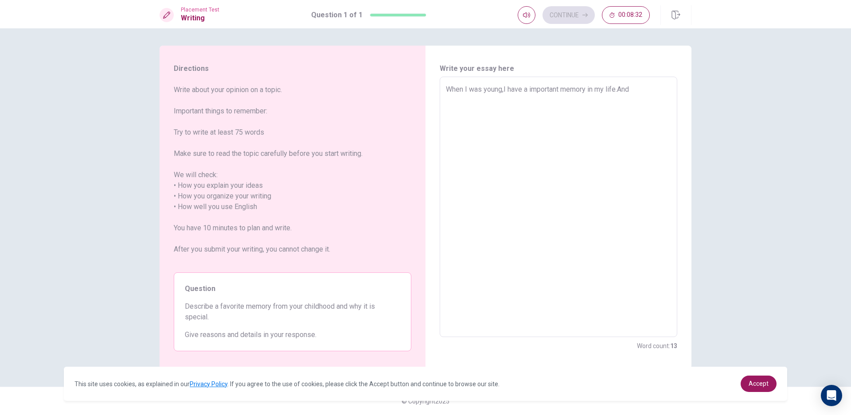
type textarea "x"
type textarea "When I was young,I have a important memory in my life.And it"
type textarea "x"
type textarea "When I was young,I have a important memory in my life.And it"
type textarea "x"
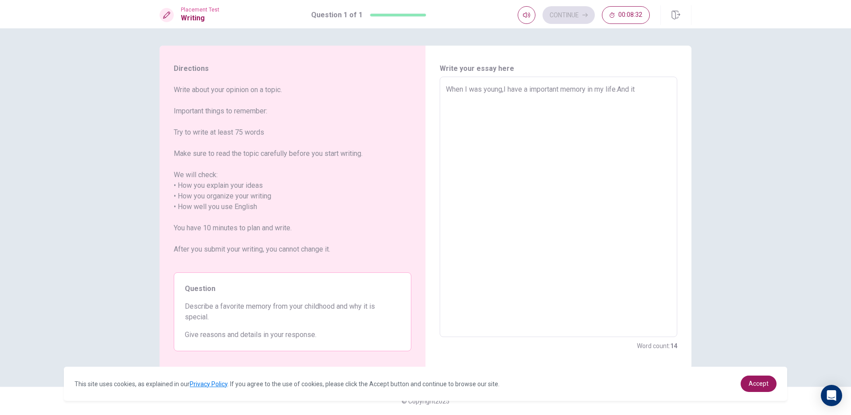
type textarea "When I was young,I have a important memory in my life.And it j"
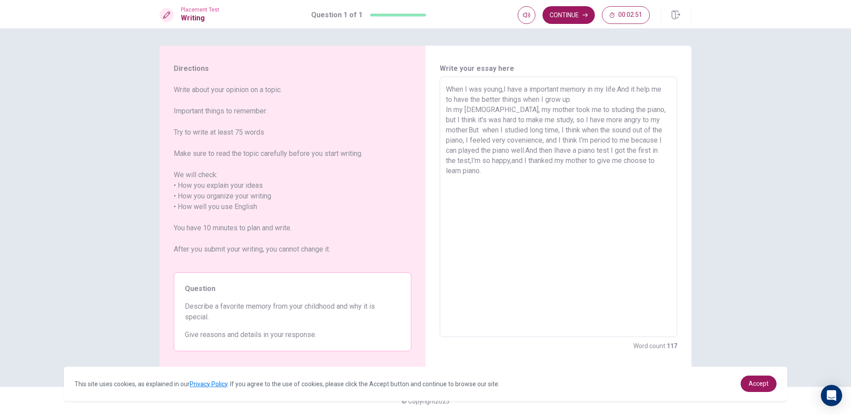
click at [630, 161] on textarea "When I was young,I have a important memory in my life.And it help me to have th…" at bounding box center [558, 207] width 225 height 246
click at [635, 161] on textarea "When I was young,I have a important memory in my life.And it help me to have th…" at bounding box center [558, 207] width 225 height 246
click at [551, 141] on textarea "When I was young,I have a important memory in my life.And it help me to have th…" at bounding box center [558, 207] width 225 height 246
click at [607, 148] on textarea "When I was young,I have a important memory in my life.And it help me to have th…" at bounding box center [558, 207] width 225 height 246
click at [637, 149] on textarea "When I was young,I have a important memory in my life.And it help me to have th…" at bounding box center [558, 207] width 225 height 246
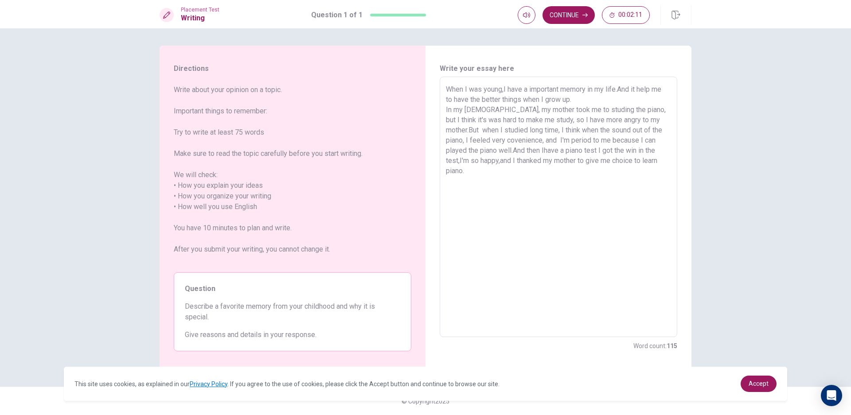
click at [599, 161] on textarea "When I was young,I have a important memory in my life.And it help me to have th…" at bounding box center [558, 207] width 225 height 246
click at [604, 161] on textarea "When I was young,I have a important memory in my life.And it help me to have th…" at bounding box center [558, 207] width 225 height 246
click at [595, 162] on textarea "When I was young,I have a important memory in my life.And it help me to have th…" at bounding box center [558, 207] width 225 height 246
click at [481, 120] on textarea "When I was young,I have a important memory in my life.And it help me to have th…" at bounding box center [558, 207] width 225 height 246
click at [486, 120] on textarea "When I was young,I have a important memory in my life.And it help me to have th…" at bounding box center [558, 207] width 225 height 246
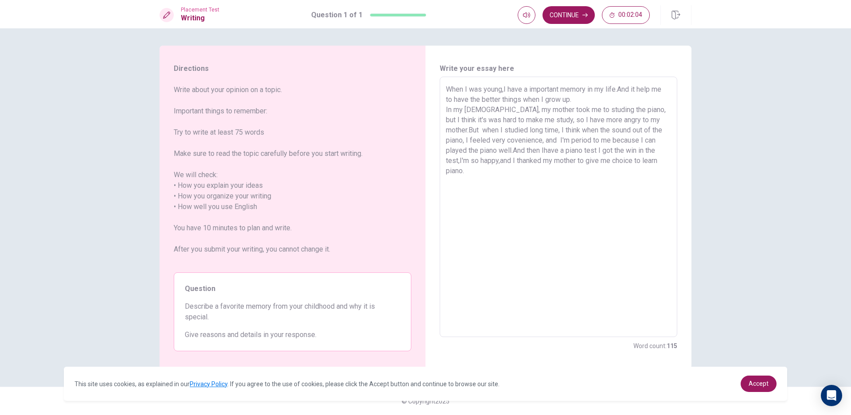
click at [485, 120] on textarea "When I was young,I have a important memory in my life.And it help me to have th…" at bounding box center [558, 207] width 225 height 246
click at [538, 121] on textarea "When I was young,I have a important memory in my life.And it help me to have th…" at bounding box center [558, 207] width 225 height 246
click at [543, 120] on textarea "When I was young,I have a important memory in my life.And it help me to have th…" at bounding box center [558, 207] width 225 height 246
click at [560, 6] on div "Continue 00:01:43" at bounding box center [605, 14] width 174 height 19
click at [560, 11] on button "Continue" at bounding box center [568, 15] width 52 height 18
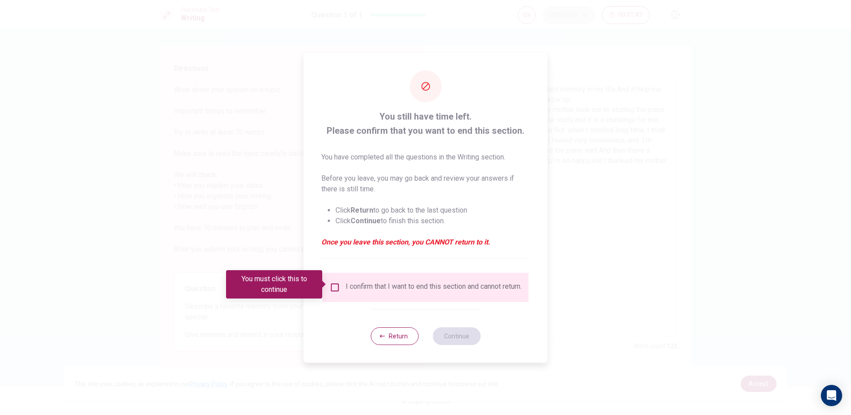
drag, startPoint x: 319, startPoint y: 432, endPoint x: 331, endPoint y: 326, distance: 107.1
click at [320, 415] on html "This site uses cookies, as explained in our Privacy Policy . If you agree to th…" at bounding box center [425, 207] width 851 height 415
click at [339, 292] on div "I confirm that I want to end this section and cannot return." at bounding box center [426, 287] width 192 height 11
click at [339, 284] on div "I confirm that I want to end this section and cannot return." at bounding box center [426, 287] width 192 height 11
click at [332, 283] on input "You must click this to continue" at bounding box center [335, 287] width 11 height 11
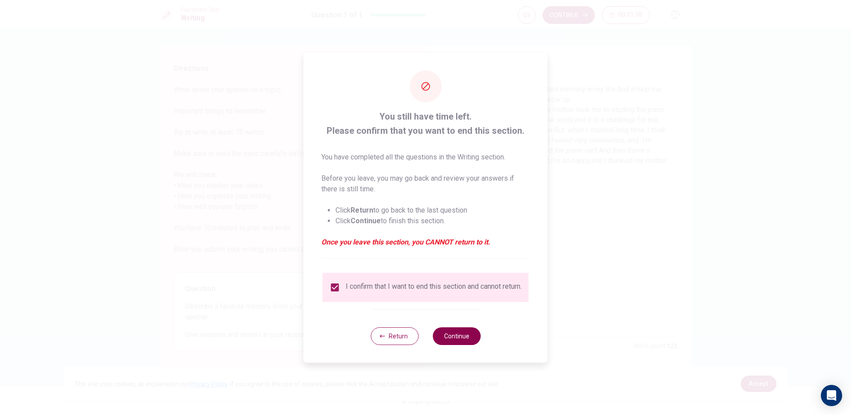
click at [444, 335] on button "Continue" at bounding box center [456, 336] width 48 height 18
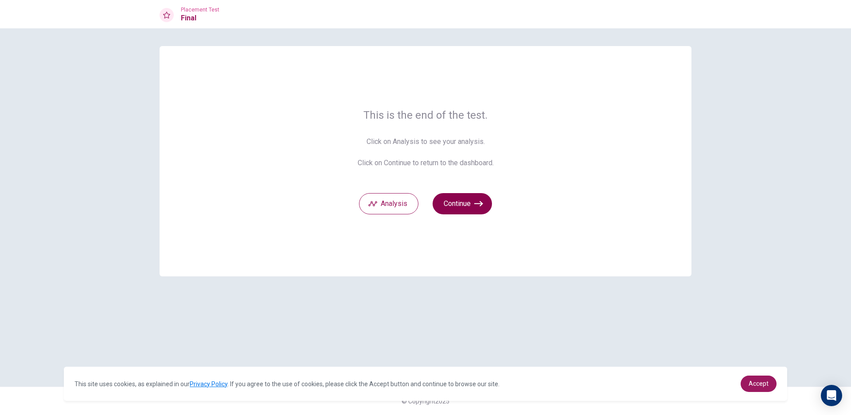
click at [463, 203] on button "Continue" at bounding box center [461, 203] width 59 height 21
